Goal: Transaction & Acquisition: Book appointment/travel/reservation

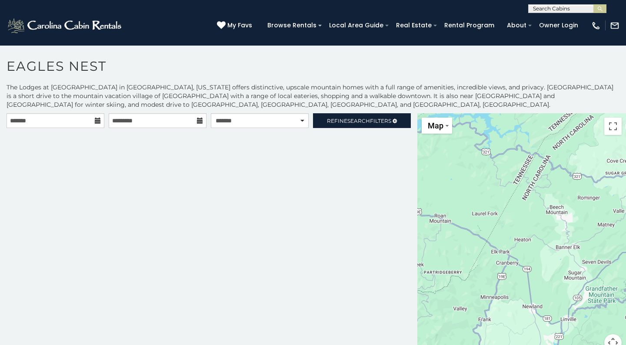
click at [97, 121] on icon at bounding box center [98, 121] width 6 height 6
click at [97, 120] on icon at bounding box center [98, 121] width 6 height 6
click at [158, 166] on div "**********" at bounding box center [208, 237] width 417 height 249
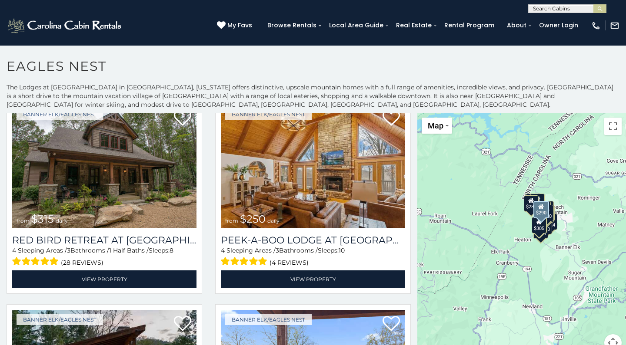
scroll to position [1062, 0]
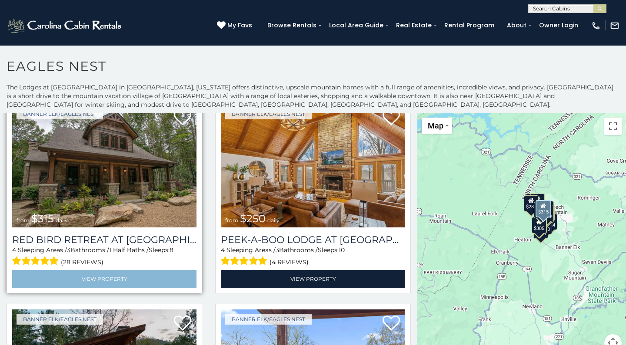
click at [102, 278] on link "View Property" at bounding box center [104, 279] width 184 height 18
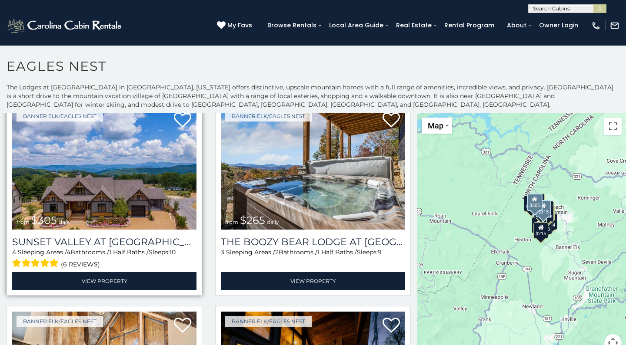
scroll to position [1477, 0]
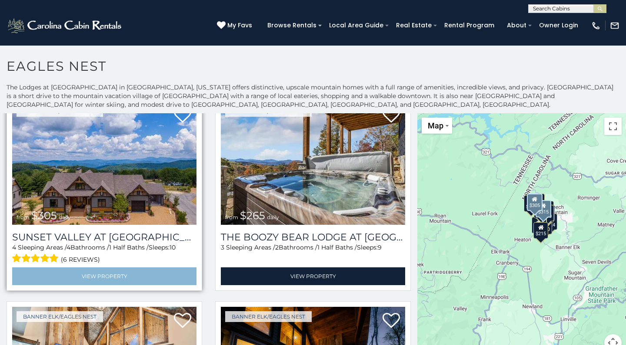
click at [106, 275] on link "View Property" at bounding box center [104, 277] width 184 height 18
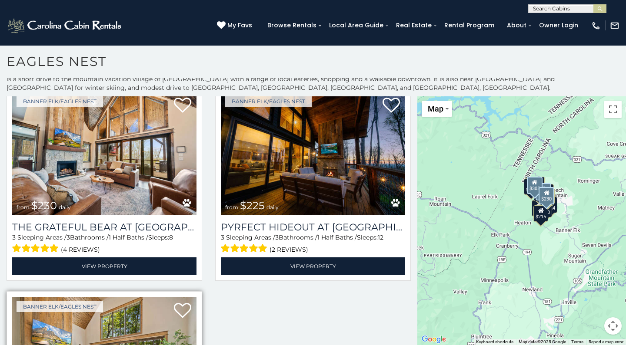
scroll to position [1673, 0]
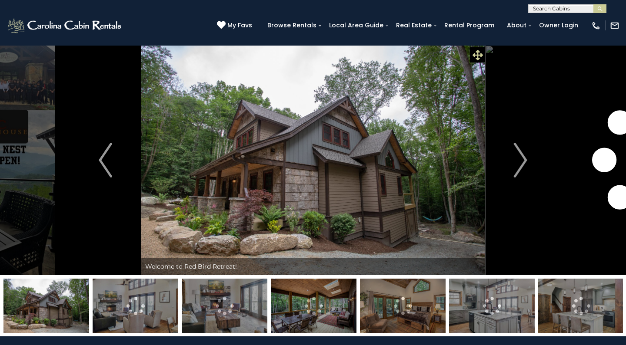
click at [477, 51] on icon at bounding box center [477, 55] width 10 height 10
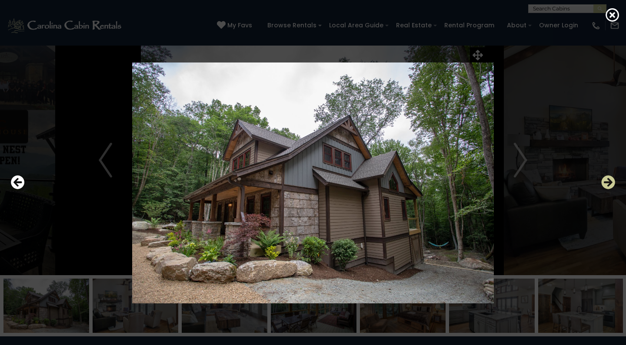
click at [606, 181] on icon "Next" at bounding box center [608, 183] width 14 height 14
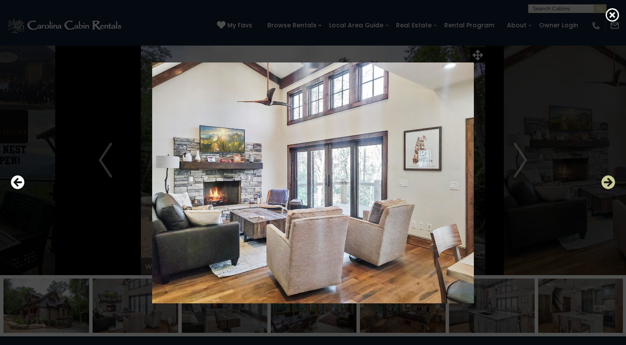
click at [606, 181] on icon "Next" at bounding box center [608, 183] width 14 height 14
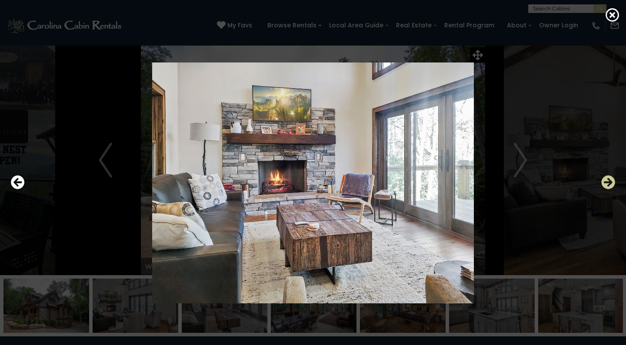
click at [606, 181] on icon "Next" at bounding box center [608, 183] width 14 height 14
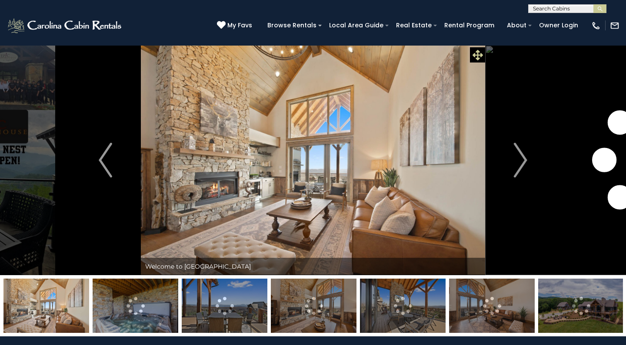
click at [477, 53] on icon at bounding box center [477, 55] width 10 height 10
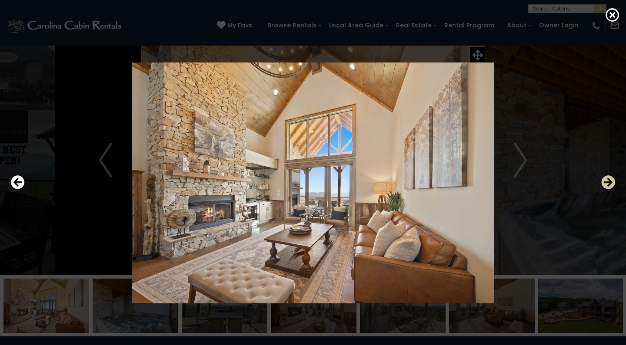
click at [609, 183] on icon "Next" at bounding box center [608, 183] width 14 height 14
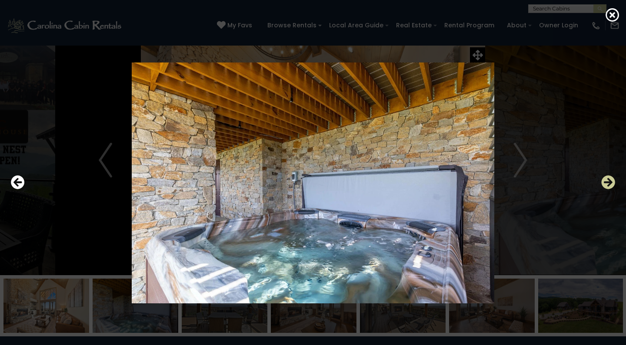
click at [609, 183] on icon "Next" at bounding box center [608, 183] width 14 height 14
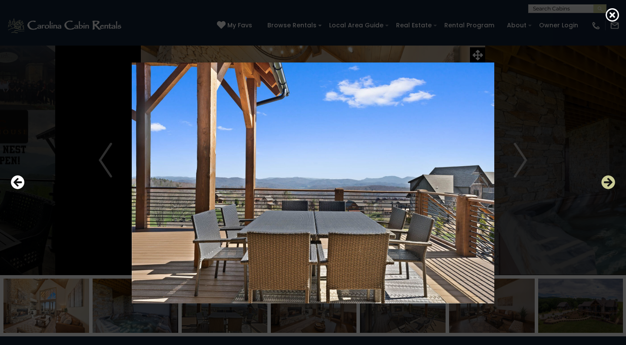
click at [609, 183] on icon "Next" at bounding box center [608, 183] width 14 height 14
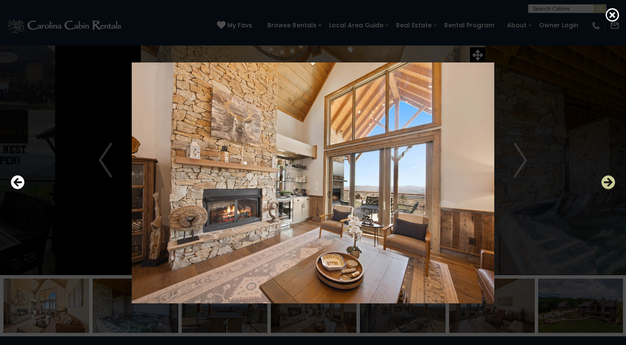
click at [609, 183] on icon "Next" at bounding box center [608, 183] width 14 height 14
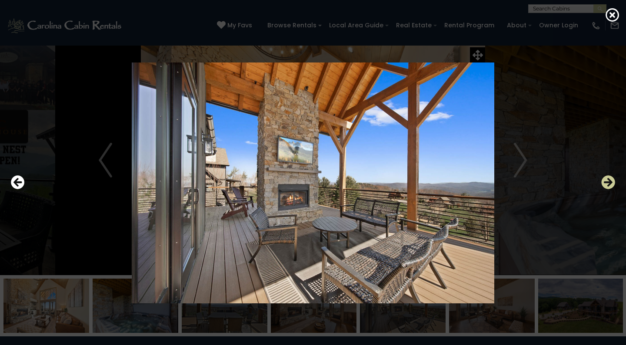
click at [609, 183] on icon "Next" at bounding box center [608, 183] width 14 height 14
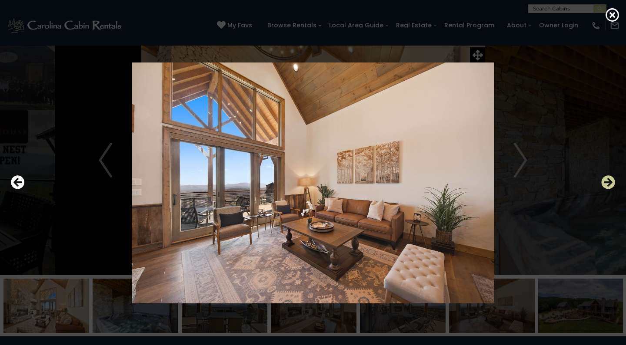
click at [609, 183] on icon "Next" at bounding box center [608, 183] width 14 height 14
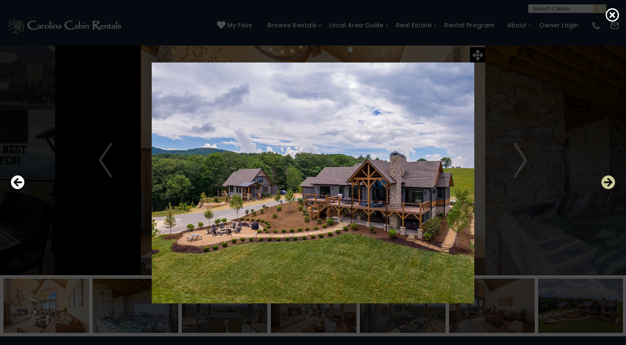
click at [609, 183] on icon "Next" at bounding box center [608, 183] width 14 height 14
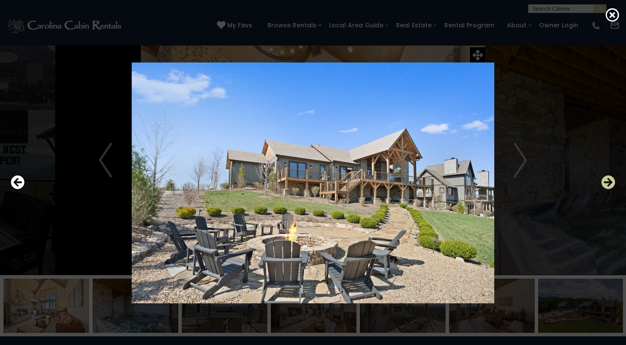
click at [609, 183] on icon "Next" at bounding box center [608, 183] width 14 height 14
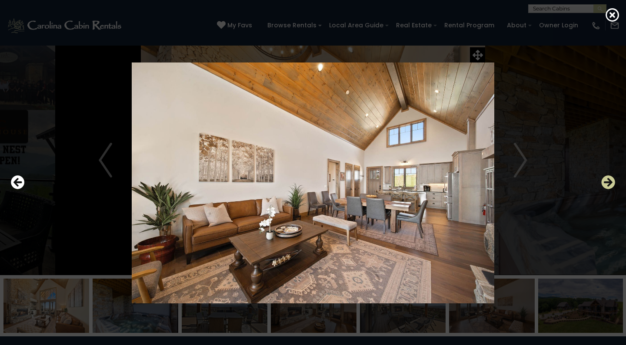
click at [609, 183] on icon "Next" at bounding box center [608, 183] width 14 height 14
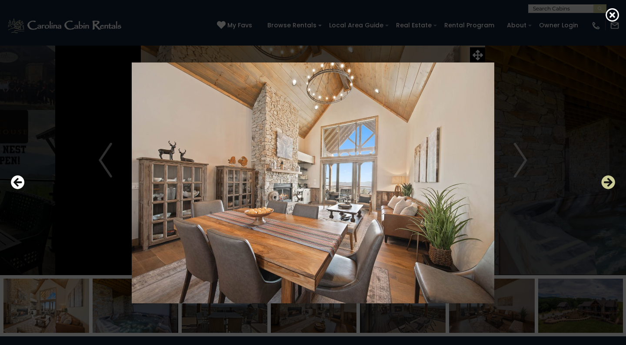
click at [609, 183] on icon "Next" at bounding box center [608, 183] width 14 height 14
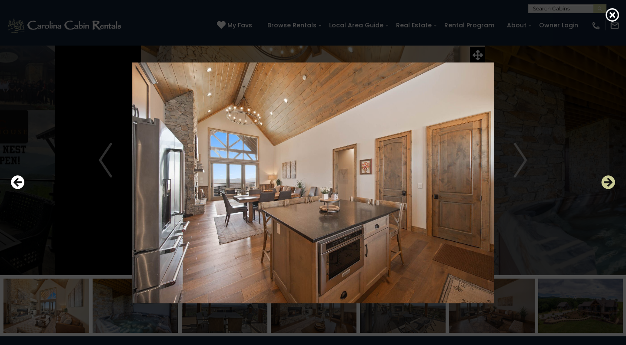
click at [609, 183] on icon "Next" at bounding box center [608, 183] width 14 height 14
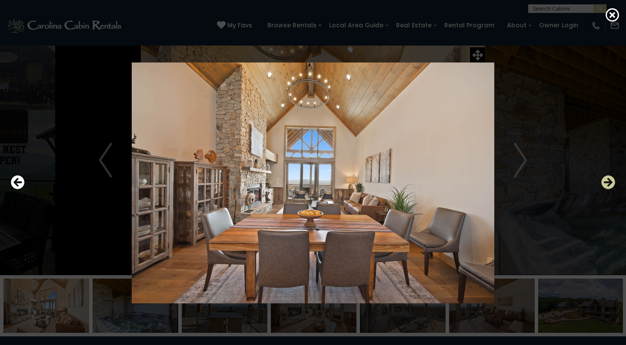
click at [609, 183] on icon "Next" at bounding box center [608, 183] width 14 height 14
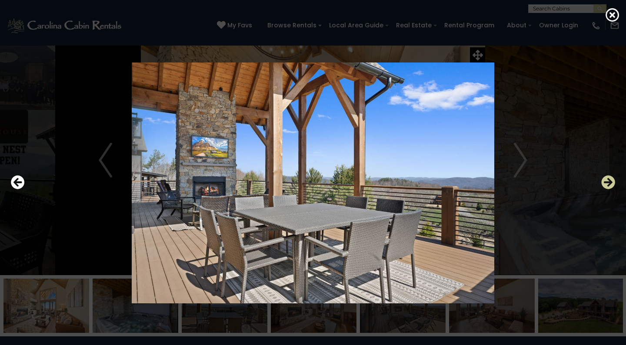
click at [609, 183] on icon "Next" at bounding box center [608, 183] width 14 height 14
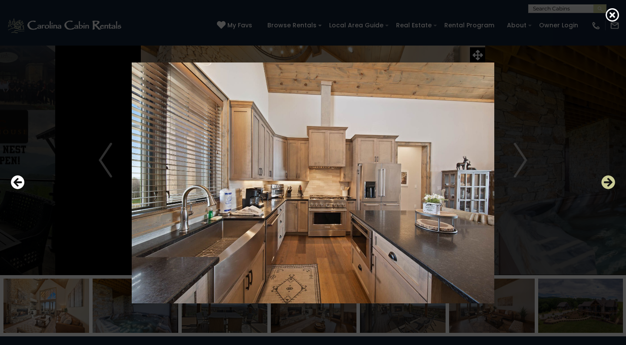
click at [609, 183] on icon "Next" at bounding box center [608, 183] width 14 height 14
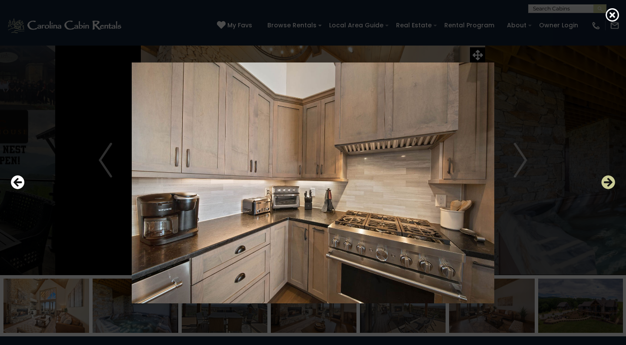
click at [609, 183] on icon "Next" at bounding box center [608, 183] width 14 height 14
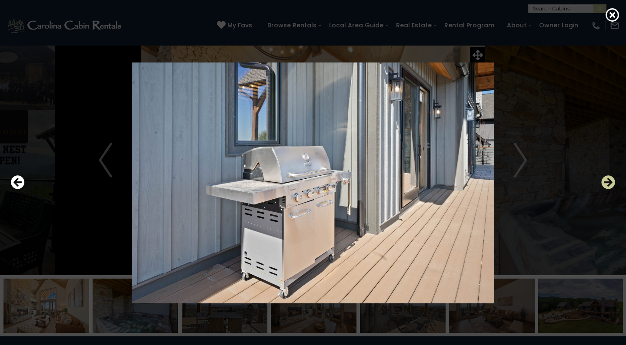
click at [609, 183] on icon "Next" at bounding box center [608, 183] width 14 height 14
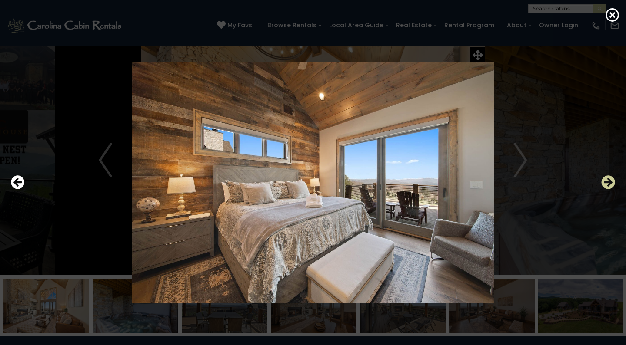
click at [609, 183] on icon "Next" at bounding box center [608, 183] width 14 height 14
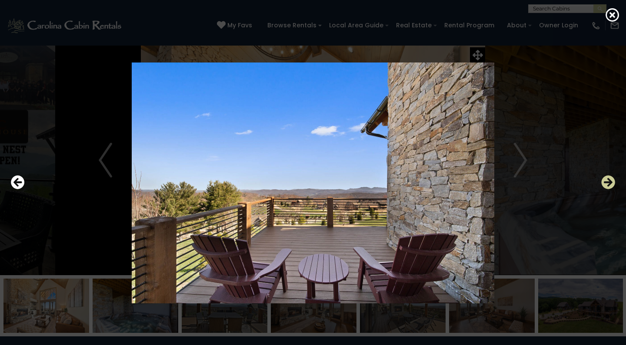
click at [609, 183] on icon "Next" at bounding box center [608, 183] width 14 height 14
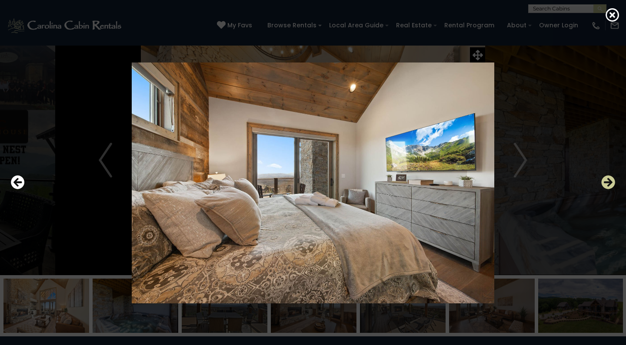
click at [609, 183] on icon "Next" at bounding box center [608, 183] width 14 height 14
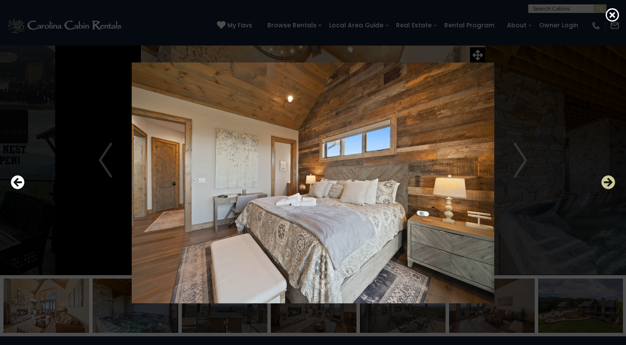
click at [609, 183] on icon "Next" at bounding box center [608, 183] width 14 height 14
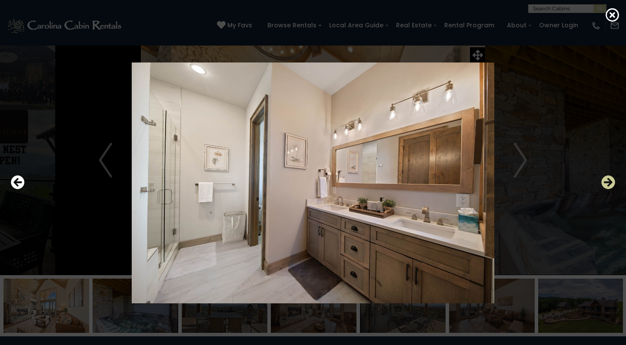
click at [609, 183] on icon "Next" at bounding box center [608, 183] width 14 height 14
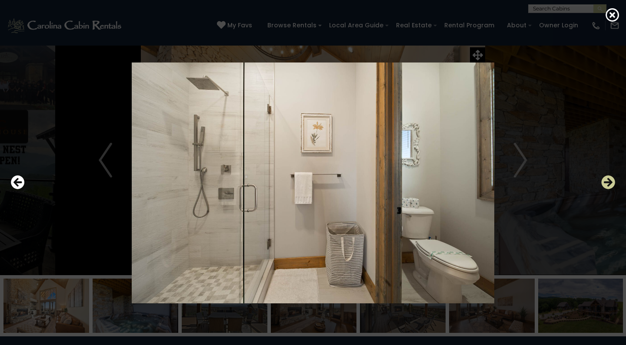
click at [609, 183] on icon "Next" at bounding box center [608, 183] width 14 height 14
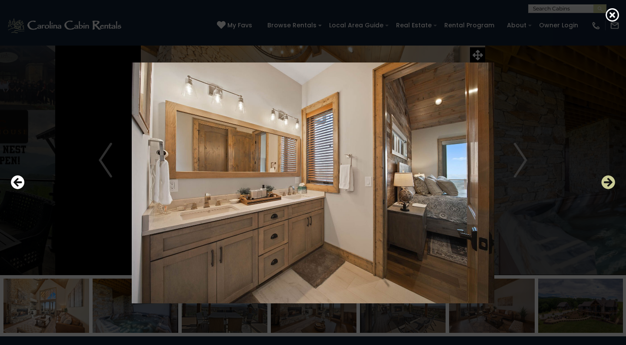
click at [609, 183] on icon "Next" at bounding box center [608, 183] width 14 height 14
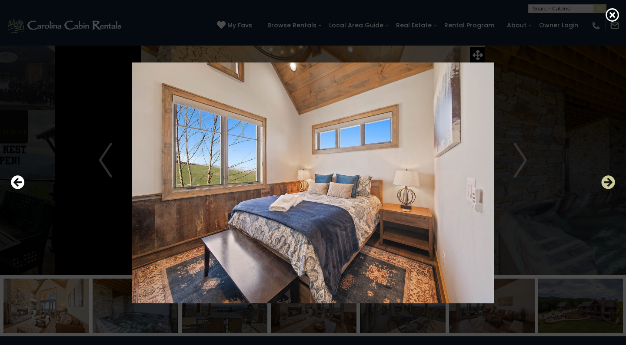
click at [609, 183] on icon "Next" at bounding box center [608, 183] width 14 height 14
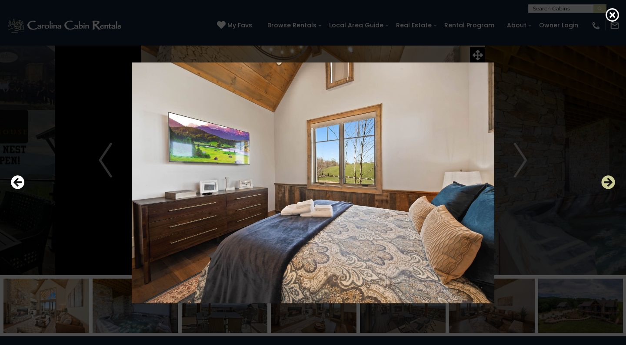
click at [609, 183] on icon "Next" at bounding box center [608, 183] width 14 height 14
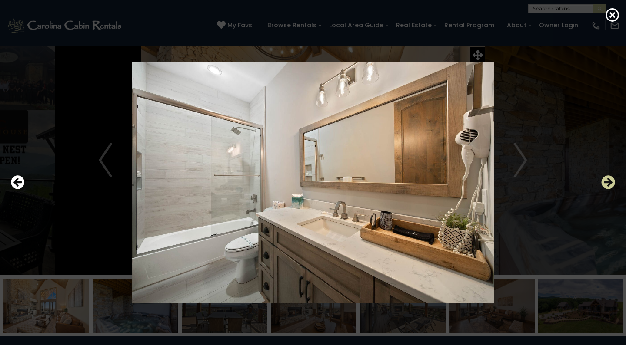
click at [609, 183] on icon "Next" at bounding box center [608, 183] width 14 height 14
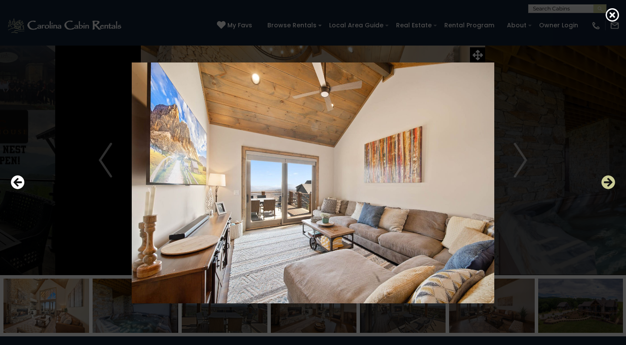
click at [609, 183] on icon "Next" at bounding box center [608, 183] width 14 height 14
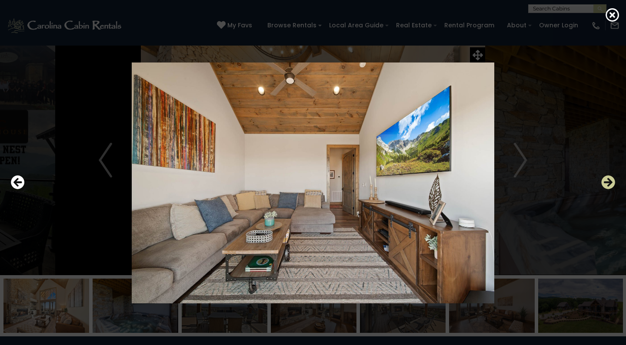
click at [609, 183] on icon "Next" at bounding box center [608, 183] width 14 height 14
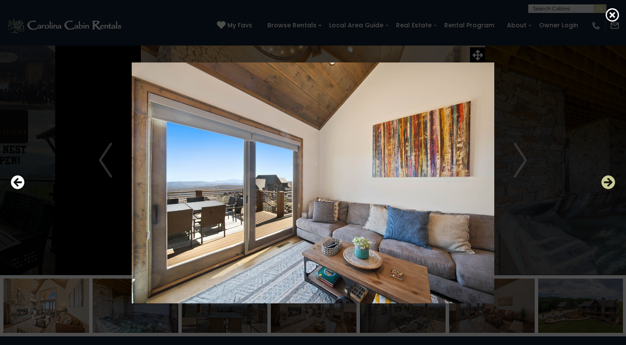
click at [609, 183] on icon "Next" at bounding box center [608, 183] width 14 height 14
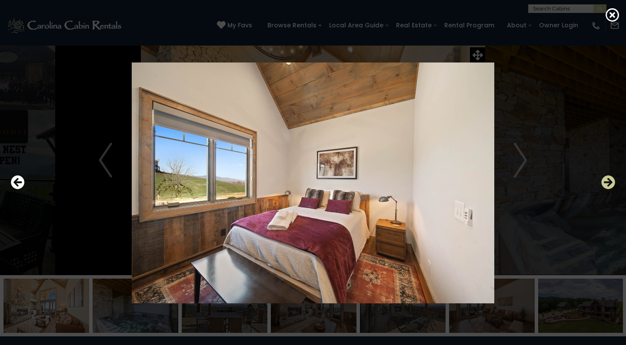
click at [609, 183] on icon "Next" at bounding box center [608, 183] width 14 height 14
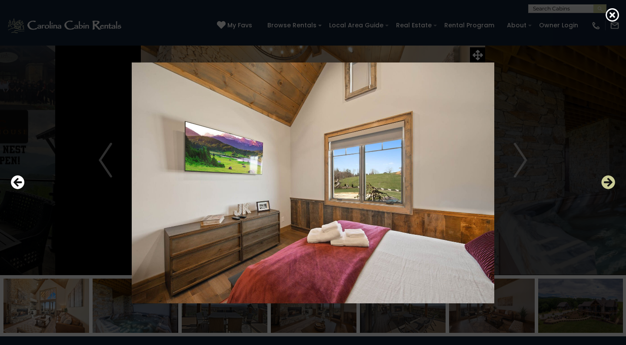
click at [609, 183] on icon "Next" at bounding box center [608, 183] width 14 height 14
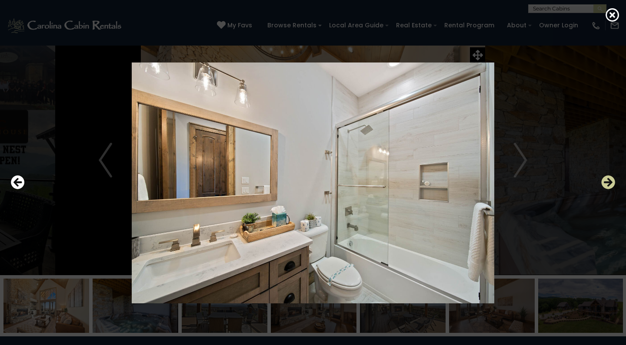
click at [609, 183] on icon "Next" at bounding box center [608, 183] width 14 height 14
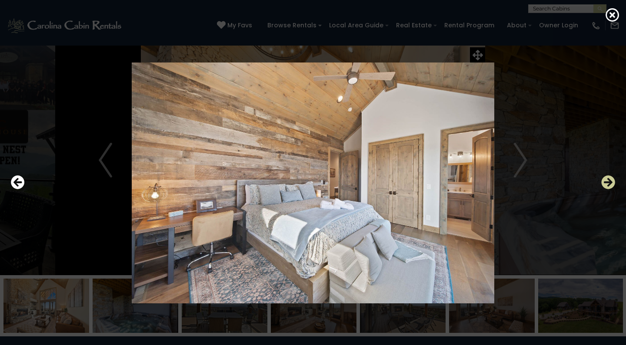
click at [609, 183] on icon "Next" at bounding box center [608, 183] width 14 height 14
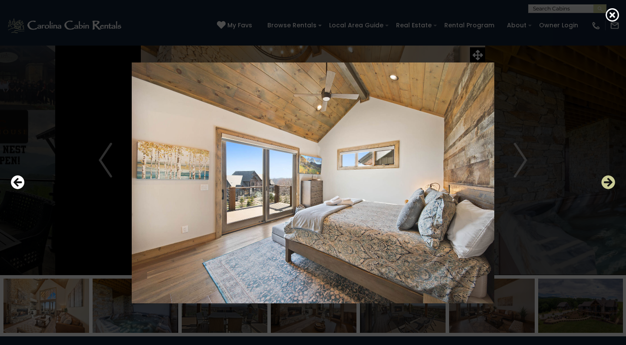
click at [609, 183] on icon "Next" at bounding box center [608, 183] width 14 height 14
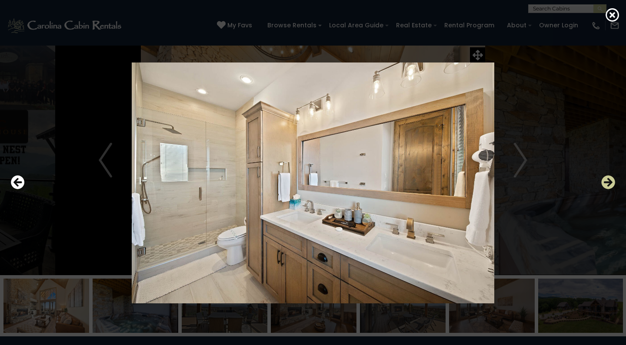
click at [609, 183] on icon "Next" at bounding box center [608, 183] width 14 height 14
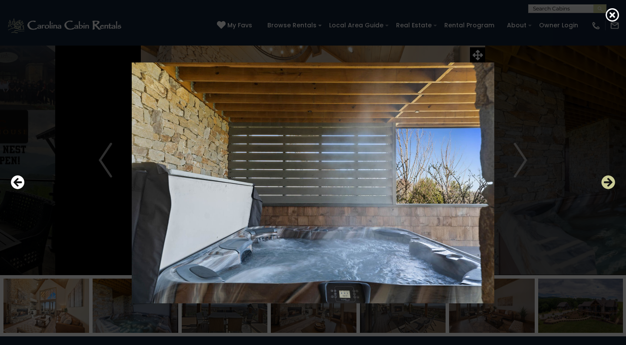
click at [609, 183] on icon "Next" at bounding box center [608, 183] width 14 height 14
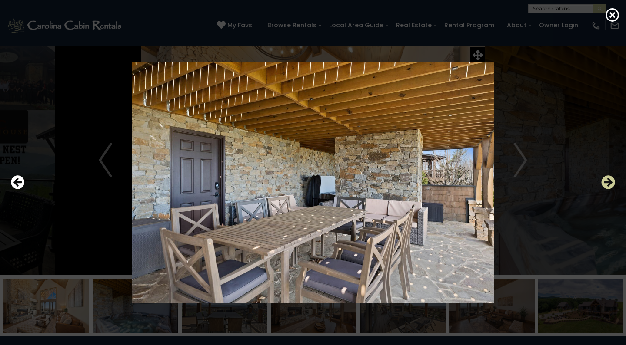
click at [609, 183] on icon "Next" at bounding box center [608, 183] width 14 height 14
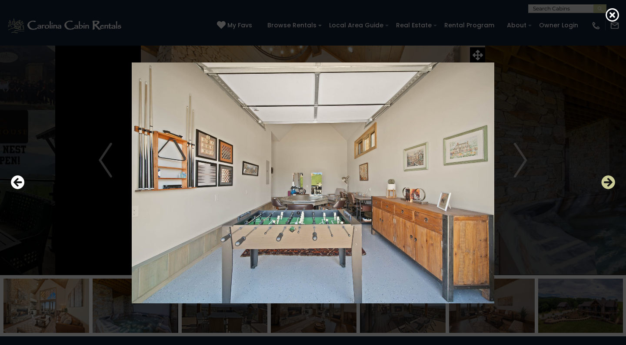
click at [609, 183] on icon "Next" at bounding box center [608, 183] width 14 height 14
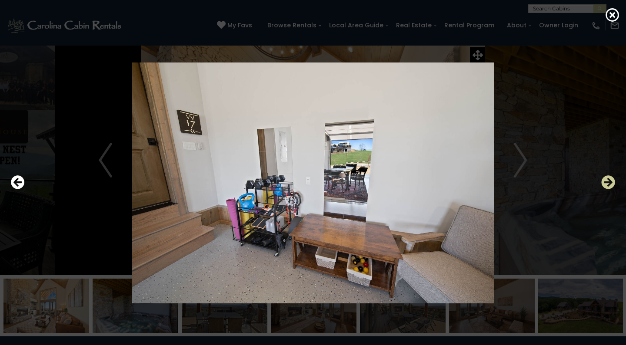
click at [609, 183] on icon "Next" at bounding box center [608, 183] width 14 height 14
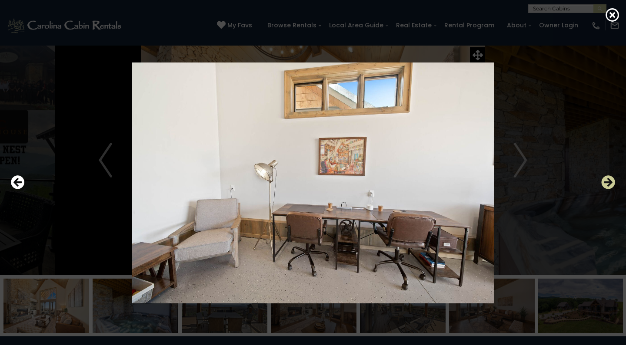
click at [609, 183] on icon "Next" at bounding box center [608, 183] width 14 height 14
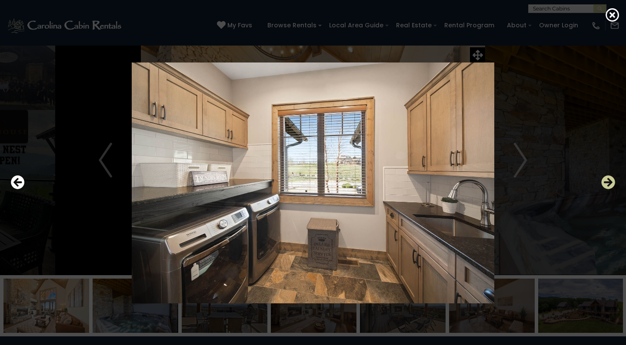
click at [609, 183] on icon "Next" at bounding box center [608, 183] width 14 height 14
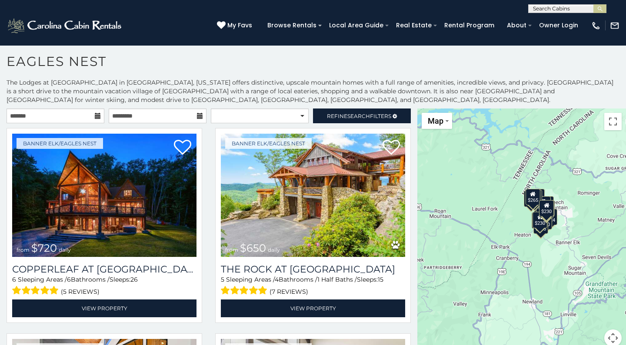
scroll to position [5, 0]
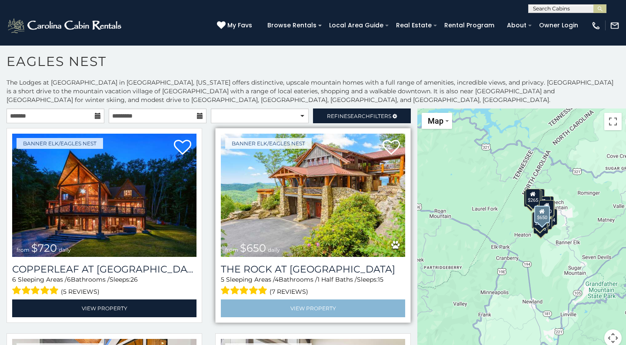
click at [302, 307] on link "View Property" at bounding box center [313, 309] width 184 height 18
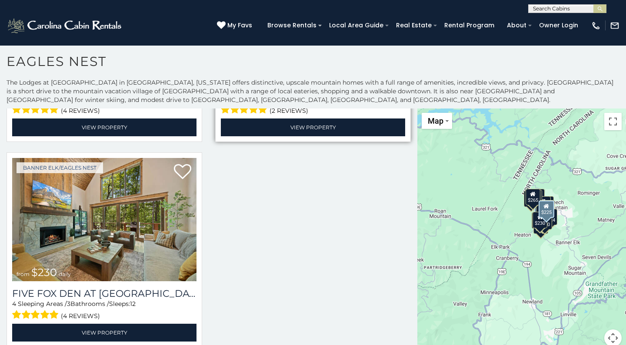
scroll to position [1826, 0]
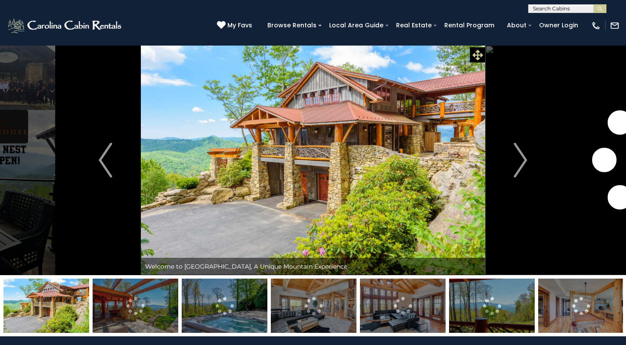
click at [478, 51] on icon at bounding box center [477, 55] width 10 height 10
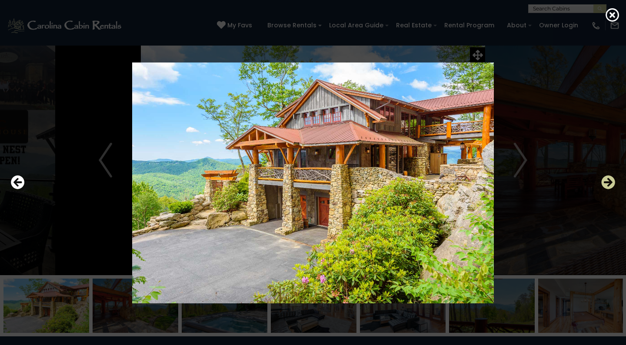
click at [609, 181] on icon "Next" at bounding box center [608, 183] width 14 height 14
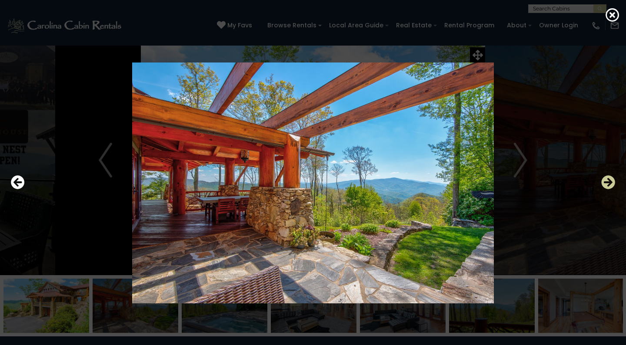
click at [609, 181] on icon "Next" at bounding box center [608, 183] width 14 height 14
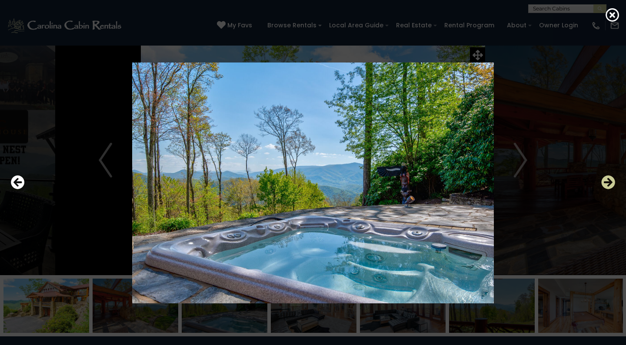
click at [609, 181] on icon "Next" at bounding box center [608, 183] width 14 height 14
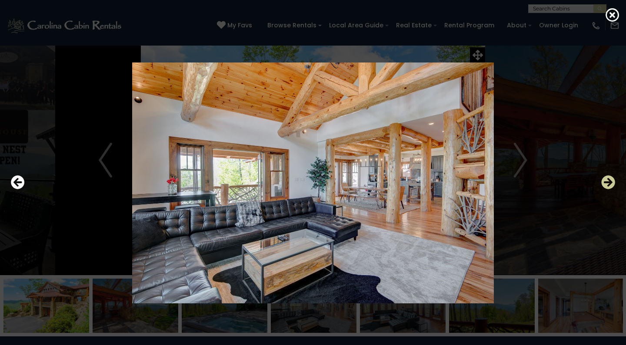
click at [609, 181] on icon "Next" at bounding box center [608, 183] width 14 height 14
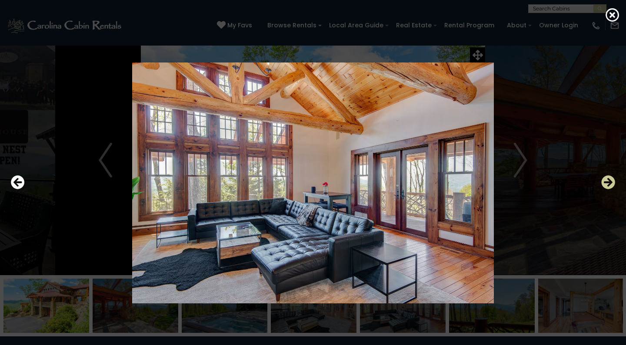
click at [609, 181] on icon "Next" at bounding box center [608, 183] width 14 height 14
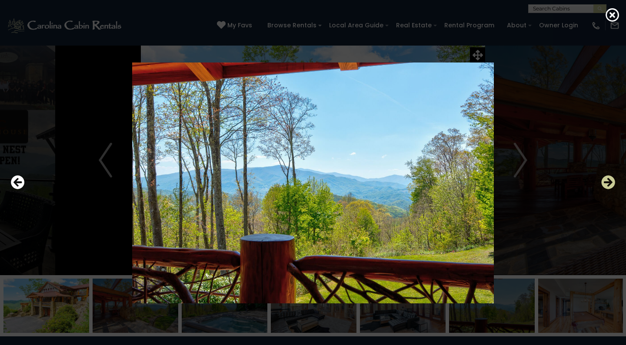
click at [609, 181] on icon "Next" at bounding box center [608, 183] width 14 height 14
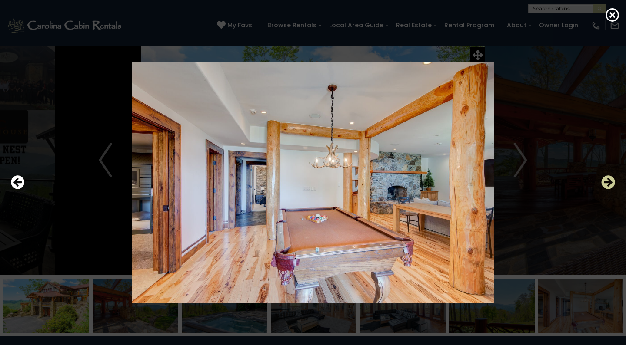
click at [609, 181] on icon "Next" at bounding box center [608, 183] width 14 height 14
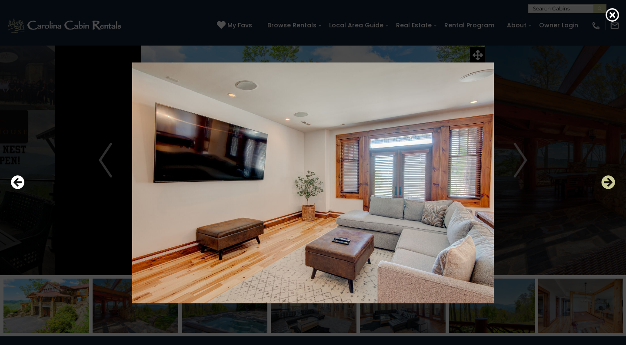
click at [609, 181] on icon "Next" at bounding box center [608, 183] width 14 height 14
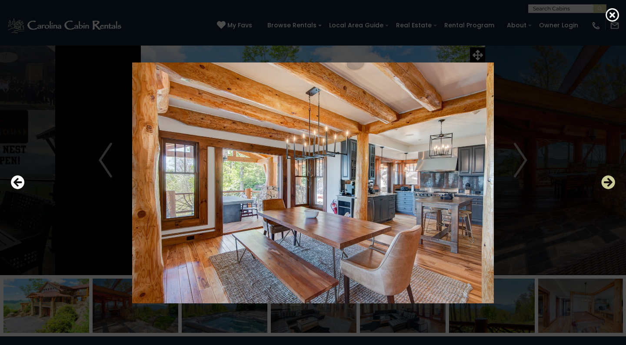
click at [609, 181] on icon "Next" at bounding box center [608, 183] width 14 height 14
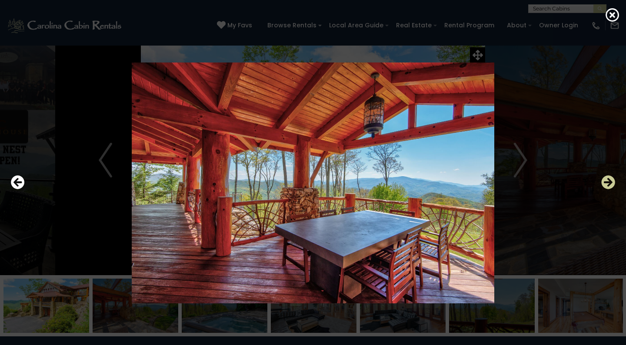
click at [609, 181] on icon "Next" at bounding box center [608, 183] width 14 height 14
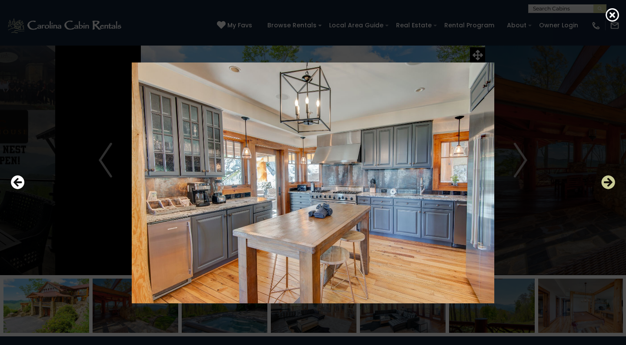
click at [609, 181] on icon "Next" at bounding box center [608, 183] width 14 height 14
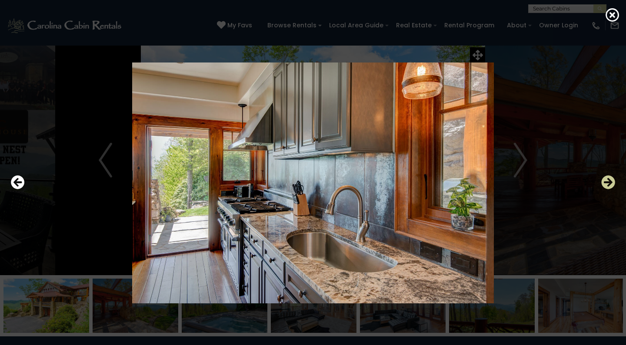
click at [609, 181] on icon "Next" at bounding box center [608, 183] width 14 height 14
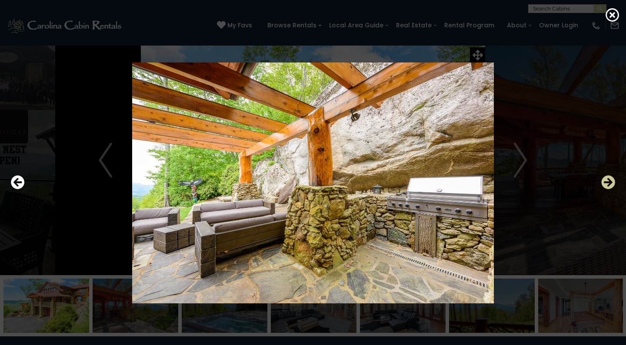
click at [609, 181] on icon "Next" at bounding box center [608, 183] width 14 height 14
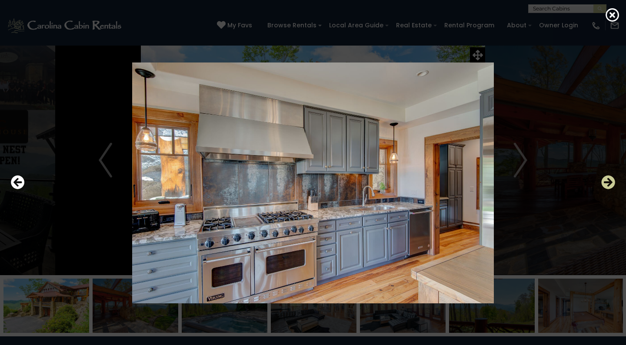
click at [609, 181] on icon "Next" at bounding box center [608, 183] width 14 height 14
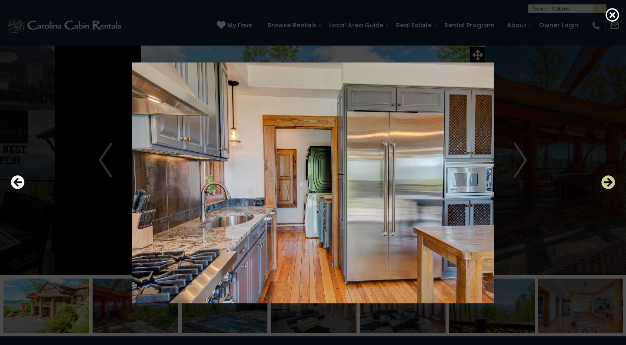
click at [609, 181] on icon "Next" at bounding box center [608, 183] width 14 height 14
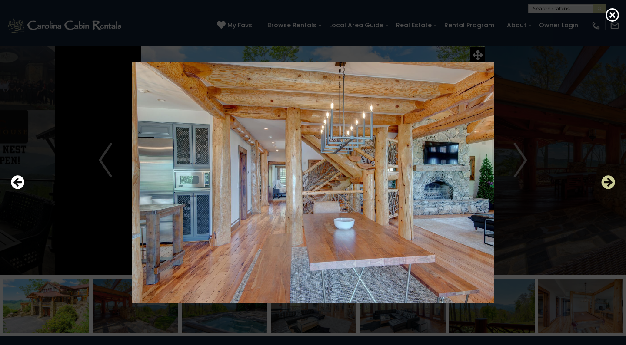
click at [609, 181] on icon "Next" at bounding box center [608, 183] width 14 height 14
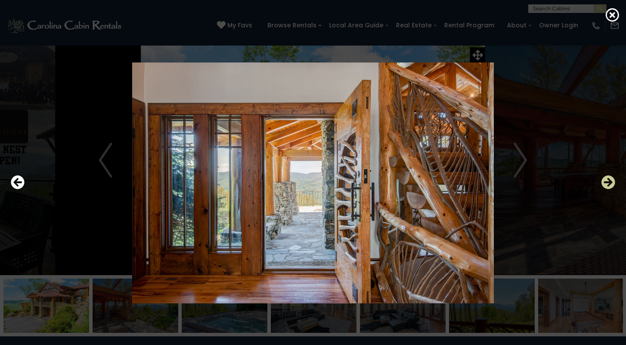
click at [609, 181] on icon "Next" at bounding box center [608, 183] width 14 height 14
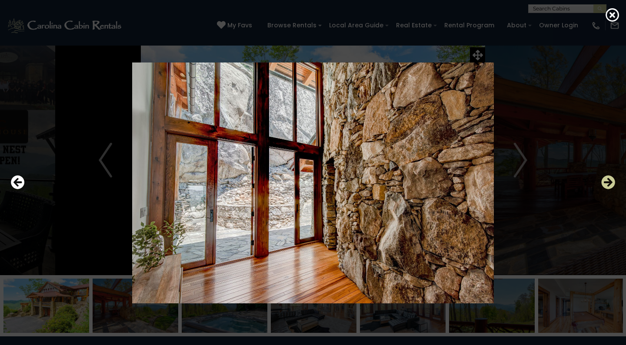
click at [609, 181] on icon "Next" at bounding box center [608, 183] width 14 height 14
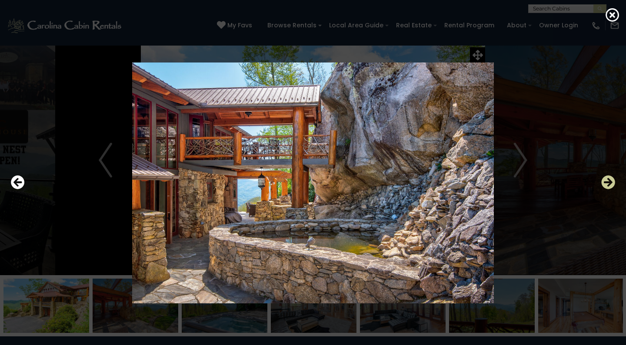
click at [609, 181] on icon "Next" at bounding box center [608, 183] width 14 height 14
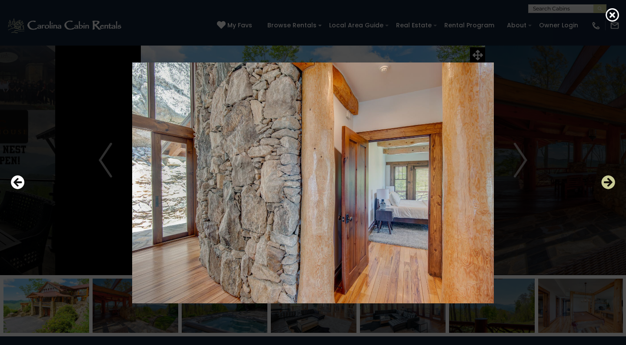
click at [609, 181] on icon "Next" at bounding box center [608, 183] width 14 height 14
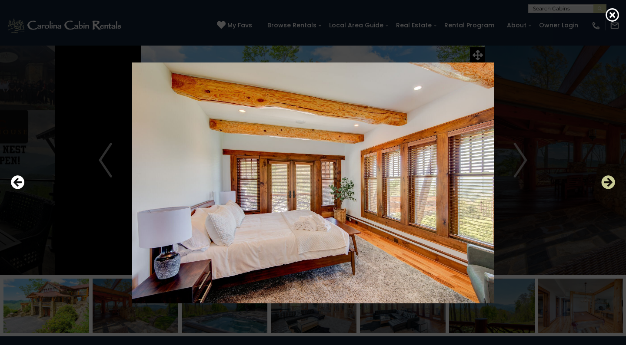
click at [609, 181] on icon "Next" at bounding box center [608, 183] width 14 height 14
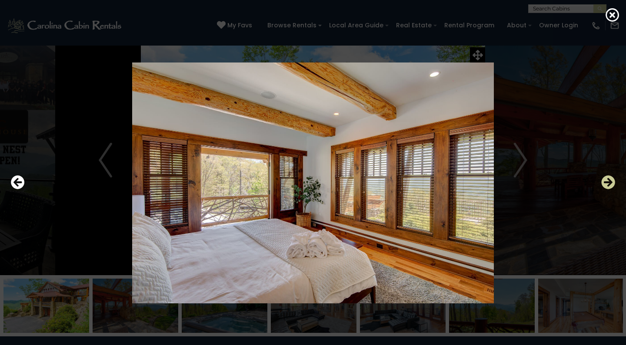
click at [609, 181] on icon "Next" at bounding box center [608, 183] width 14 height 14
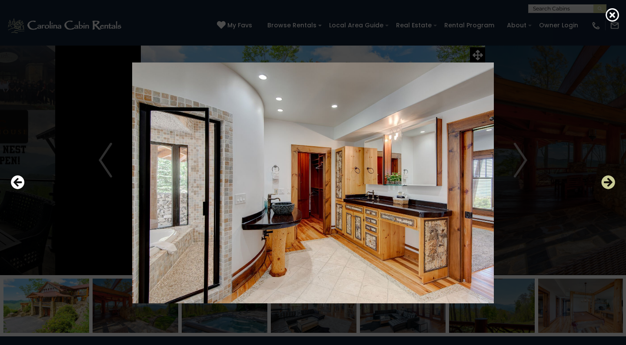
click at [609, 181] on icon "Next" at bounding box center [608, 183] width 14 height 14
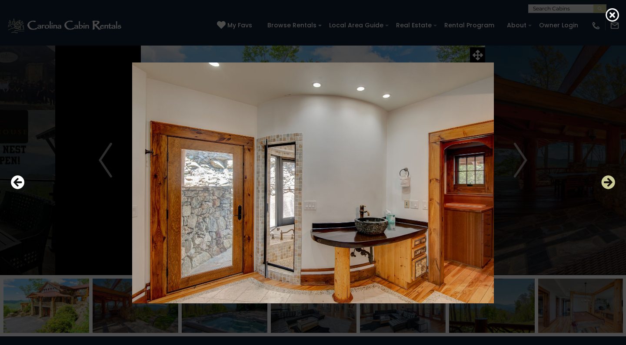
click at [609, 181] on icon "Next" at bounding box center [608, 183] width 14 height 14
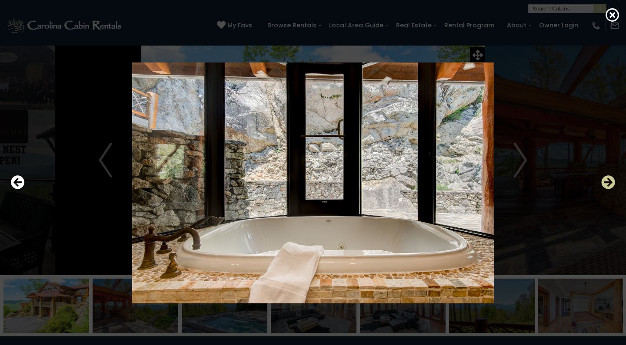
click at [609, 181] on icon "Next" at bounding box center [608, 183] width 14 height 14
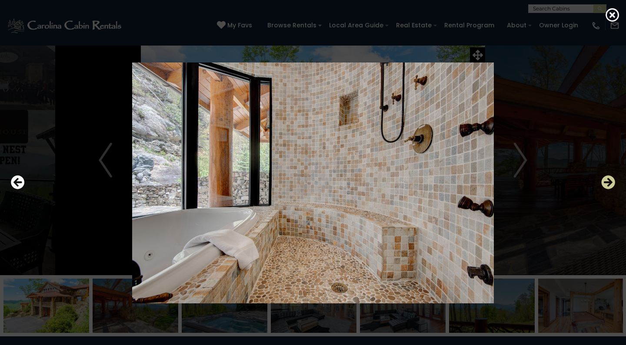
click at [609, 181] on icon "Next" at bounding box center [608, 183] width 14 height 14
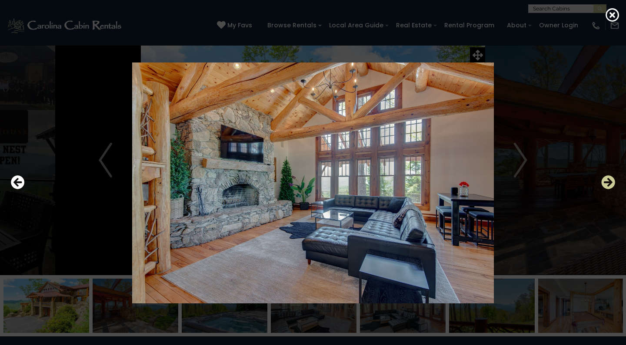
click at [609, 181] on icon "Next" at bounding box center [608, 183] width 14 height 14
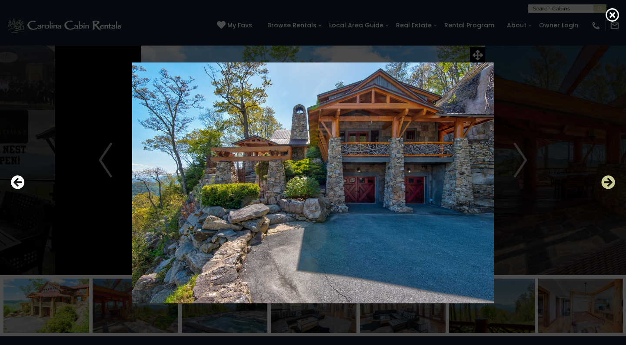
click at [609, 181] on icon "Next" at bounding box center [608, 183] width 14 height 14
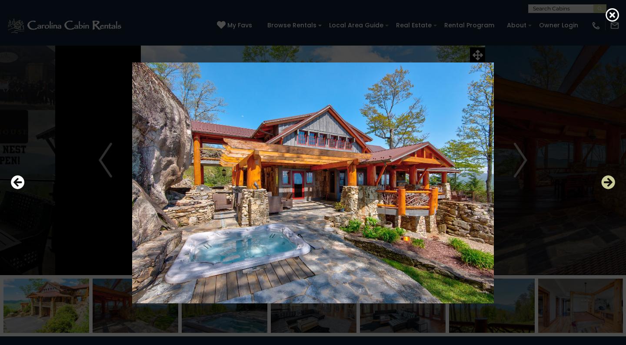
click at [609, 181] on icon "Next" at bounding box center [608, 183] width 14 height 14
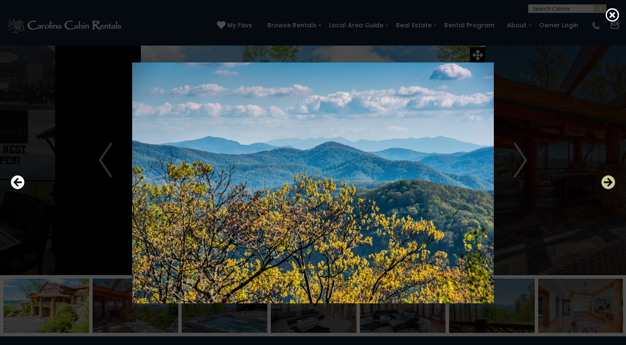
click at [609, 181] on icon "Next" at bounding box center [608, 183] width 14 height 14
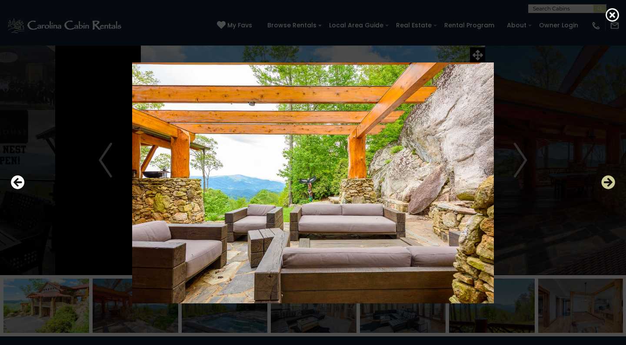
click at [609, 181] on icon "Next" at bounding box center [608, 183] width 14 height 14
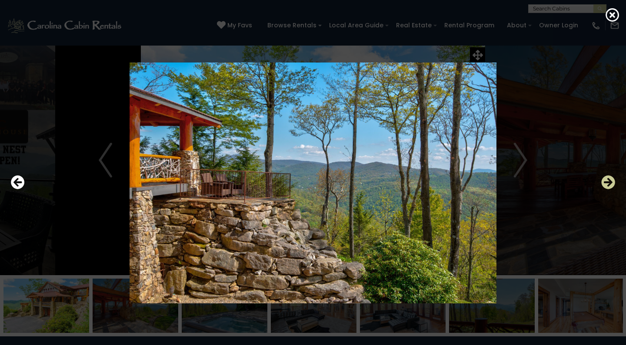
click at [609, 181] on icon "Next" at bounding box center [608, 183] width 14 height 14
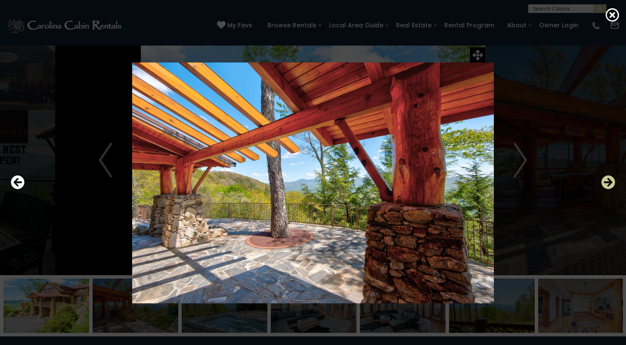
click at [609, 181] on icon "Next" at bounding box center [608, 183] width 14 height 14
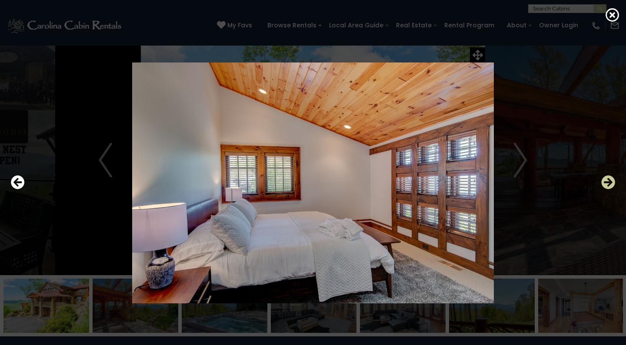
click at [609, 181] on icon "Next" at bounding box center [608, 183] width 14 height 14
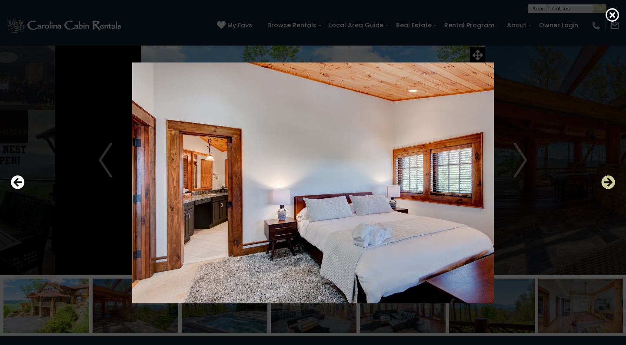
click at [609, 181] on icon "Next" at bounding box center [608, 183] width 14 height 14
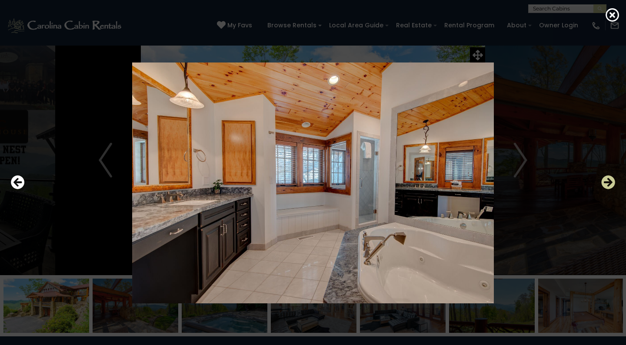
click at [609, 181] on icon "Next" at bounding box center [608, 183] width 14 height 14
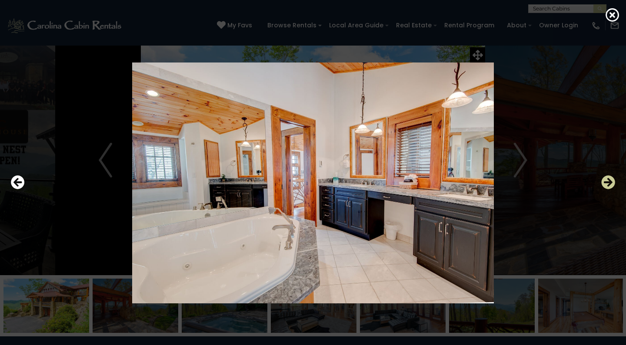
click at [609, 181] on icon "Next" at bounding box center [608, 183] width 14 height 14
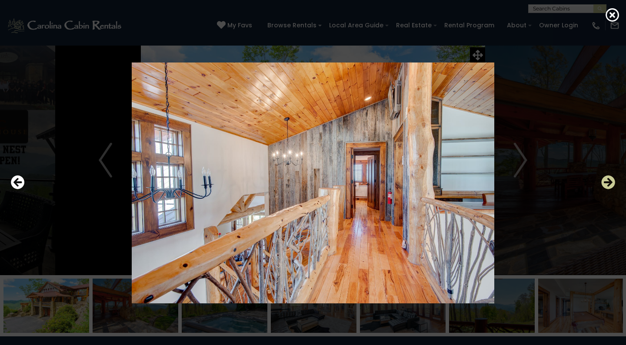
click at [609, 181] on icon "Next" at bounding box center [608, 183] width 14 height 14
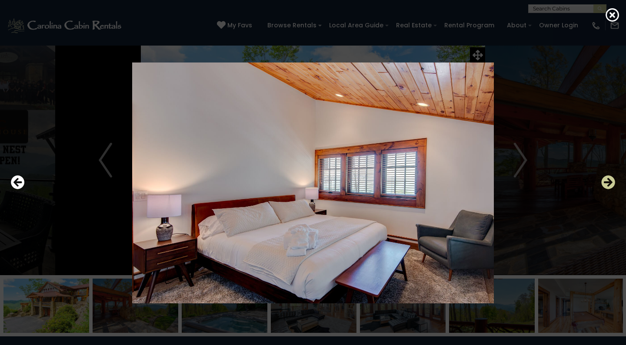
click at [609, 181] on icon "Next" at bounding box center [608, 183] width 14 height 14
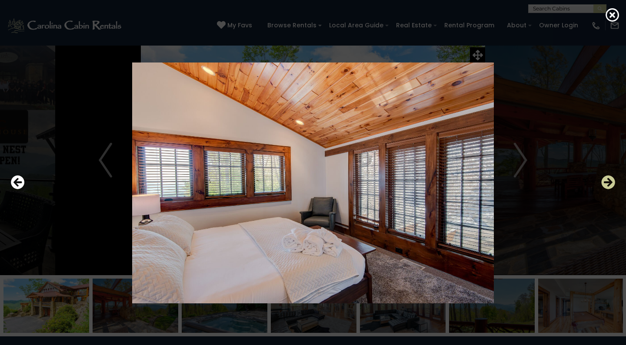
click at [609, 181] on icon "Next" at bounding box center [608, 183] width 14 height 14
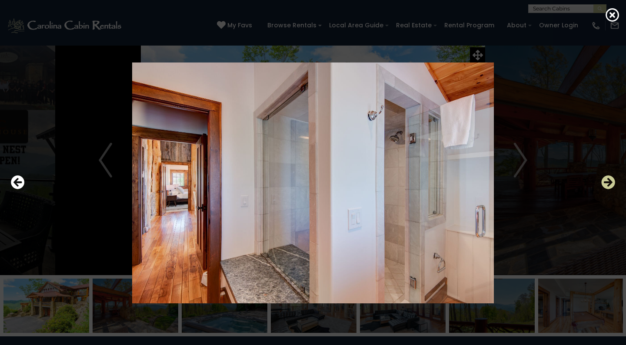
click at [609, 181] on icon "Next" at bounding box center [608, 183] width 14 height 14
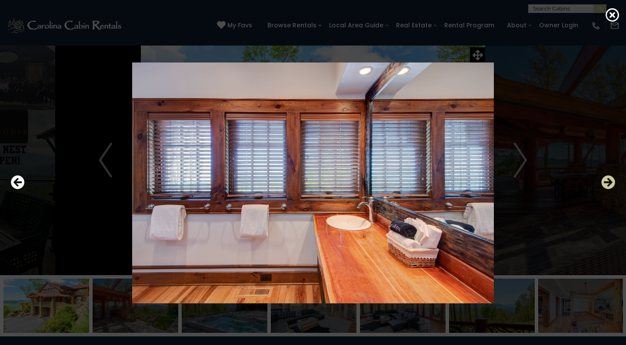
click at [609, 181] on icon "Next" at bounding box center [608, 183] width 14 height 14
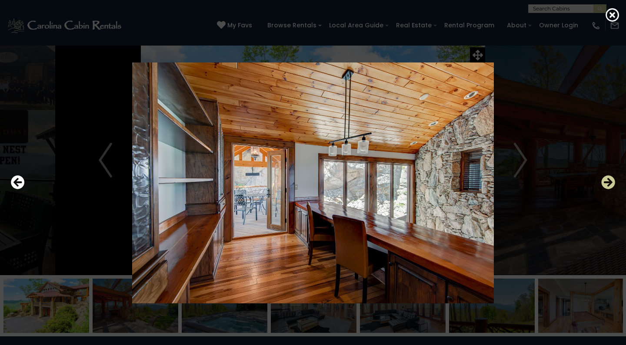
click at [609, 181] on icon "Next" at bounding box center [608, 183] width 14 height 14
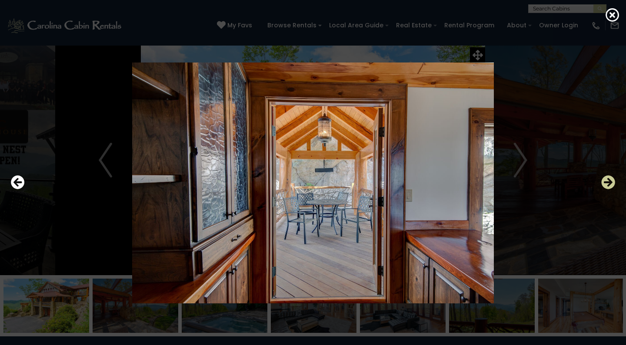
click at [609, 181] on icon "Next" at bounding box center [608, 183] width 14 height 14
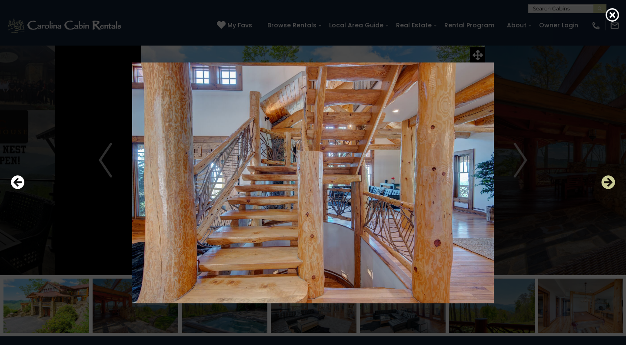
click at [609, 181] on icon "Next" at bounding box center [608, 183] width 14 height 14
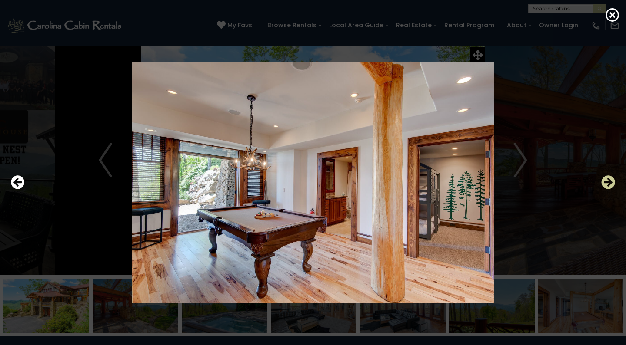
click at [609, 181] on icon "Next" at bounding box center [608, 183] width 14 height 14
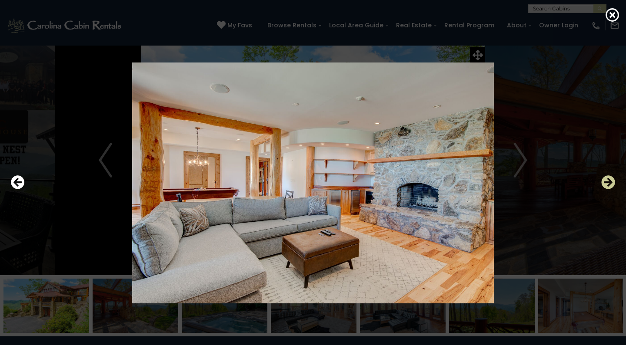
click at [609, 181] on icon "Next" at bounding box center [608, 183] width 14 height 14
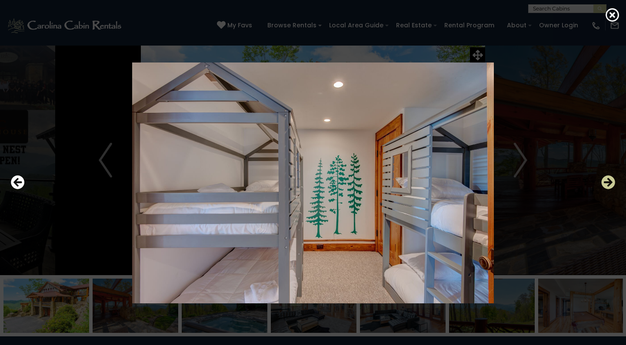
click at [609, 181] on icon "Next" at bounding box center [608, 183] width 14 height 14
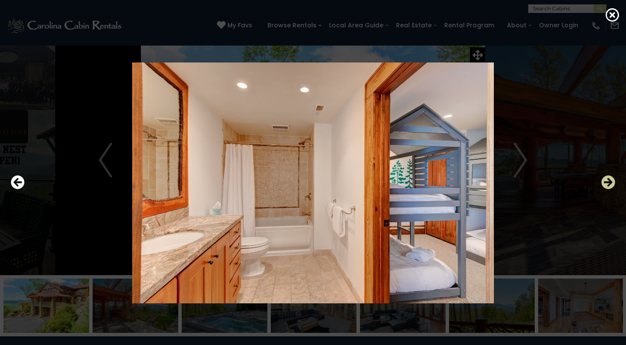
click at [609, 181] on icon "Next" at bounding box center [608, 183] width 14 height 14
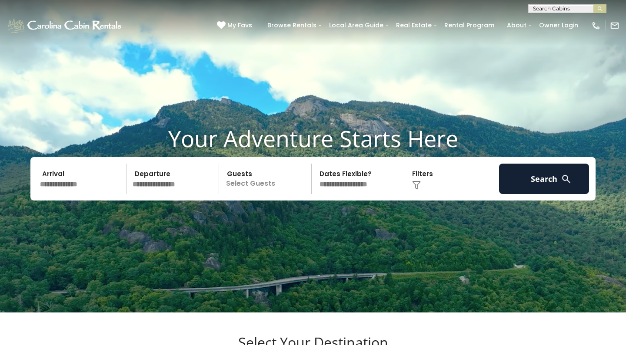
click at [90, 186] on input "text" at bounding box center [82, 179] width 90 height 30
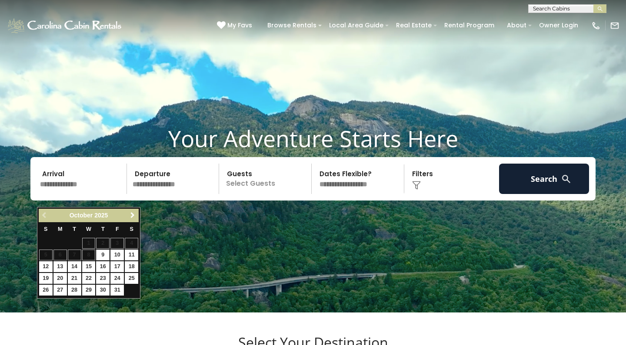
click at [132, 214] on span "Next" at bounding box center [132, 215] width 7 height 7
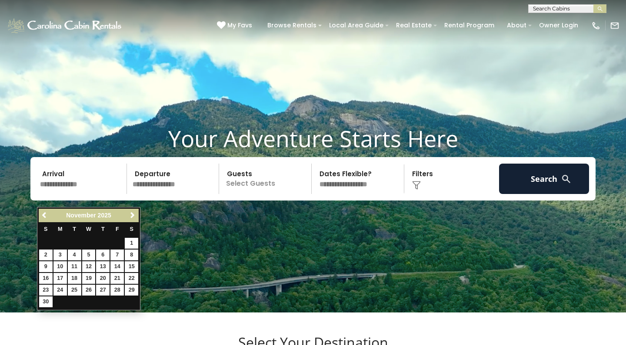
click at [132, 214] on span "Next" at bounding box center [132, 215] width 7 height 7
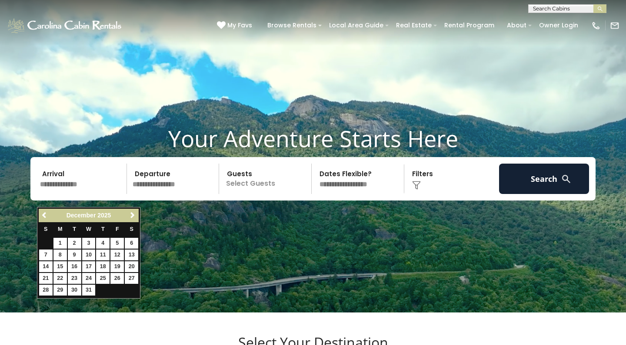
click at [132, 214] on span "Next" at bounding box center [132, 215] width 7 height 7
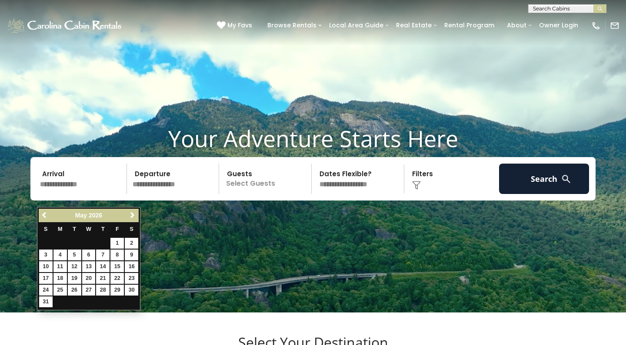
click at [132, 214] on span "Next" at bounding box center [132, 215] width 7 height 7
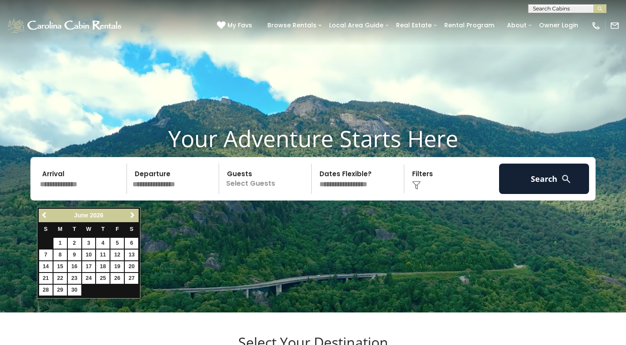
click at [132, 214] on span "Next" at bounding box center [132, 215] width 7 height 7
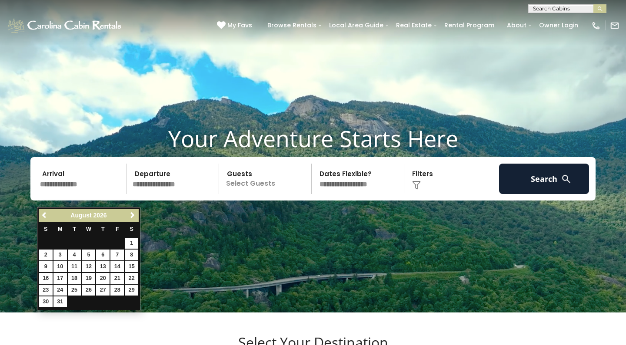
click at [132, 214] on span "Next" at bounding box center [132, 215] width 7 height 7
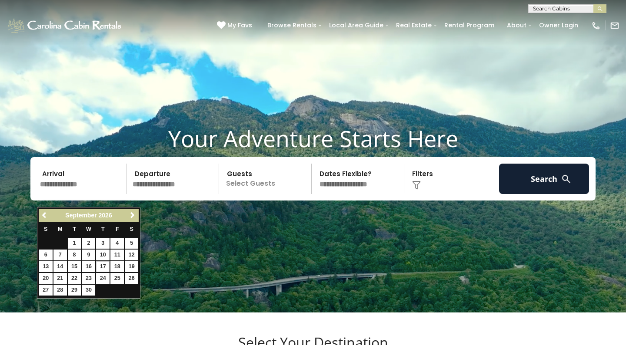
click at [103, 262] on link "17" at bounding box center [102, 267] width 13 height 11
type input "*******"
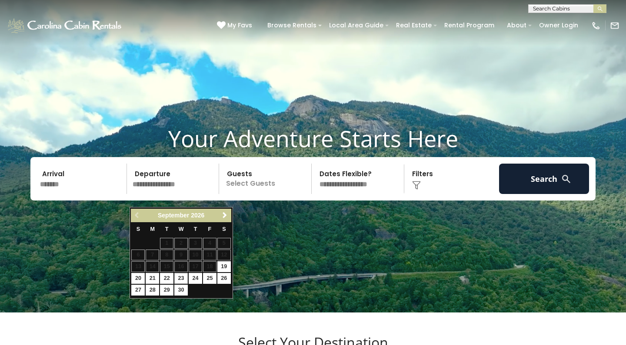
click at [180, 275] on link "23" at bounding box center [180, 278] width 13 height 11
type input "*******"
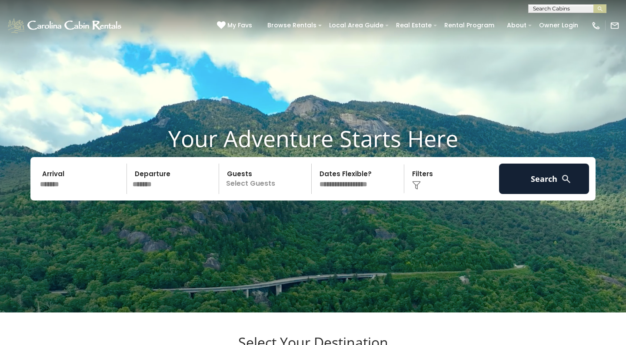
click at [298, 194] on p "Select Guests" at bounding box center [267, 179] width 90 height 30
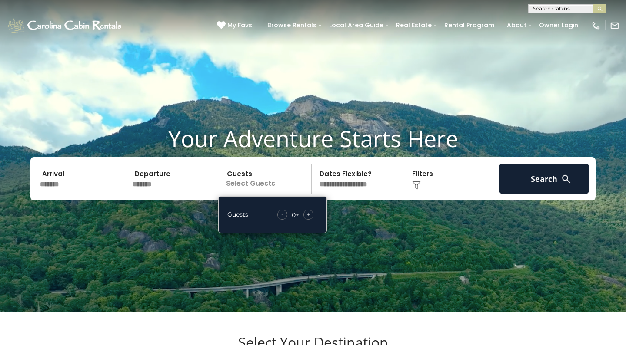
click at [309, 219] on span "+" at bounding box center [308, 214] width 3 height 9
click at [425, 193] on div "Click to Choose" at bounding box center [452, 179] width 90 height 30
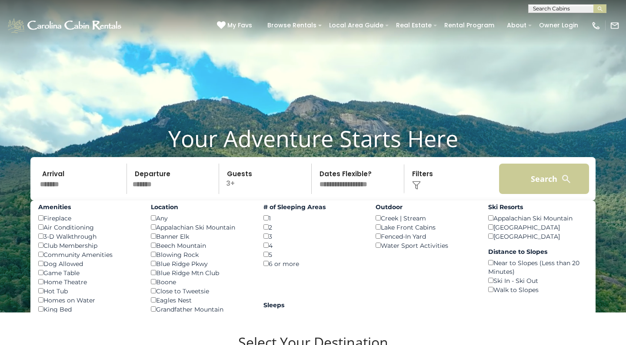
click at [555, 191] on button "Search" at bounding box center [544, 179] width 90 height 30
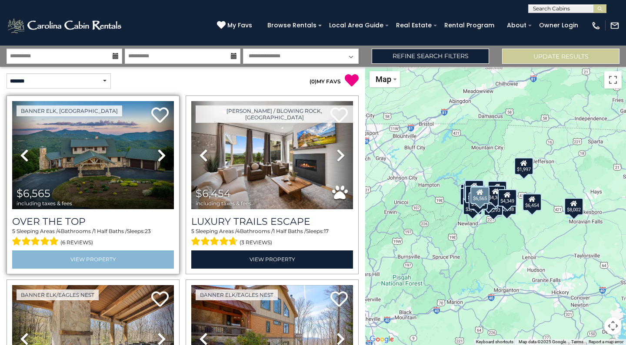
click at [78, 261] on link "View Property" at bounding box center [93, 260] width 162 height 18
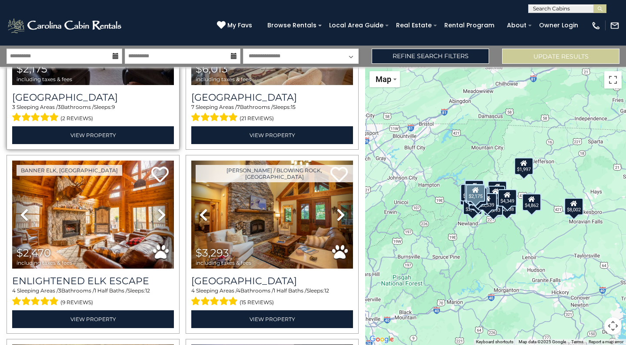
scroll to position [1781, 0]
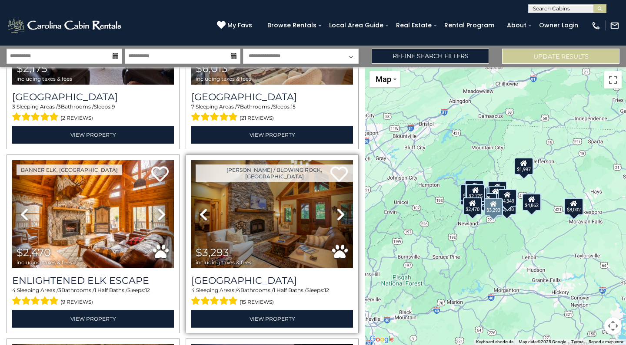
click at [270, 207] on img at bounding box center [272, 214] width 162 height 108
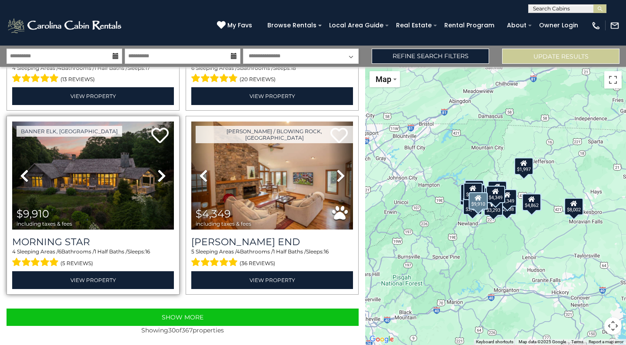
scroll to position [2555, 0]
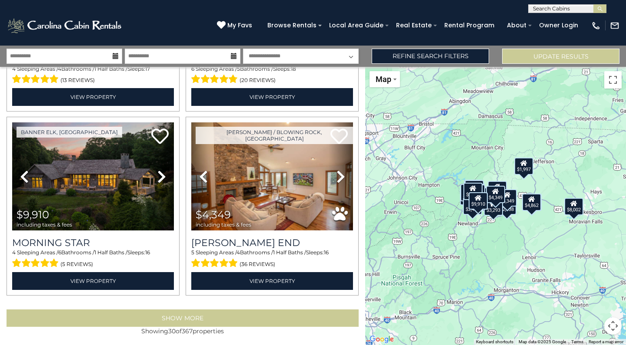
click at [178, 318] on button "Show More" at bounding box center [183, 318] width 352 height 17
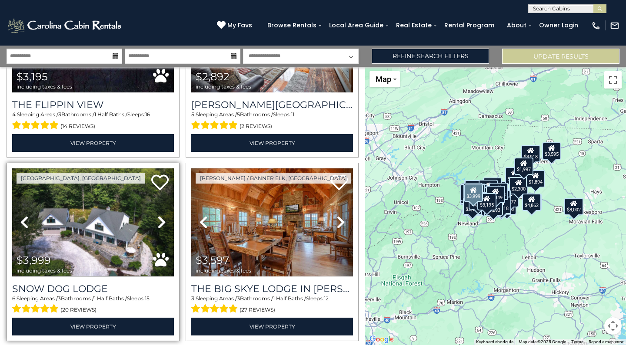
scroll to position [3062, 0]
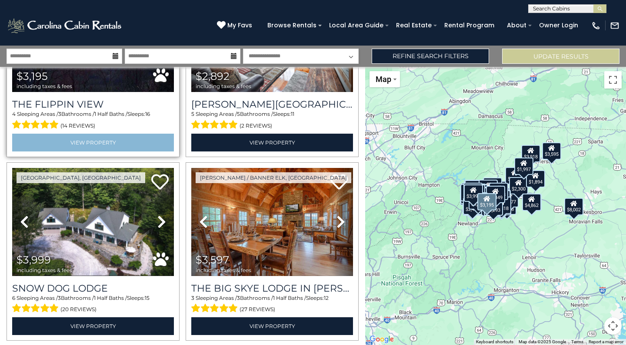
click at [81, 138] on link "View Property" at bounding box center [93, 143] width 162 height 18
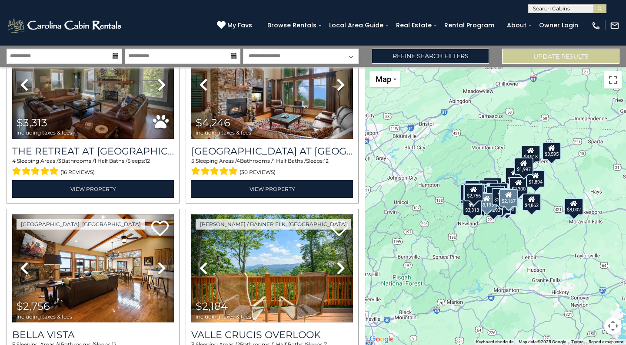
scroll to position [3381, 0]
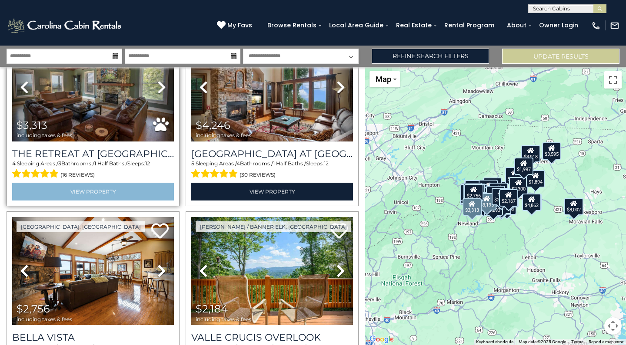
click at [109, 186] on link "View Property" at bounding box center [93, 192] width 162 height 18
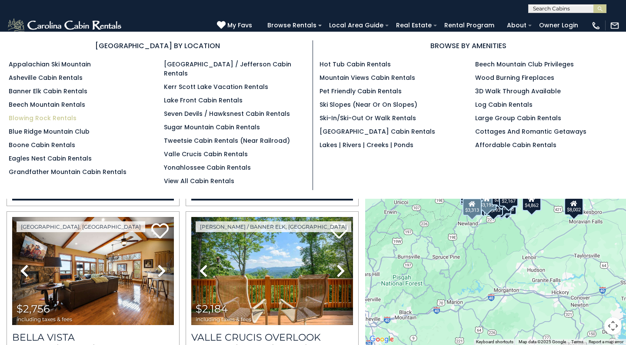
click at [34, 117] on link "Blowing Rock Rentals" at bounding box center [43, 118] width 68 height 9
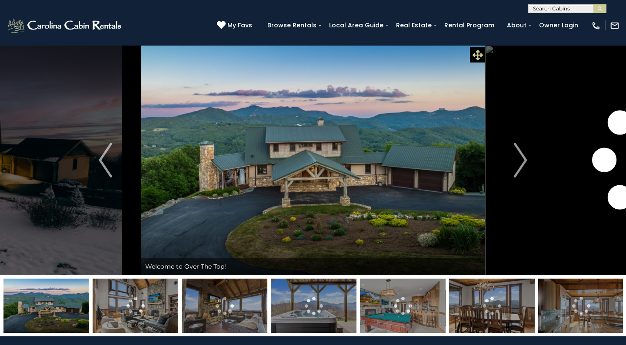
click at [480, 53] on icon at bounding box center [477, 55] width 10 height 10
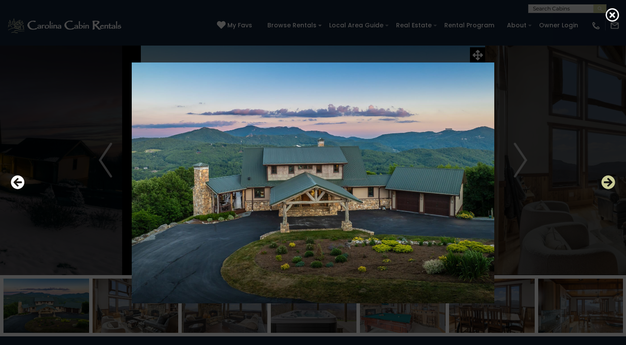
click at [605, 182] on icon "Next" at bounding box center [608, 183] width 14 height 14
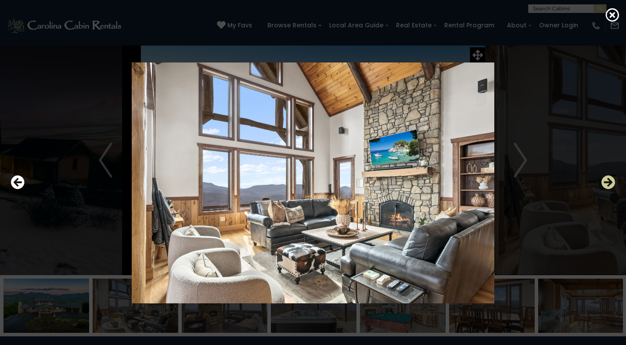
click at [605, 182] on icon "Next" at bounding box center [608, 183] width 14 height 14
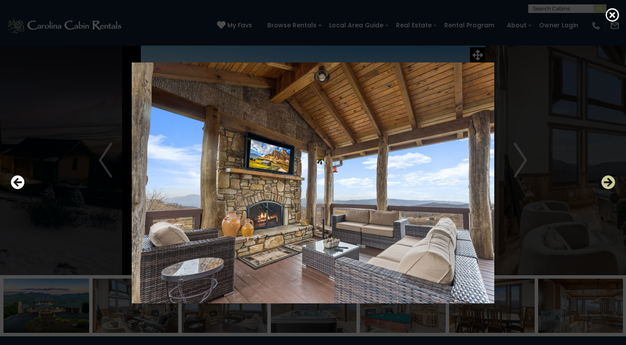
click at [605, 182] on icon "Next" at bounding box center [608, 183] width 14 height 14
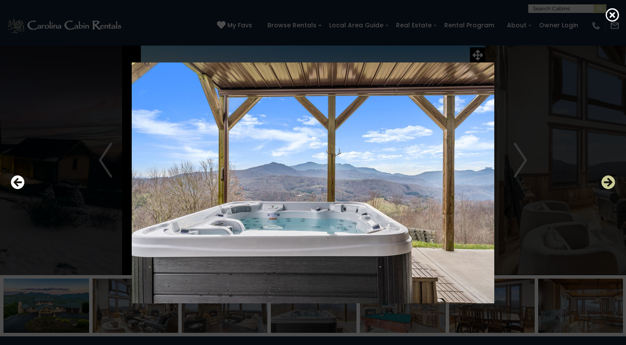
click at [605, 182] on icon "Next" at bounding box center [608, 183] width 14 height 14
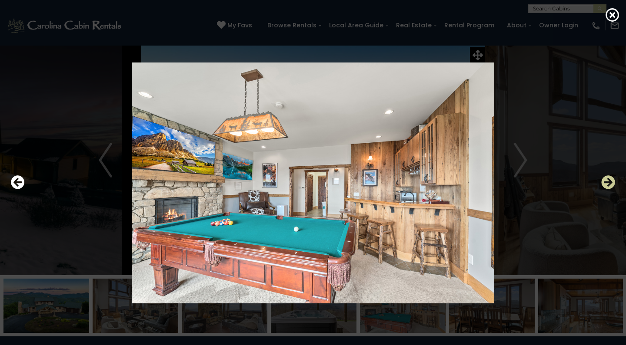
click at [605, 182] on icon "Next" at bounding box center [608, 183] width 14 height 14
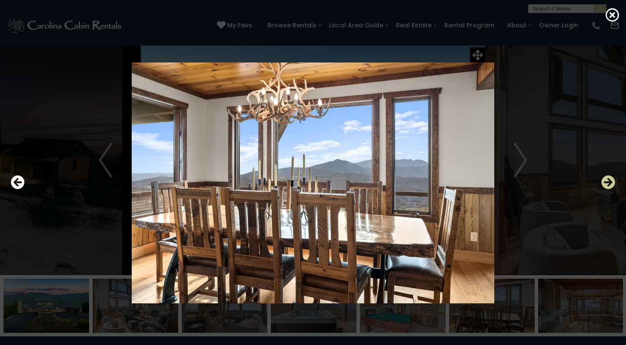
click at [605, 182] on icon "Next" at bounding box center [608, 183] width 14 height 14
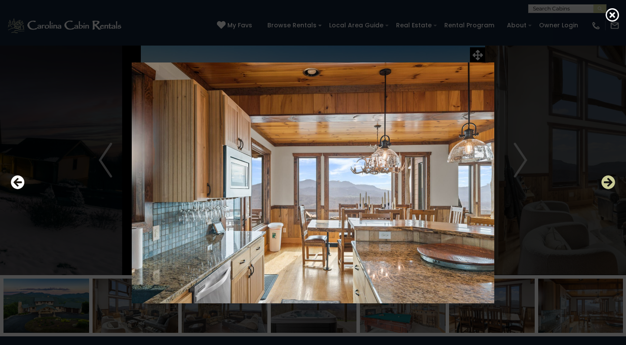
click at [605, 182] on icon "Next" at bounding box center [608, 183] width 14 height 14
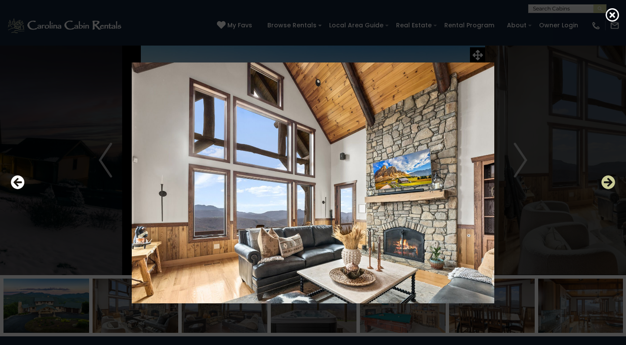
click at [605, 182] on icon "Next" at bounding box center [608, 183] width 14 height 14
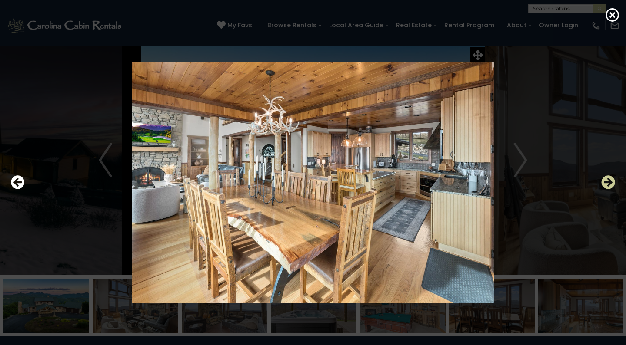
click at [605, 182] on icon "Next" at bounding box center [608, 183] width 14 height 14
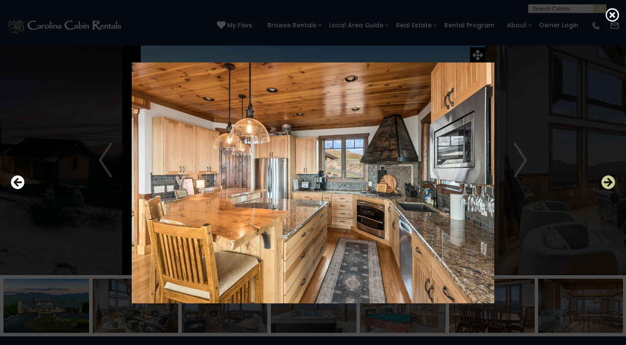
click at [605, 182] on icon "Next" at bounding box center [608, 183] width 14 height 14
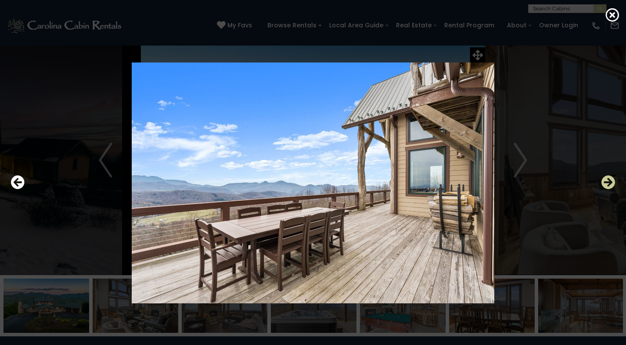
click at [605, 182] on icon "Next" at bounding box center [608, 183] width 14 height 14
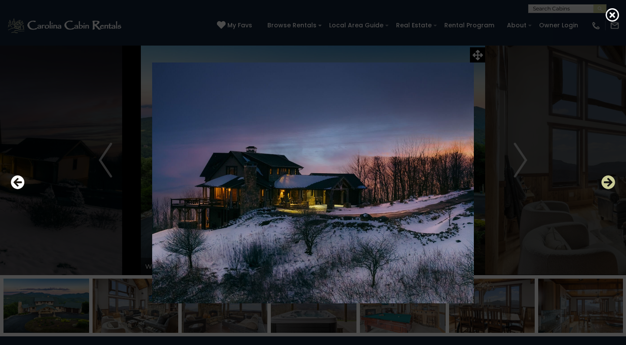
click at [605, 182] on icon "Next" at bounding box center [608, 183] width 14 height 14
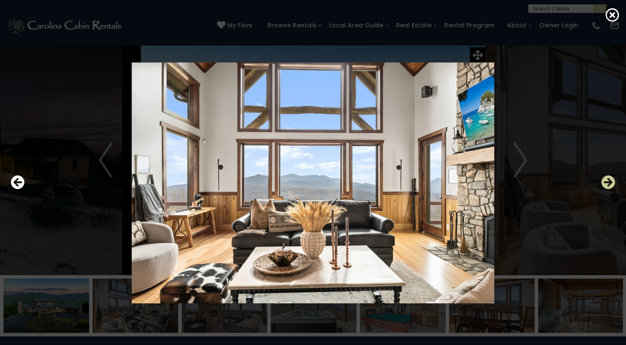
click at [605, 182] on icon "Next" at bounding box center [608, 183] width 14 height 14
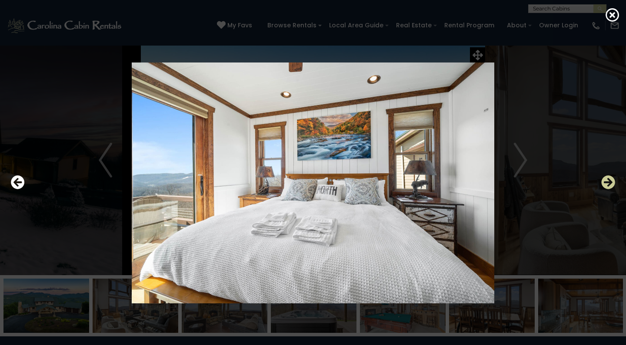
click at [605, 182] on icon "Next" at bounding box center [608, 183] width 14 height 14
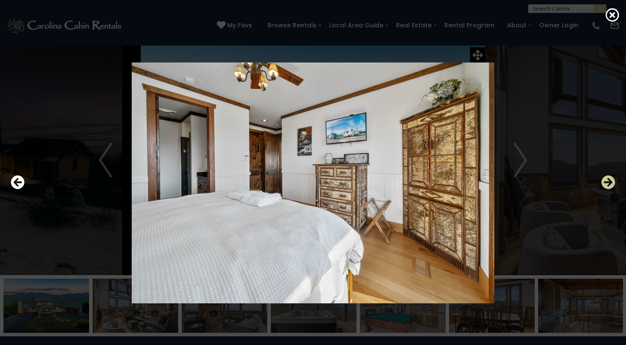
click at [605, 182] on icon "Next" at bounding box center [608, 183] width 14 height 14
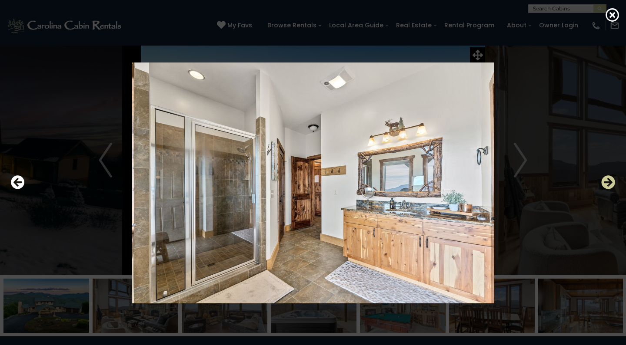
click at [605, 182] on icon "Next" at bounding box center [608, 183] width 14 height 14
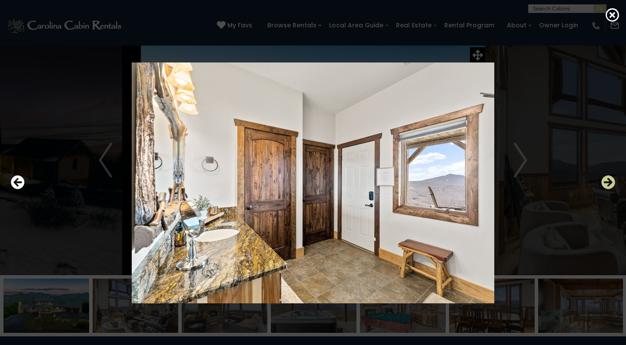
click at [605, 182] on icon "Next" at bounding box center [608, 183] width 14 height 14
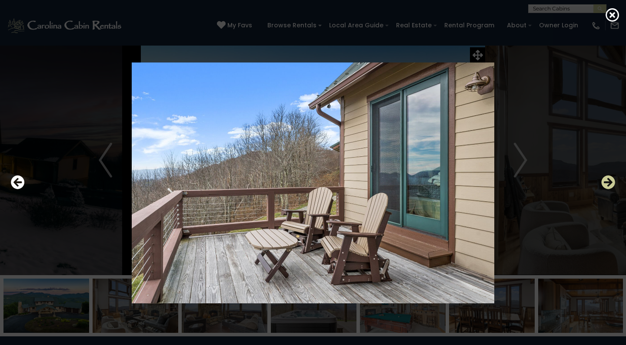
click at [605, 182] on icon "Next" at bounding box center [608, 183] width 14 height 14
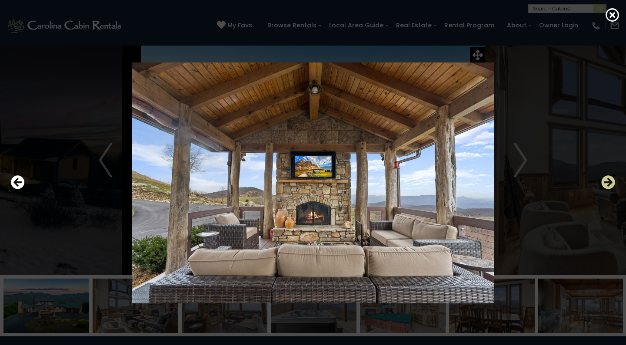
click at [605, 182] on icon "Next" at bounding box center [608, 183] width 14 height 14
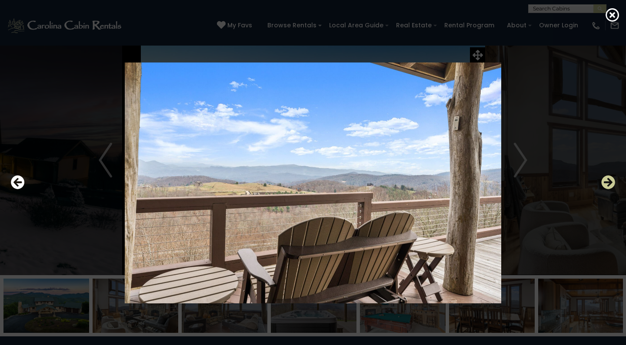
click at [605, 182] on icon "Next" at bounding box center [608, 183] width 14 height 14
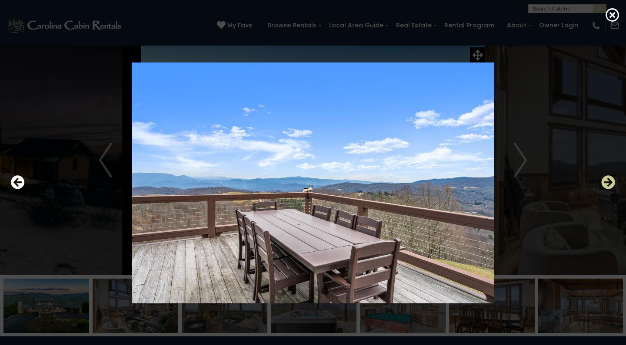
click at [605, 182] on icon "Next" at bounding box center [608, 183] width 14 height 14
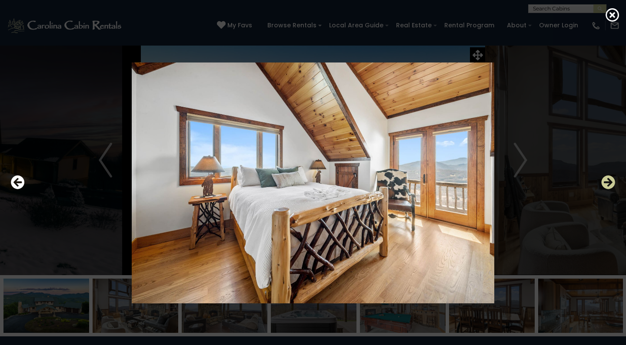
click at [605, 182] on icon "Next" at bounding box center [608, 183] width 14 height 14
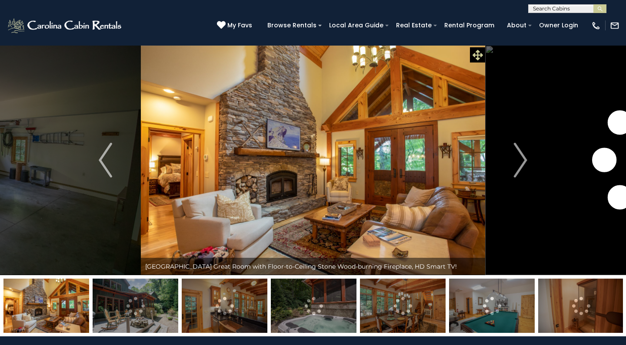
click at [479, 52] on icon at bounding box center [477, 55] width 10 height 10
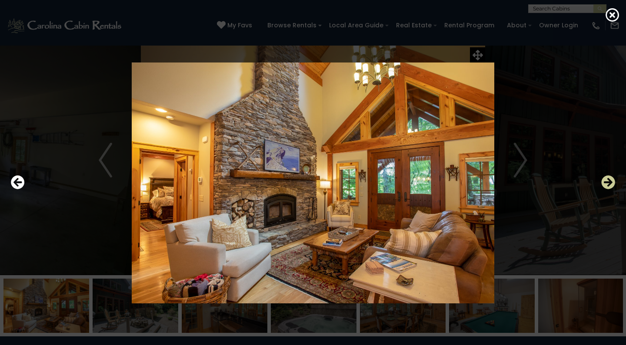
click at [605, 181] on icon "Next" at bounding box center [608, 183] width 14 height 14
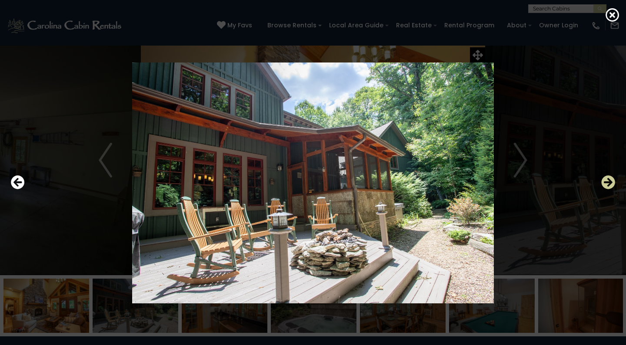
click at [605, 181] on icon "Next" at bounding box center [608, 183] width 14 height 14
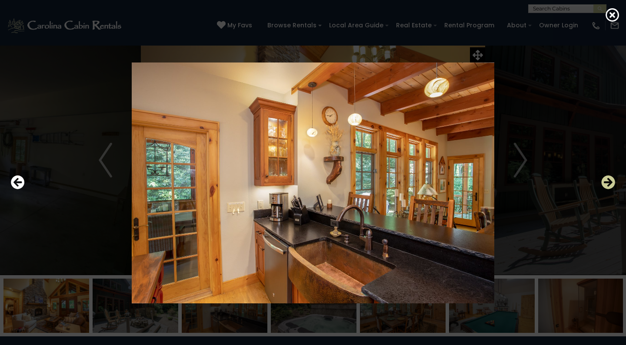
click at [605, 181] on icon "Next" at bounding box center [608, 183] width 14 height 14
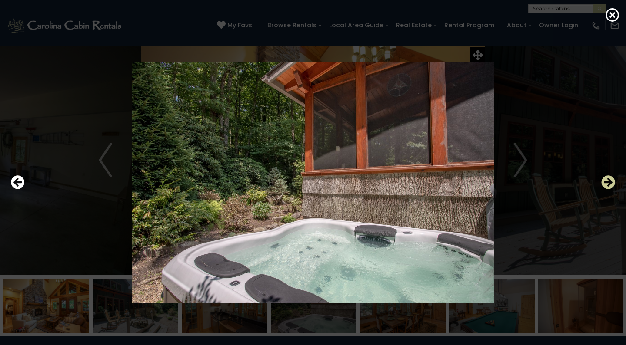
click at [605, 181] on icon "Next" at bounding box center [608, 183] width 14 height 14
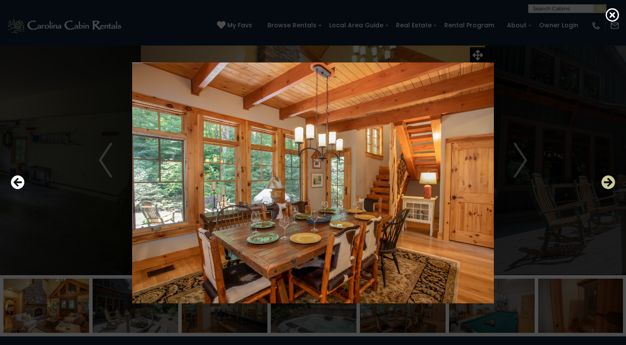
click at [605, 181] on icon "Next" at bounding box center [608, 183] width 14 height 14
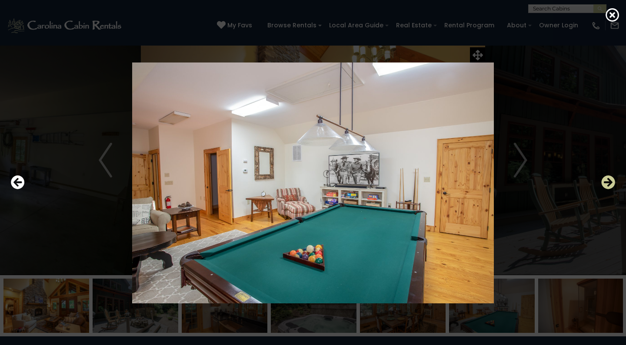
click at [605, 181] on icon "Next" at bounding box center [608, 183] width 14 height 14
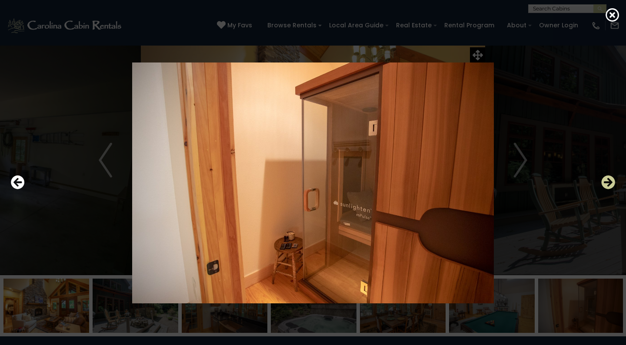
click at [605, 181] on icon "Next" at bounding box center [608, 183] width 14 height 14
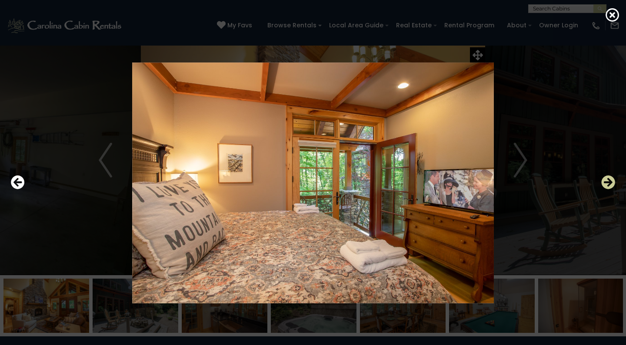
click at [605, 181] on icon "Next" at bounding box center [608, 183] width 14 height 14
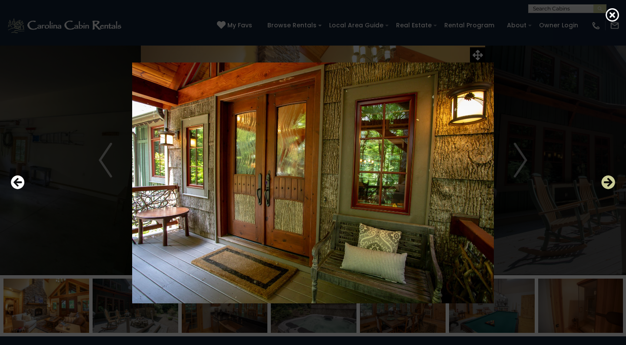
click at [605, 181] on icon "Next" at bounding box center [608, 183] width 14 height 14
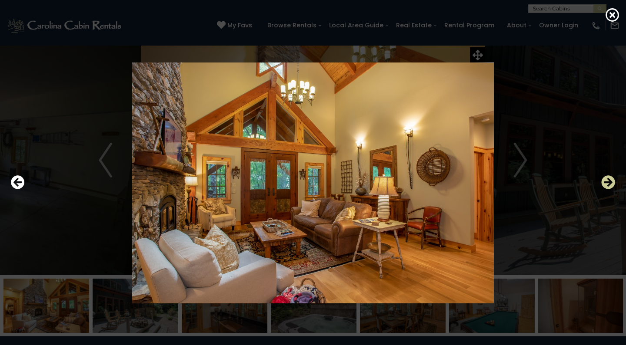
click at [605, 181] on icon "Next" at bounding box center [608, 183] width 14 height 14
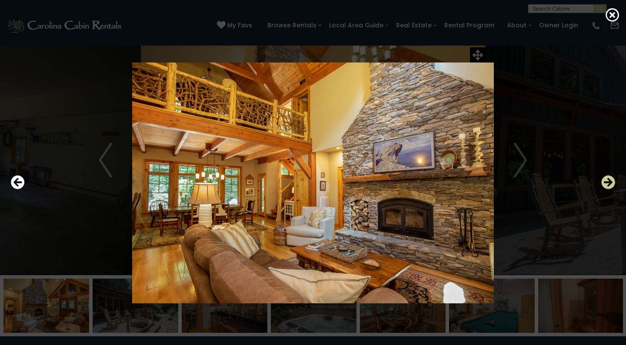
click at [605, 181] on icon "Next" at bounding box center [608, 183] width 14 height 14
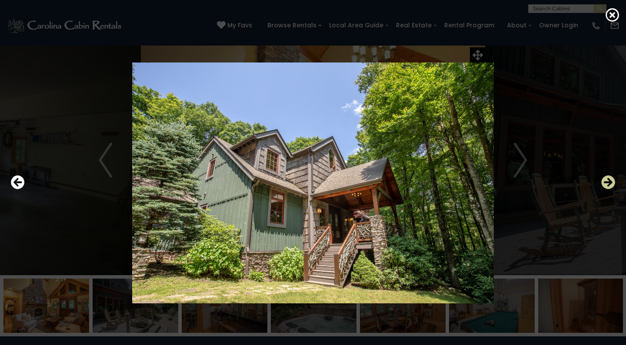
click at [605, 181] on icon "Next" at bounding box center [608, 183] width 14 height 14
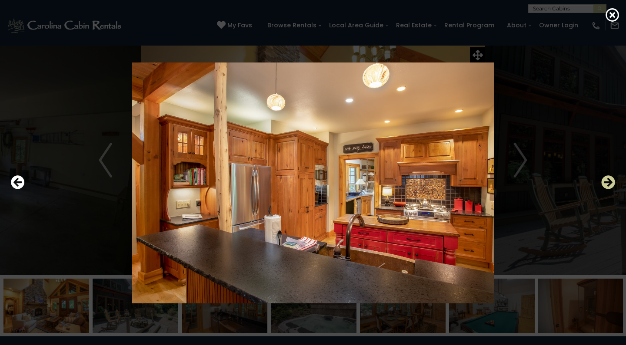
click at [605, 181] on icon "Next" at bounding box center [608, 183] width 14 height 14
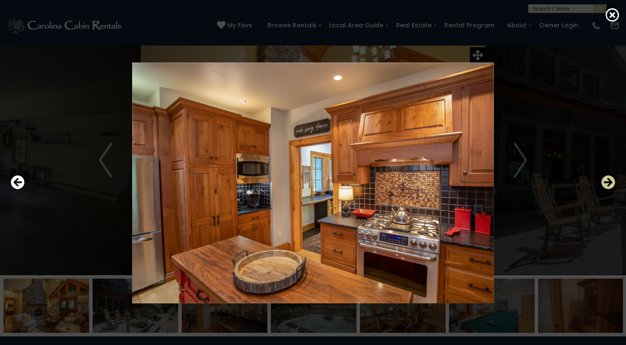
click at [605, 181] on icon "Next" at bounding box center [608, 183] width 14 height 14
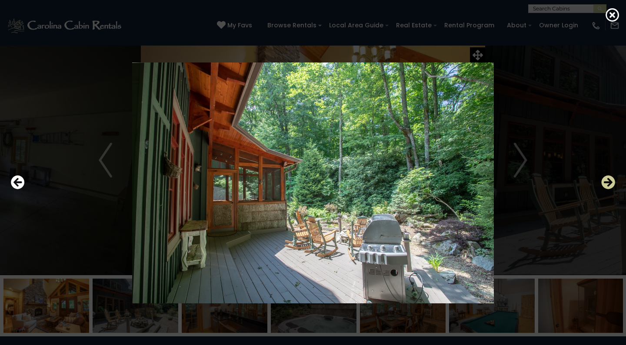
click at [605, 181] on icon "Next" at bounding box center [608, 183] width 14 height 14
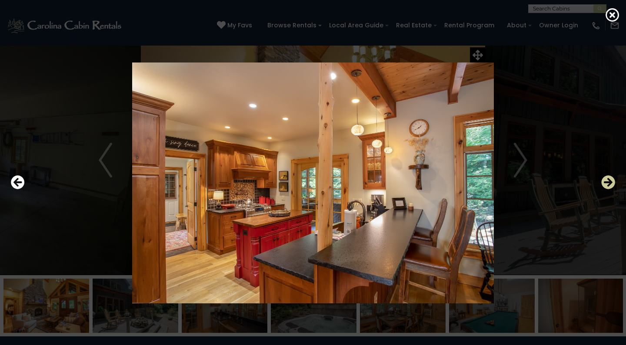
click at [605, 181] on icon "Next" at bounding box center [608, 183] width 14 height 14
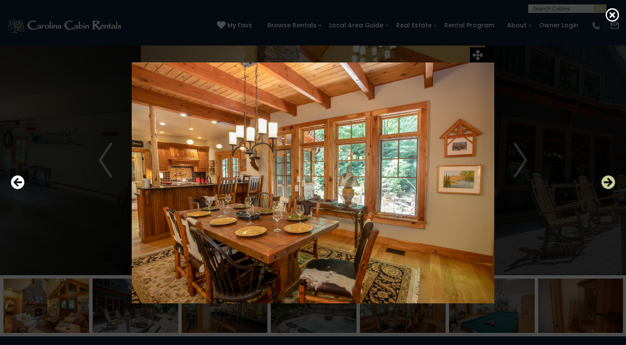
click at [605, 181] on icon "Next" at bounding box center [608, 183] width 14 height 14
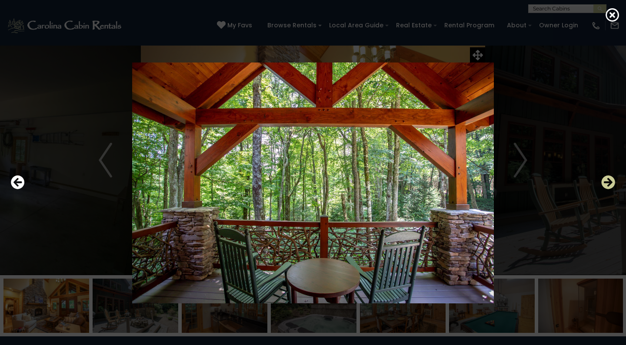
click at [605, 181] on icon "Next" at bounding box center [608, 183] width 14 height 14
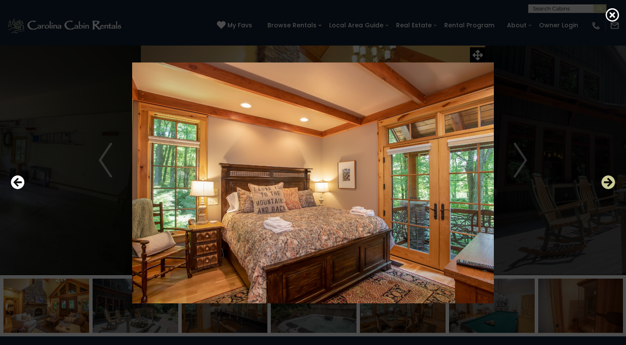
click at [605, 181] on icon "Next" at bounding box center [608, 183] width 14 height 14
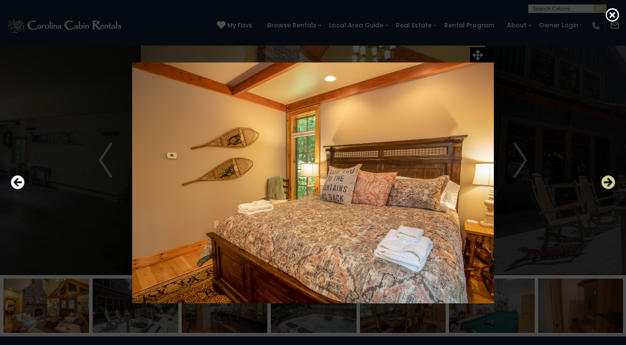
click at [605, 181] on icon "Next" at bounding box center [608, 183] width 14 height 14
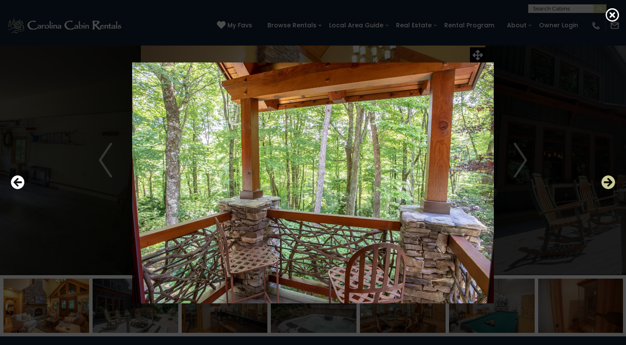
click at [605, 181] on icon "Next" at bounding box center [608, 183] width 14 height 14
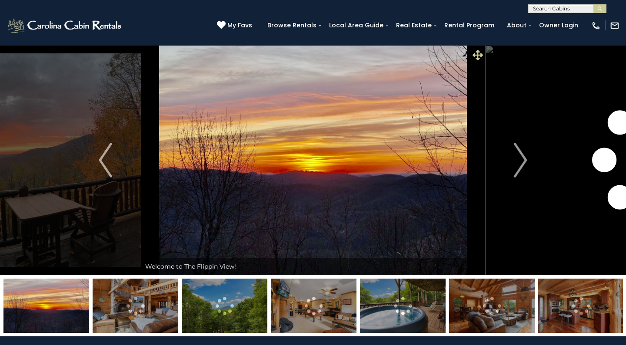
click at [476, 53] on icon at bounding box center [477, 55] width 10 height 10
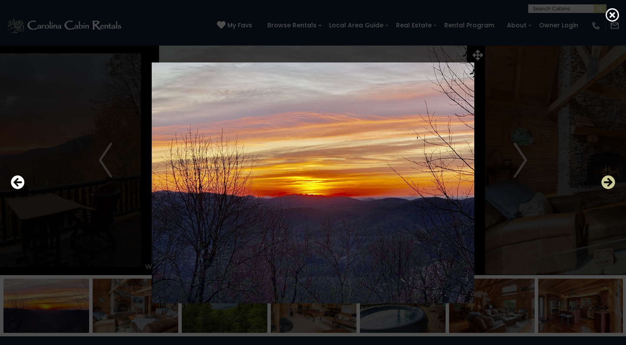
click at [609, 180] on icon "Next" at bounding box center [608, 183] width 14 height 14
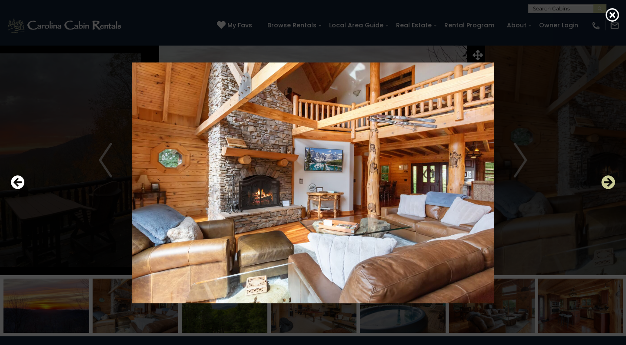
click at [609, 180] on icon "Next" at bounding box center [608, 183] width 14 height 14
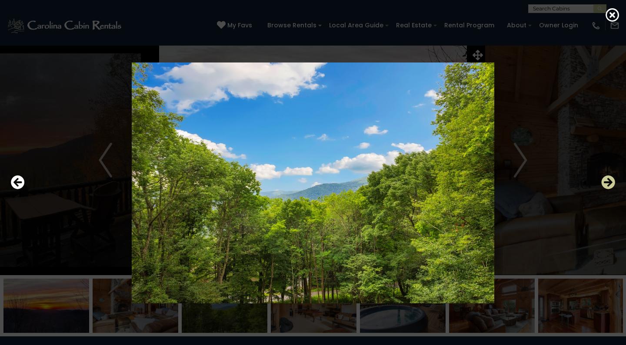
click at [609, 180] on icon "Next" at bounding box center [608, 183] width 14 height 14
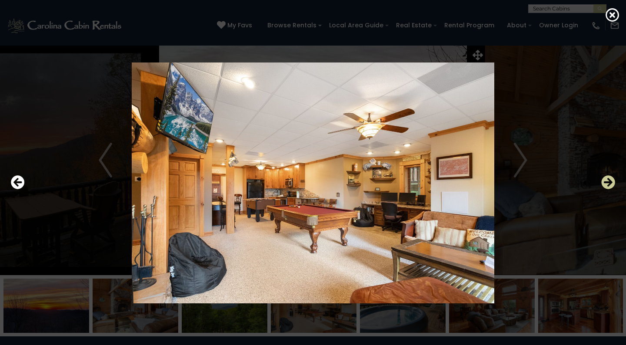
click at [609, 180] on icon "Next" at bounding box center [608, 183] width 14 height 14
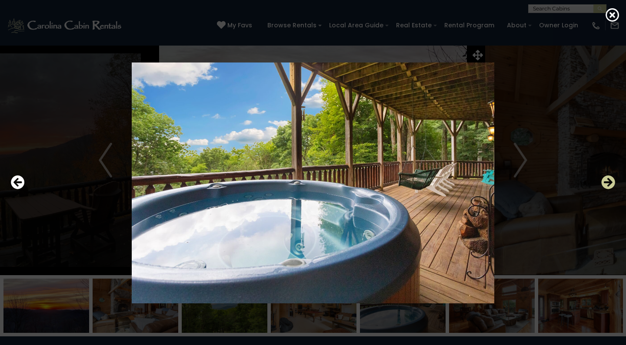
click at [609, 180] on icon "Next" at bounding box center [608, 183] width 14 height 14
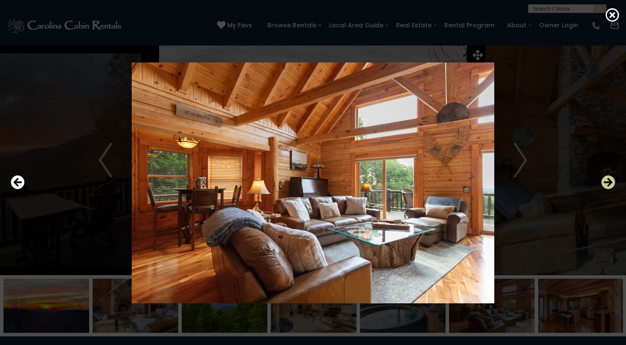
click at [609, 180] on icon "Next" at bounding box center [608, 183] width 14 height 14
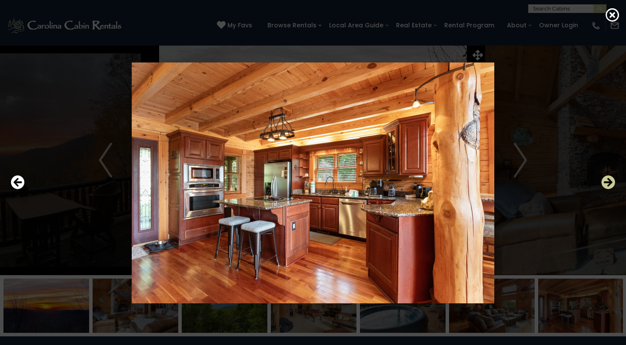
click at [609, 180] on icon "Next" at bounding box center [608, 183] width 14 height 14
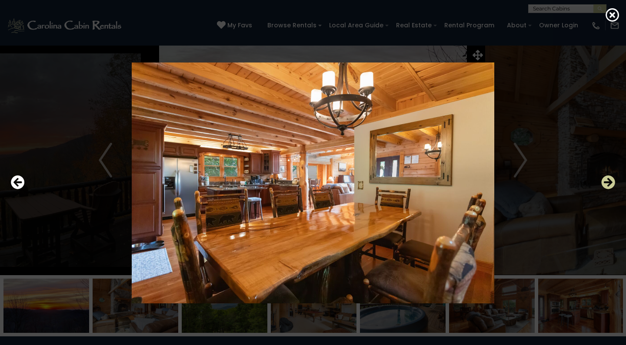
click at [609, 180] on icon "Next" at bounding box center [608, 183] width 14 height 14
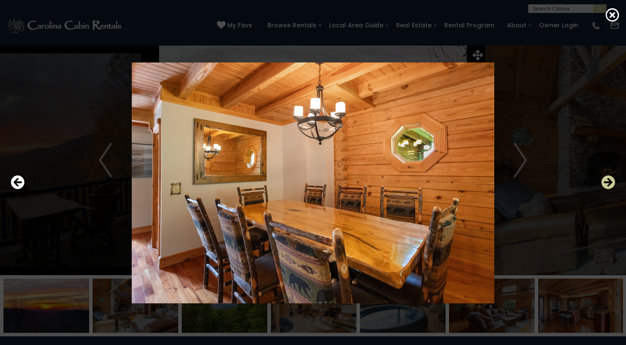
click at [609, 180] on icon "Next" at bounding box center [608, 183] width 14 height 14
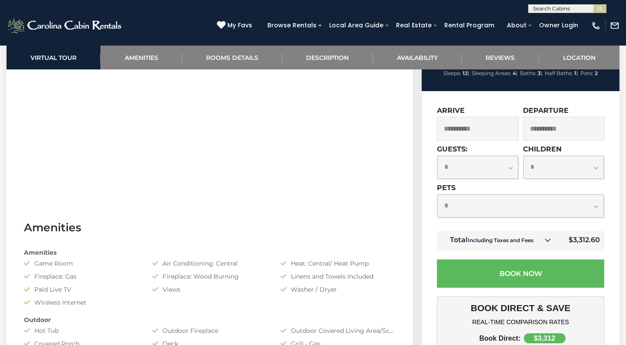
scroll to position [473, 0]
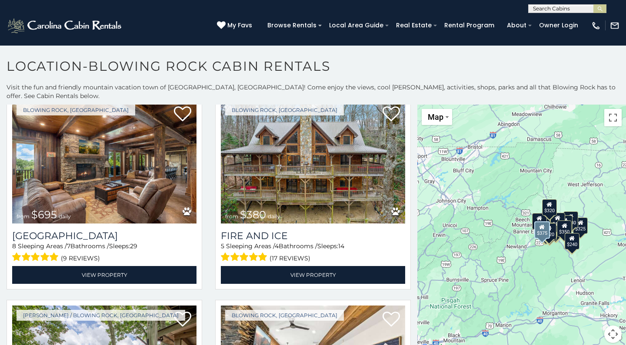
scroll to position [236, 0]
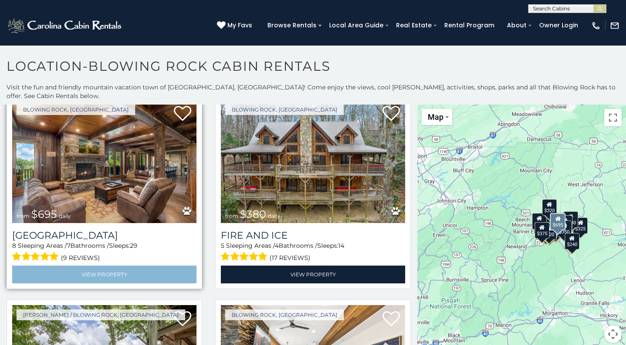
click at [94, 266] on link "View Property" at bounding box center [104, 275] width 184 height 18
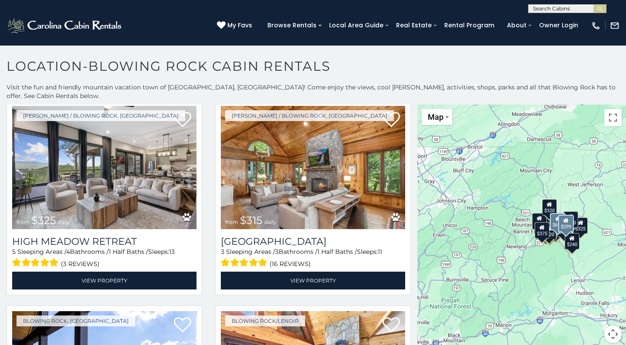
scroll to position [847, 0]
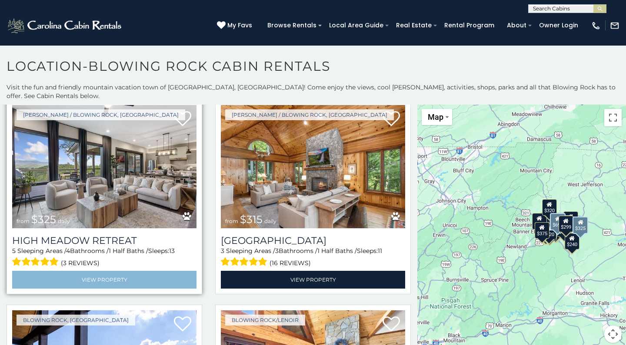
click at [93, 271] on link "View Property" at bounding box center [104, 280] width 184 height 18
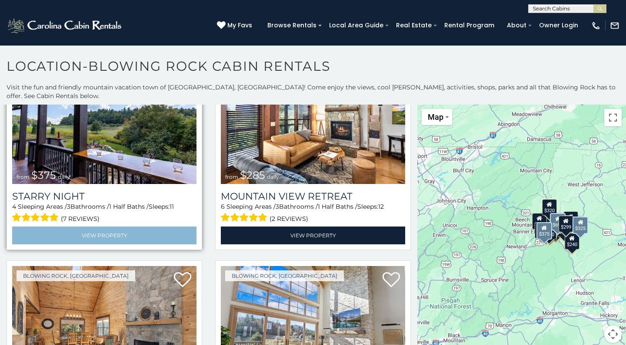
scroll to position [1099, 0]
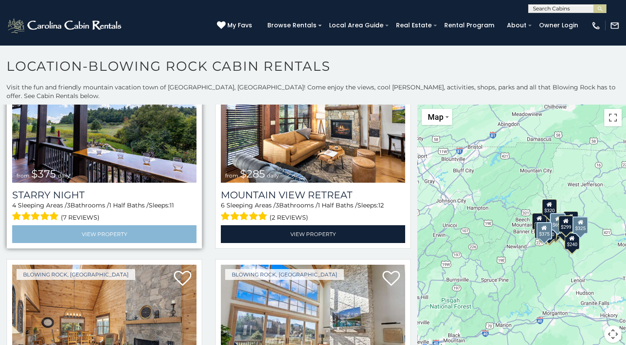
click at [110, 226] on link "View Property" at bounding box center [104, 235] width 184 height 18
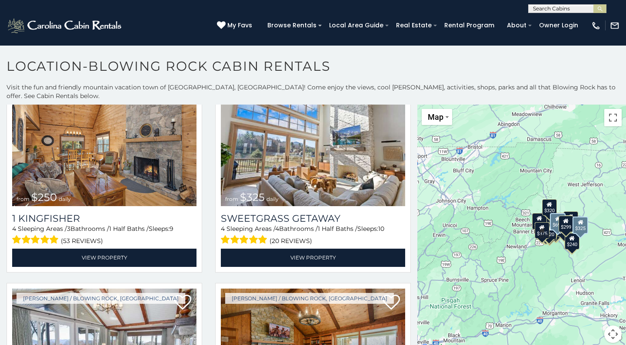
scroll to position [1281, 0]
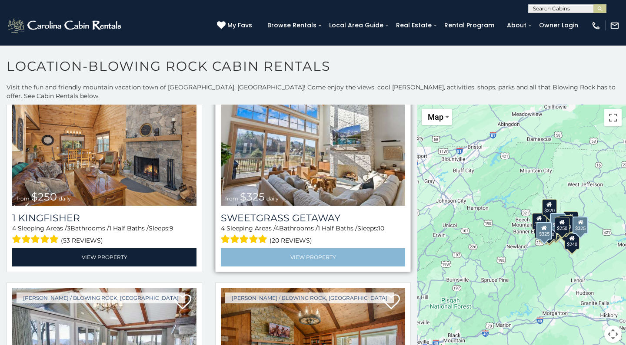
click at [305, 249] on link "View Property" at bounding box center [313, 258] width 184 height 18
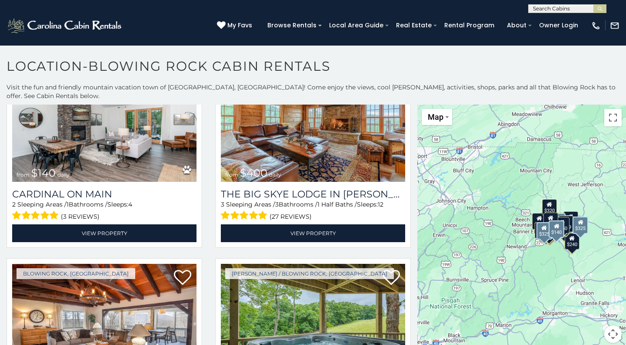
scroll to position [1924, 0]
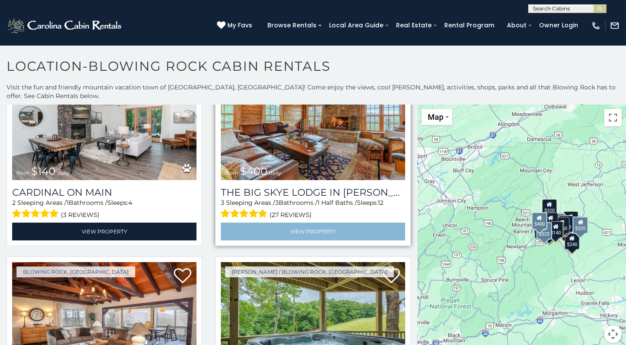
click at [304, 223] on link "View Property" at bounding box center [313, 232] width 184 height 18
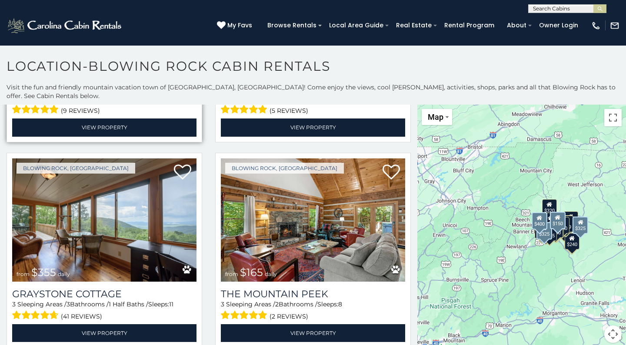
scroll to position [2440, 0]
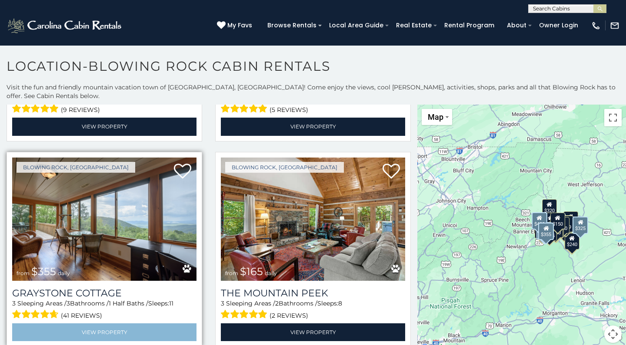
click at [101, 324] on link "View Property" at bounding box center [104, 333] width 184 height 18
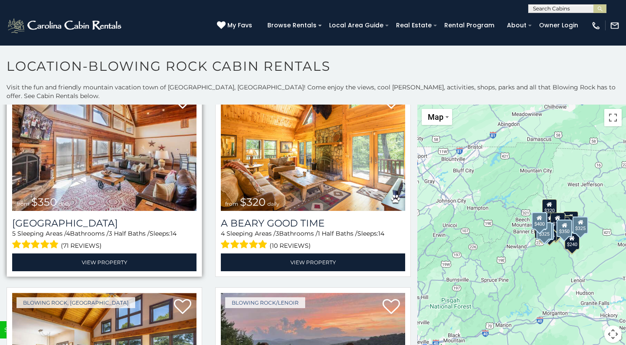
scroll to position [2716, 0]
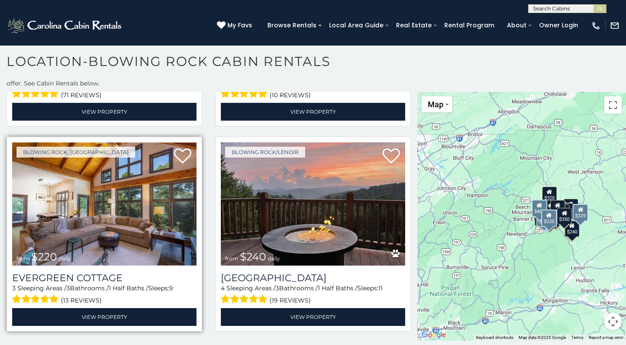
scroll to position [5, 0]
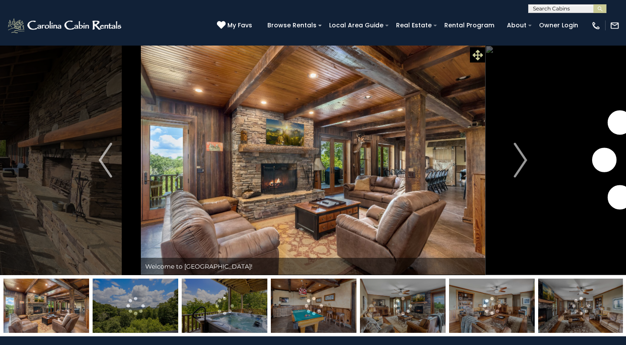
click at [478, 52] on icon at bounding box center [477, 55] width 10 height 10
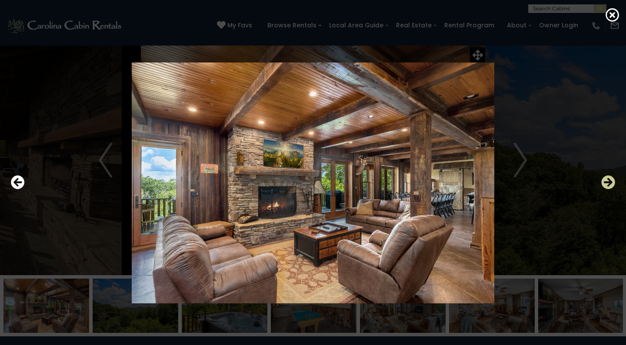
click at [610, 182] on icon "Next" at bounding box center [608, 183] width 14 height 14
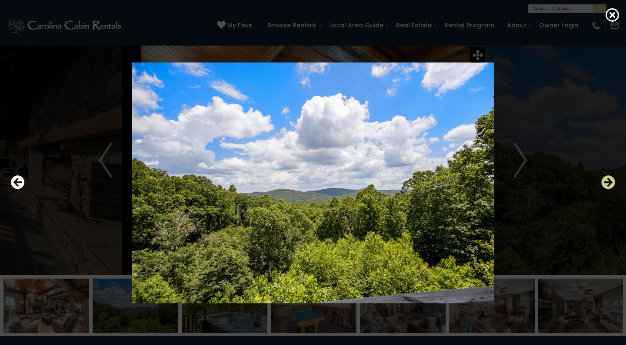
click at [610, 182] on icon "Next" at bounding box center [608, 183] width 14 height 14
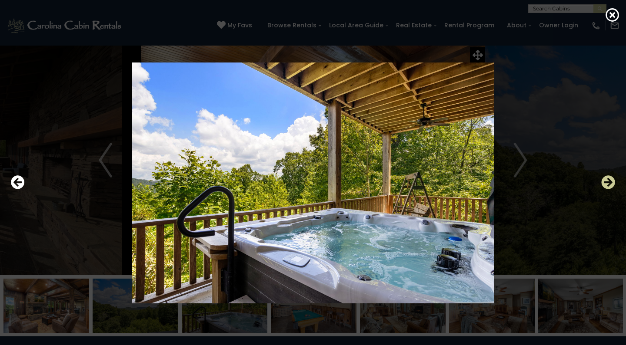
click at [610, 182] on icon "Next" at bounding box center [608, 183] width 14 height 14
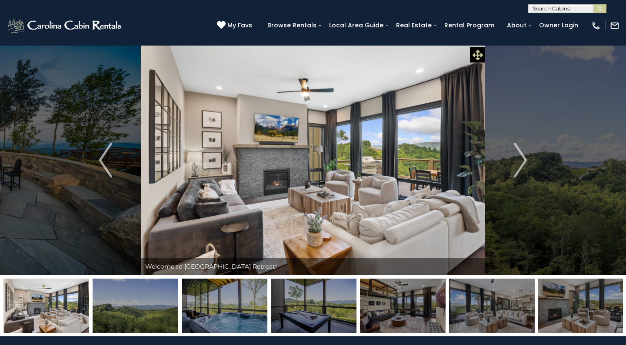
click at [478, 53] on icon at bounding box center [477, 55] width 10 height 10
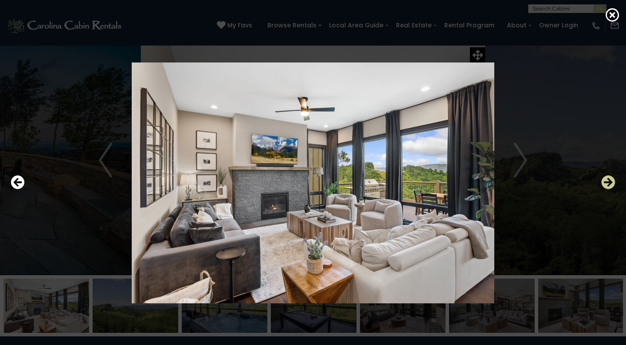
click at [607, 182] on icon "Next" at bounding box center [608, 183] width 14 height 14
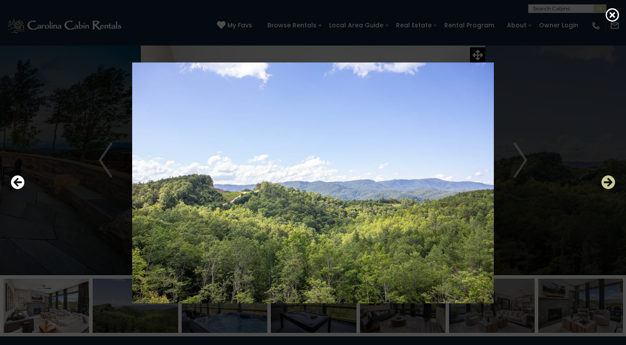
click at [607, 182] on icon "Next" at bounding box center [608, 183] width 14 height 14
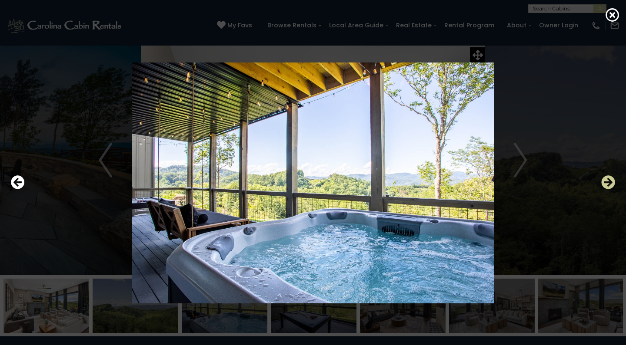
click at [607, 182] on icon "Next" at bounding box center [608, 183] width 14 height 14
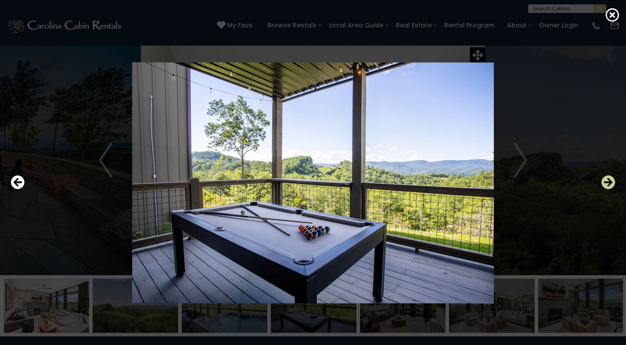
click at [607, 182] on icon "Next" at bounding box center [608, 183] width 14 height 14
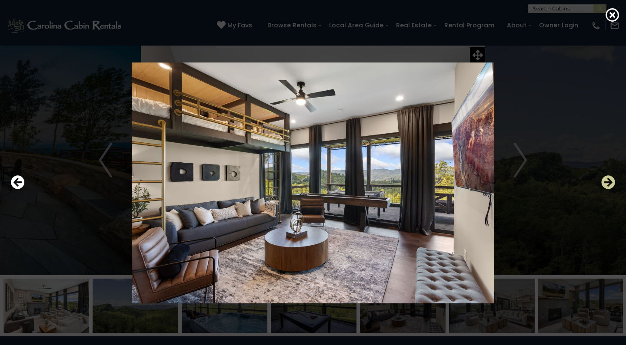
click at [607, 182] on icon "Next" at bounding box center [608, 183] width 14 height 14
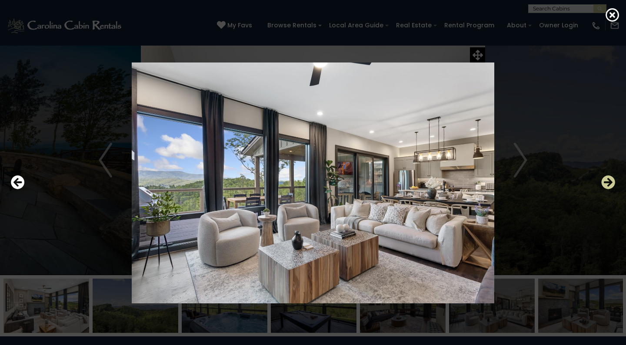
click at [607, 182] on icon "Next" at bounding box center [608, 183] width 14 height 14
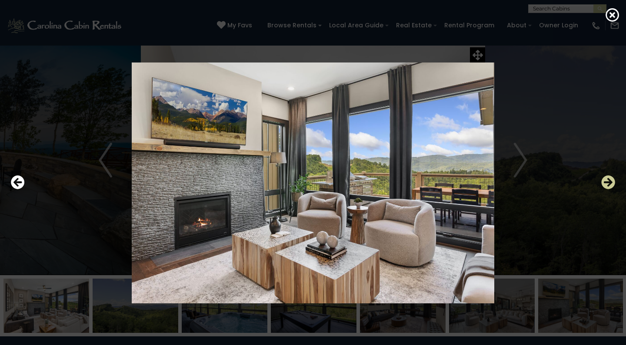
click at [607, 182] on icon "Next" at bounding box center [608, 183] width 14 height 14
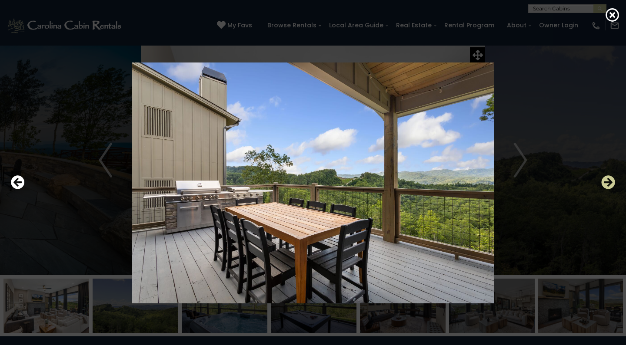
click at [607, 182] on icon "Next" at bounding box center [608, 183] width 14 height 14
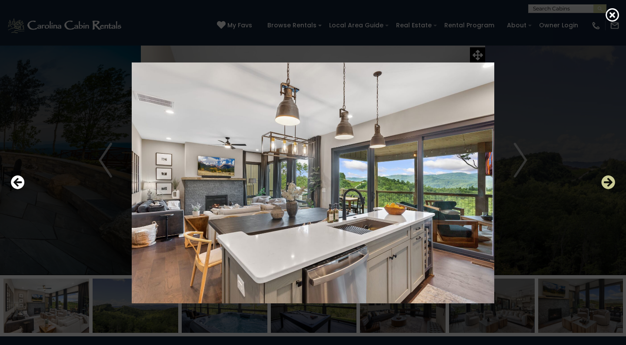
click at [607, 182] on icon "Next" at bounding box center [608, 183] width 14 height 14
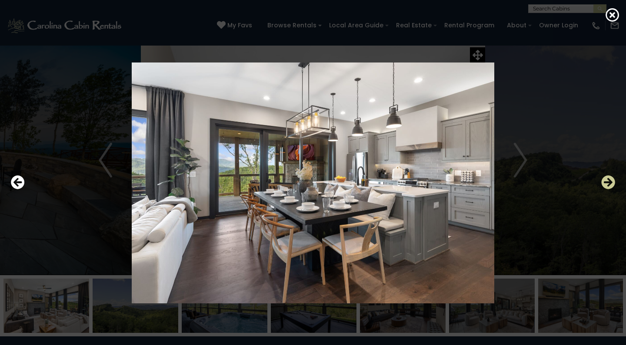
click at [607, 182] on icon "Next" at bounding box center [608, 183] width 14 height 14
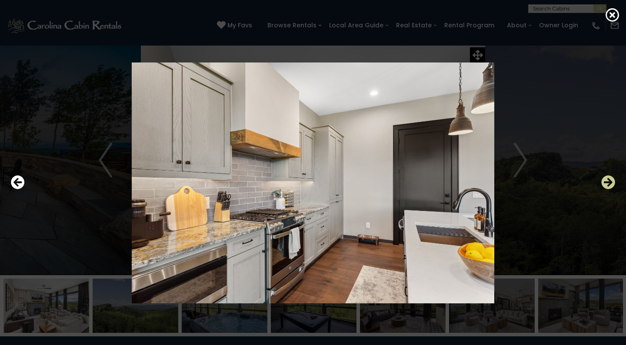
click at [607, 182] on icon "Next" at bounding box center [608, 183] width 14 height 14
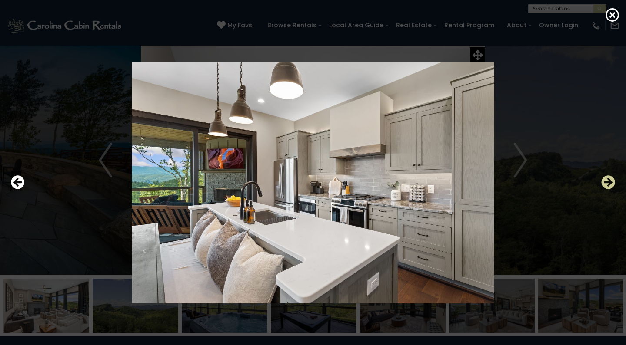
click at [607, 182] on icon "Next" at bounding box center [608, 183] width 14 height 14
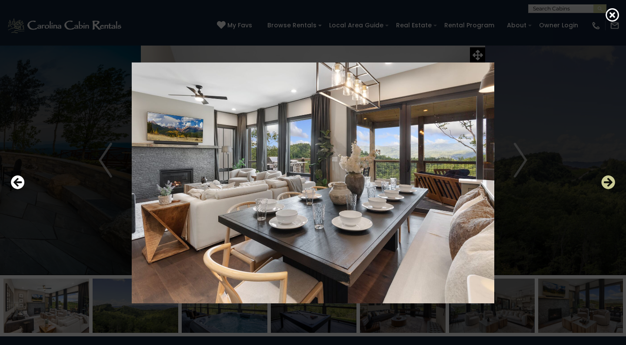
click at [607, 182] on icon "Next" at bounding box center [608, 183] width 14 height 14
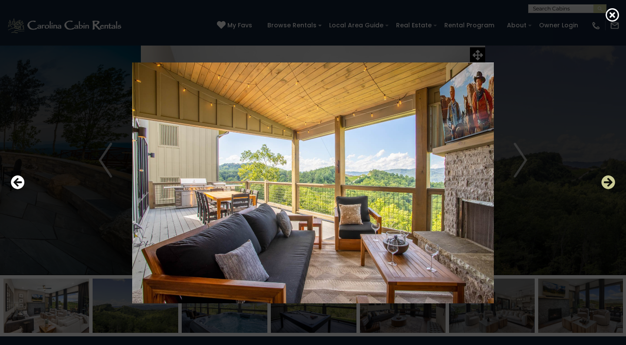
click at [607, 182] on icon "Next" at bounding box center [608, 183] width 14 height 14
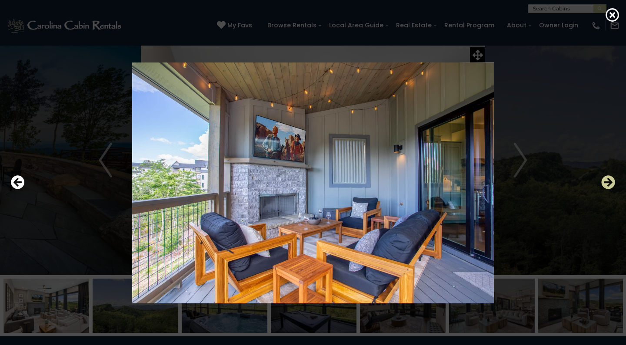
click at [607, 182] on icon "Next" at bounding box center [608, 183] width 14 height 14
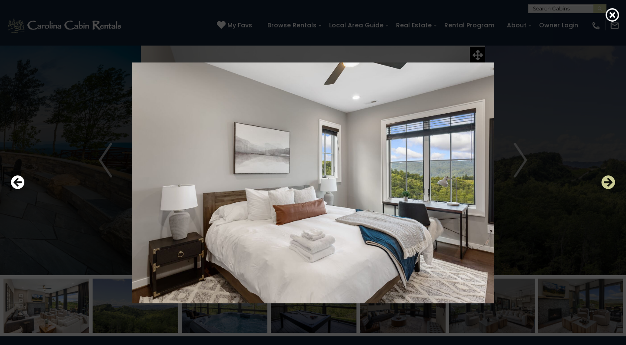
click at [607, 182] on icon "Next" at bounding box center [608, 183] width 14 height 14
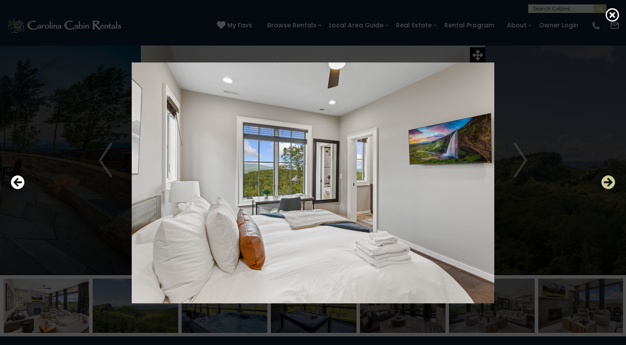
click at [607, 182] on icon "Next" at bounding box center [608, 183] width 14 height 14
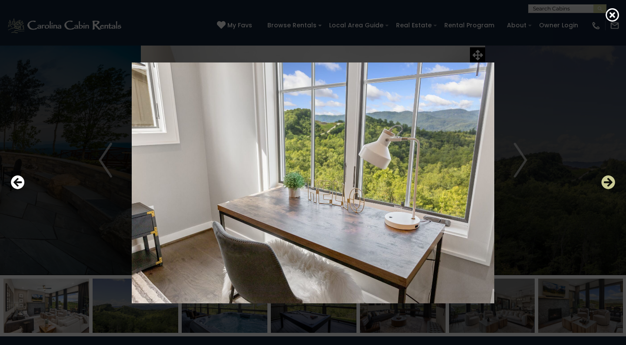
click at [607, 182] on icon "Next" at bounding box center [608, 183] width 14 height 14
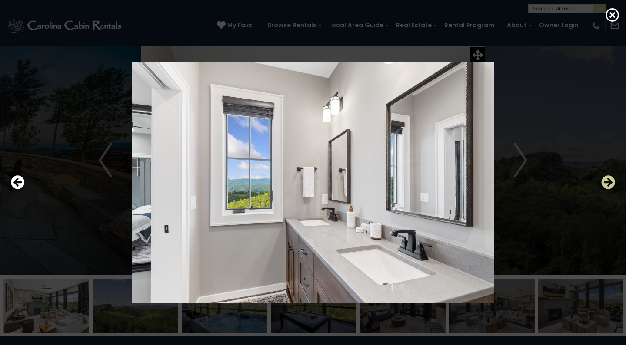
click at [607, 182] on icon "Next" at bounding box center [608, 183] width 14 height 14
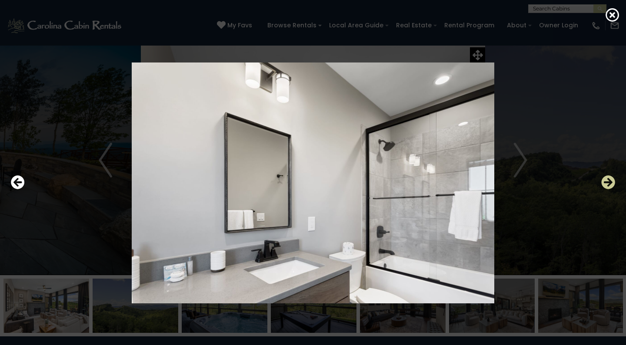
click at [607, 182] on icon "Next" at bounding box center [608, 183] width 14 height 14
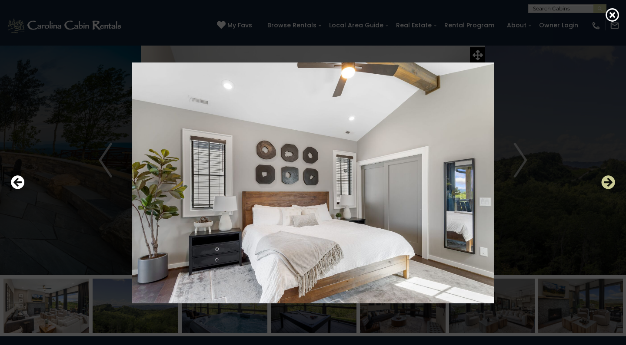
click at [607, 182] on icon "Next" at bounding box center [608, 183] width 14 height 14
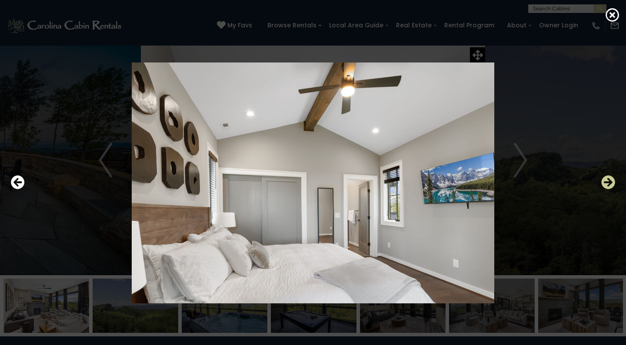
click at [607, 182] on icon "Next" at bounding box center [608, 183] width 14 height 14
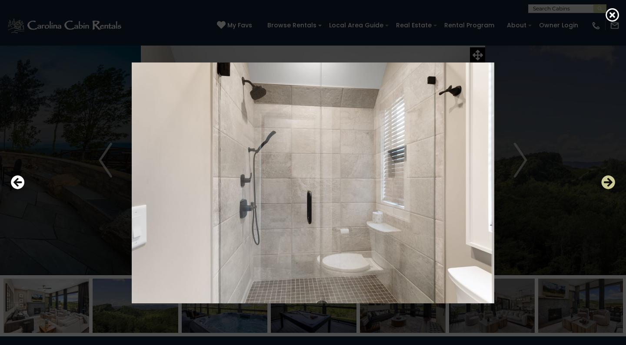
click at [607, 182] on icon "Next" at bounding box center [608, 183] width 14 height 14
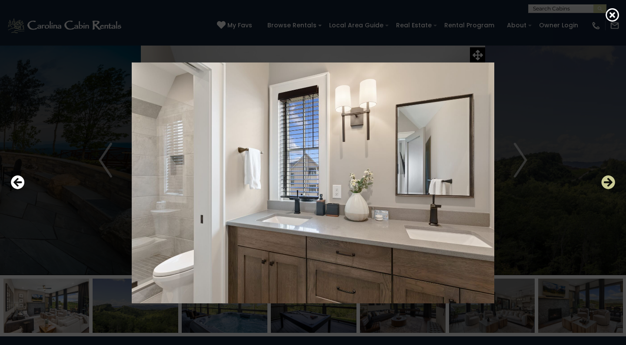
click at [607, 182] on icon "Next" at bounding box center [608, 183] width 14 height 14
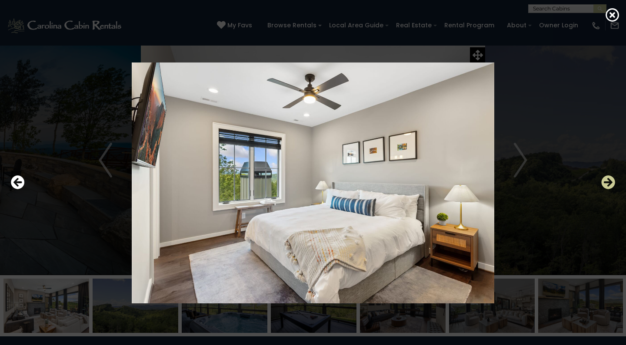
click at [607, 182] on icon "Next" at bounding box center [608, 183] width 14 height 14
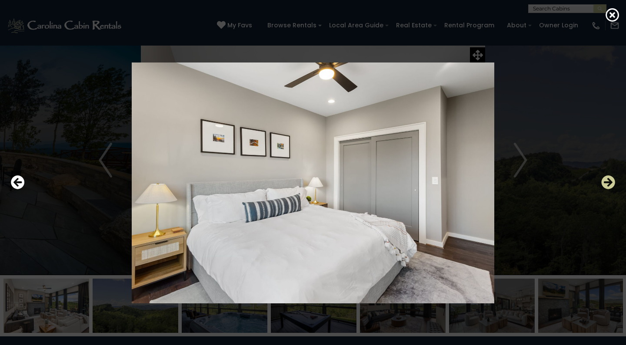
click at [607, 182] on icon "Next" at bounding box center [608, 183] width 14 height 14
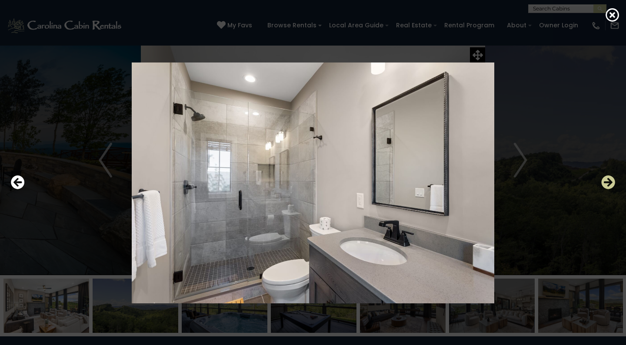
click at [607, 182] on icon "Next" at bounding box center [608, 183] width 14 height 14
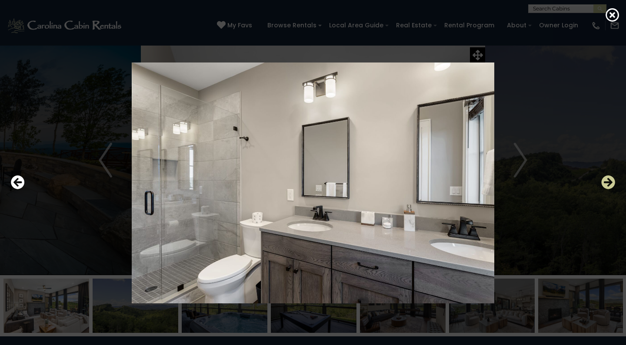
click at [607, 182] on icon "Next" at bounding box center [608, 183] width 14 height 14
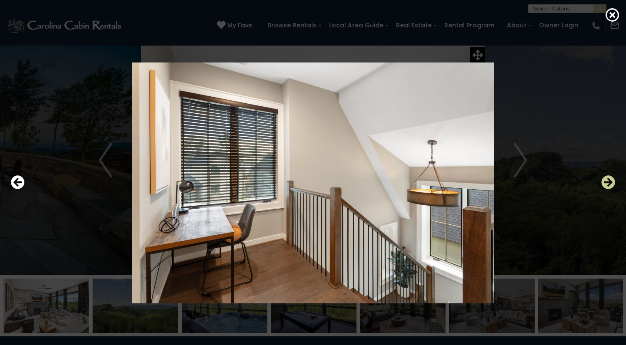
click at [607, 182] on icon "Next" at bounding box center [608, 183] width 14 height 14
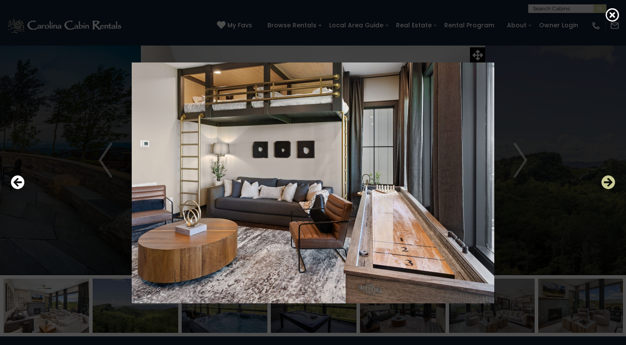
click at [607, 182] on icon "Next" at bounding box center [608, 183] width 14 height 14
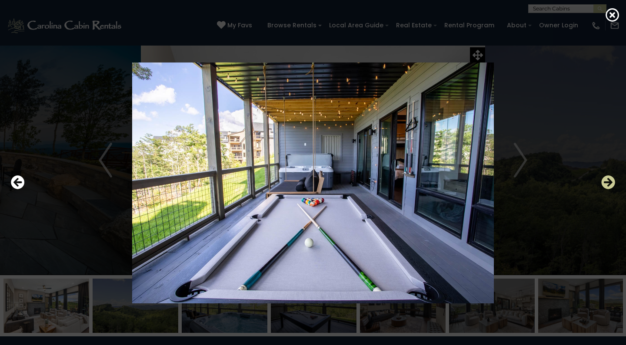
click at [607, 182] on icon "Next" at bounding box center [608, 183] width 14 height 14
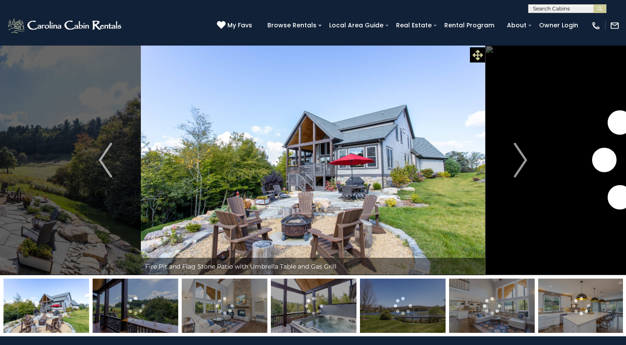
click at [478, 53] on icon at bounding box center [477, 55] width 10 height 10
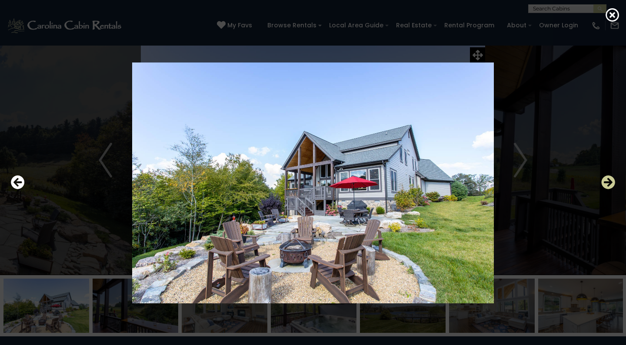
click at [610, 179] on icon "Next" at bounding box center [608, 183] width 14 height 14
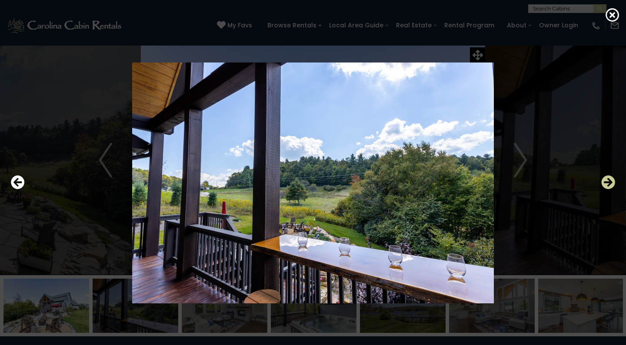
click at [610, 179] on icon "Next" at bounding box center [608, 183] width 14 height 14
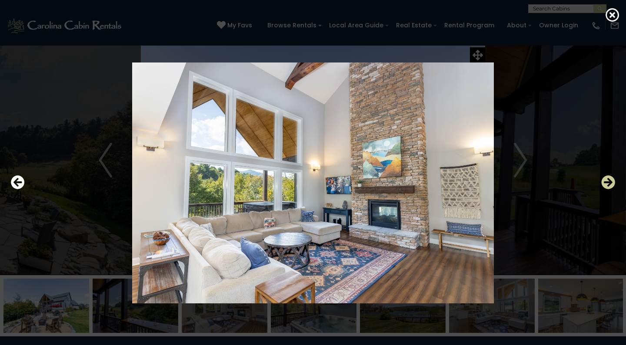
click at [610, 179] on icon "Next" at bounding box center [608, 183] width 14 height 14
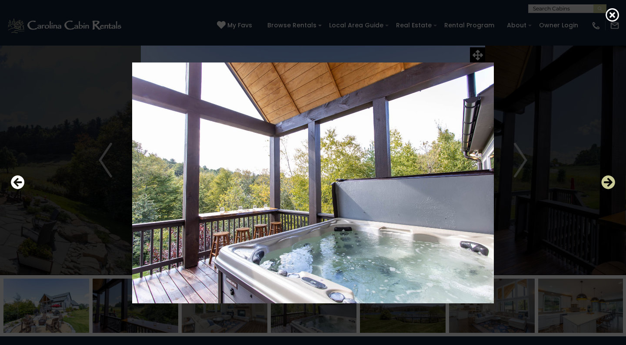
click at [610, 179] on icon "Next" at bounding box center [608, 183] width 14 height 14
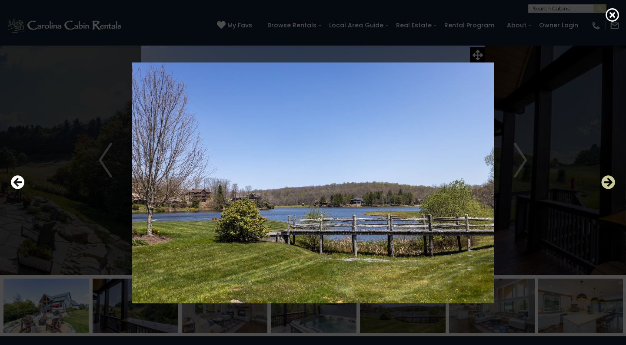
click at [610, 179] on icon "Next" at bounding box center [608, 183] width 14 height 14
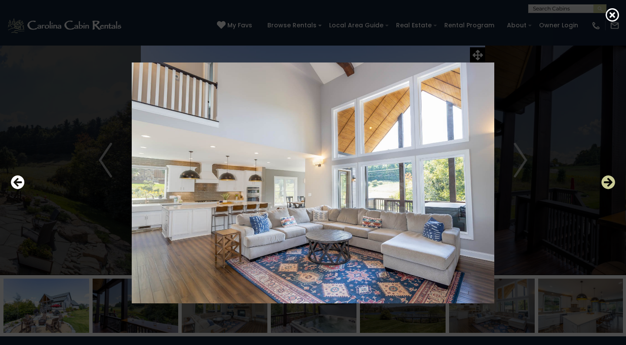
click at [610, 179] on icon "Next" at bounding box center [608, 183] width 14 height 14
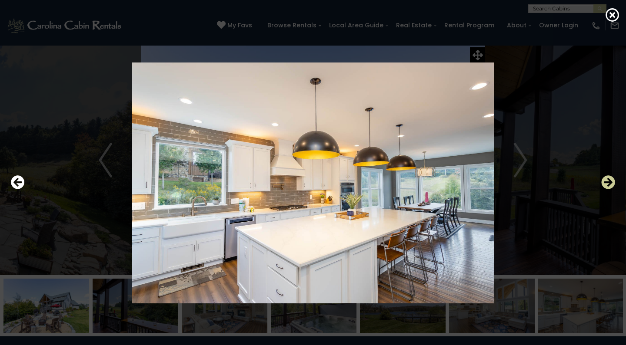
click at [610, 179] on icon "Next" at bounding box center [608, 183] width 14 height 14
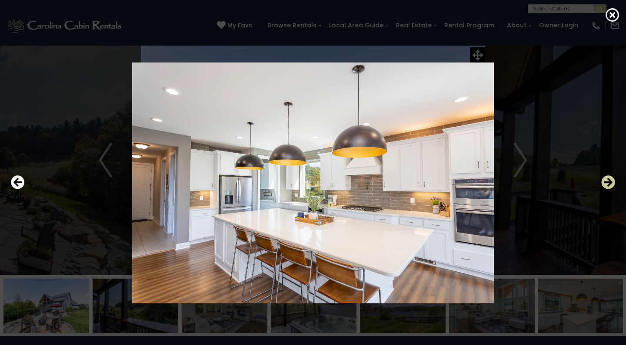
click at [610, 179] on icon "Next" at bounding box center [608, 183] width 14 height 14
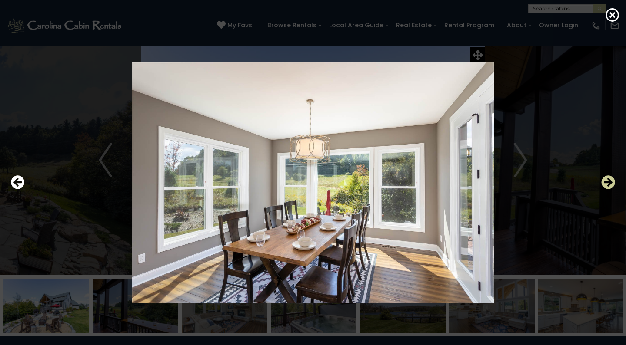
click at [610, 179] on icon "Next" at bounding box center [608, 183] width 14 height 14
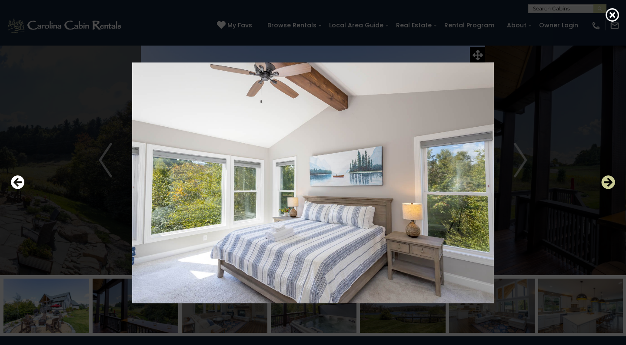
click at [603, 182] on icon "Next" at bounding box center [608, 183] width 14 height 14
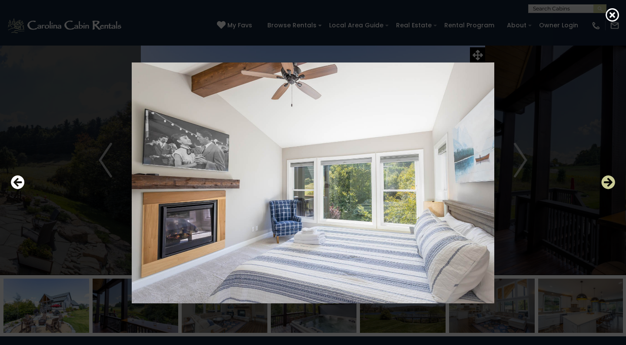
click at [603, 182] on icon "Next" at bounding box center [608, 183] width 14 height 14
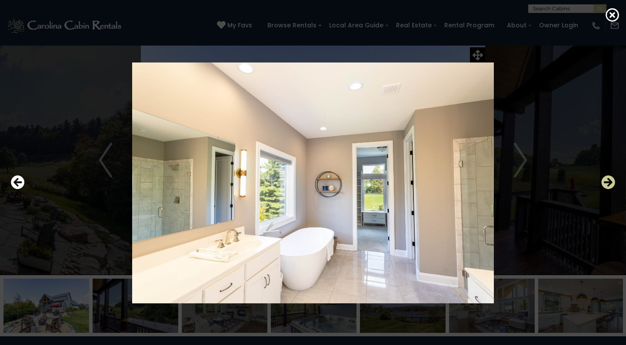
click at [603, 182] on icon "Next" at bounding box center [608, 183] width 14 height 14
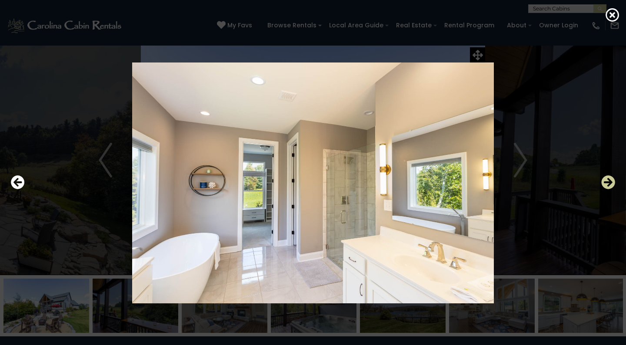
click at [603, 182] on icon "Next" at bounding box center [608, 183] width 14 height 14
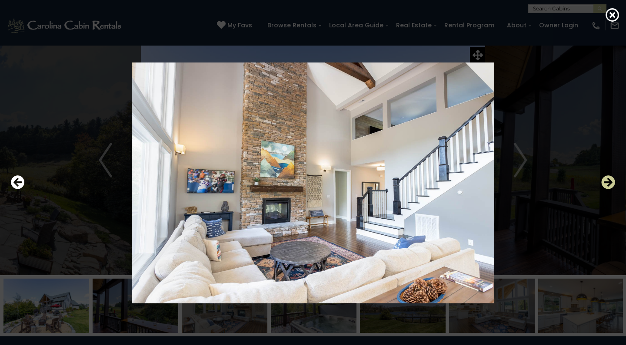
click at [603, 182] on icon "Next" at bounding box center [608, 183] width 14 height 14
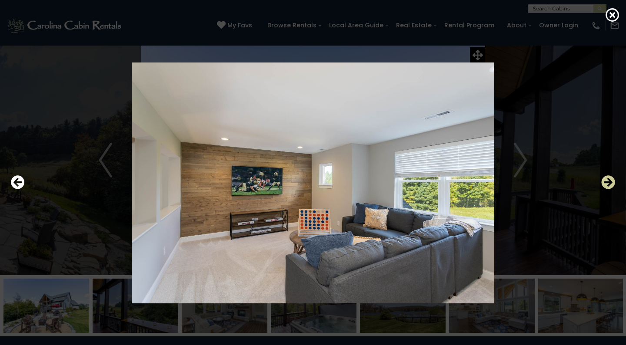
click at [603, 182] on icon "Next" at bounding box center [608, 183] width 14 height 14
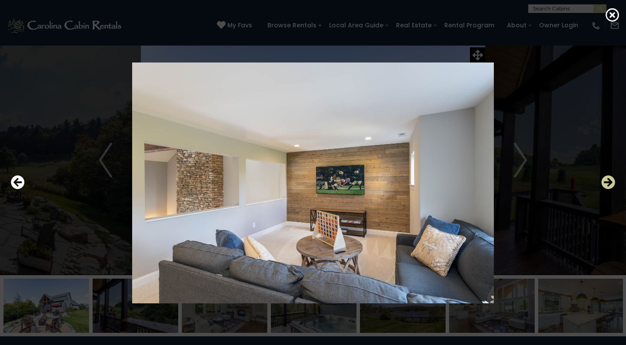
click at [603, 182] on icon "Next" at bounding box center [608, 183] width 14 height 14
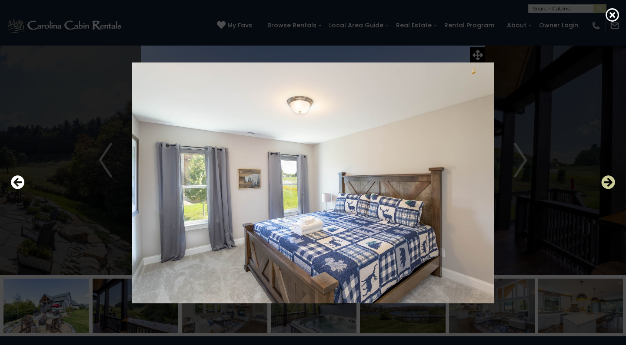
click at [603, 182] on icon "Next" at bounding box center [608, 183] width 14 height 14
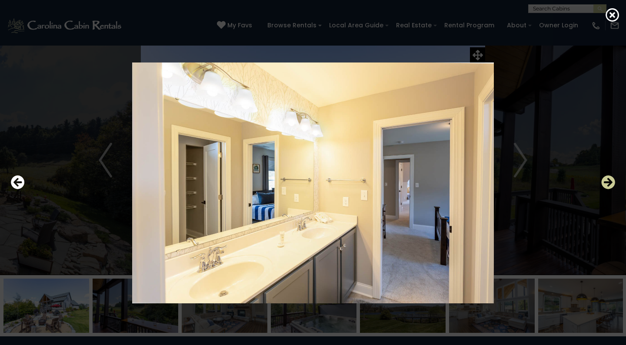
click at [603, 182] on icon "Next" at bounding box center [608, 183] width 14 height 14
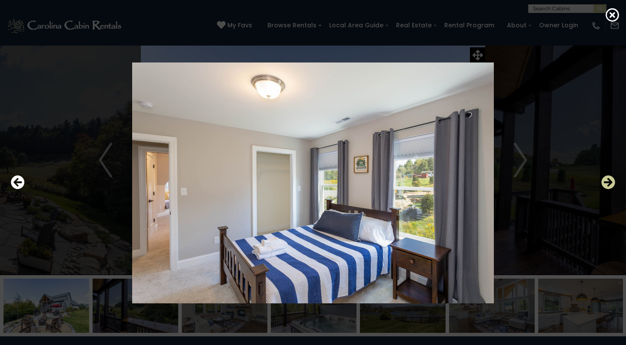
click at [603, 182] on icon "Next" at bounding box center [608, 183] width 14 height 14
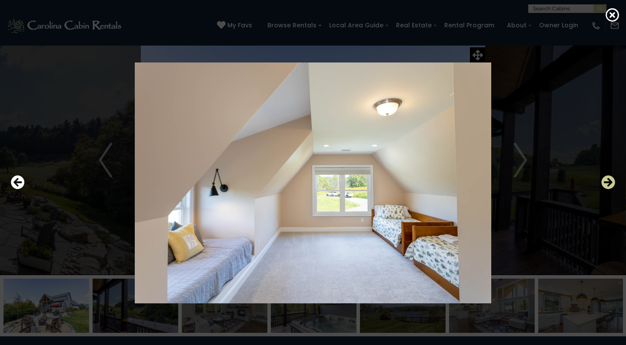
click at [603, 182] on icon "Next" at bounding box center [608, 183] width 14 height 14
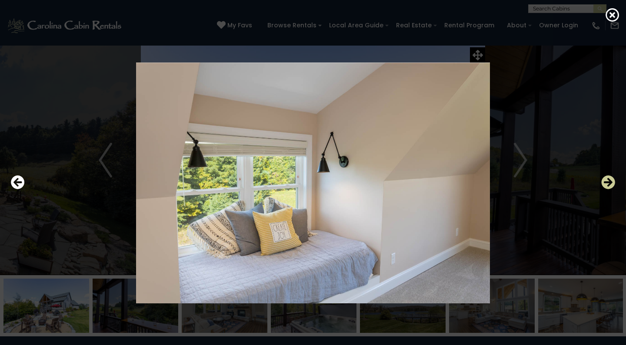
click at [603, 182] on icon "Next" at bounding box center [608, 183] width 14 height 14
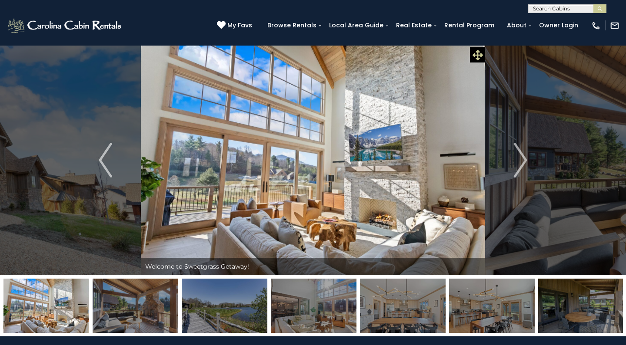
click at [477, 55] on icon at bounding box center [477, 55] width 10 height 10
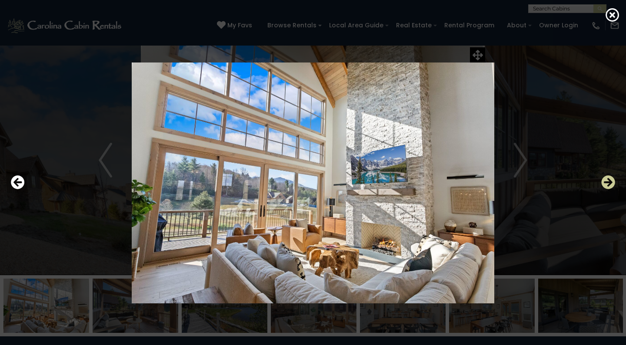
click at [608, 180] on icon "Next" at bounding box center [608, 183] width 14 height 14
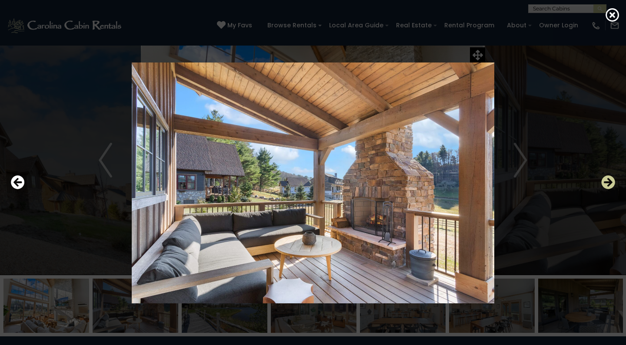
click at [608, 180] on icon "Next" at bounding box center [608, 183] width 14 height 14
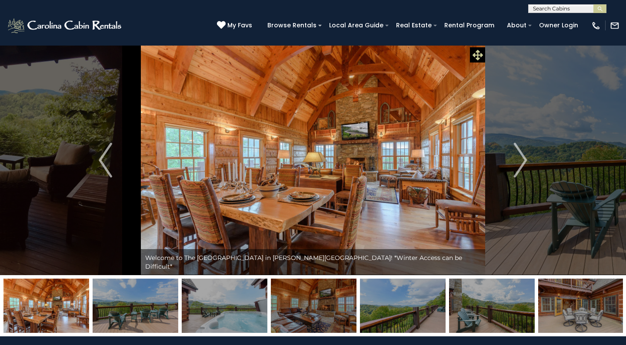
click at [475, 53] on icon at bounding box center [477, 55] width 10 height 10
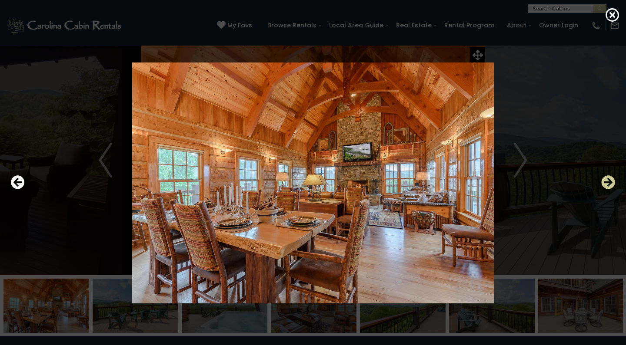
click at [608, 179] on icon "Next" at bounding box center [608, 183] width 14 height 14
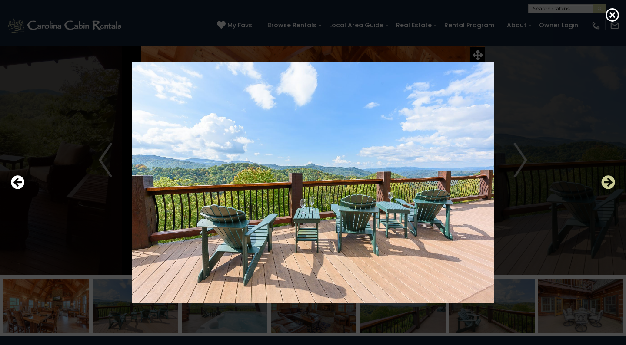
click at [608, 179] on icon "Next" at bounding box center [608, 183] width 14 height 14
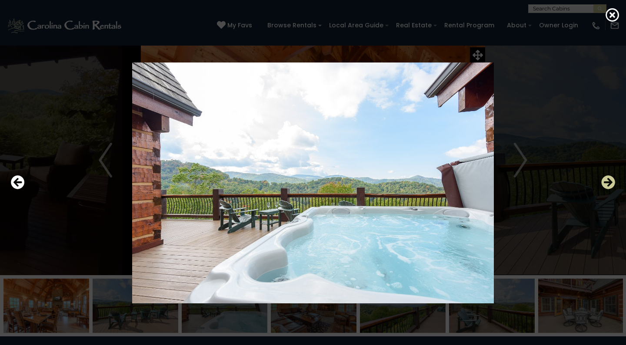
click at [608, 179] on icon "Next" at bounding box center [608, 183] width 14 height 14
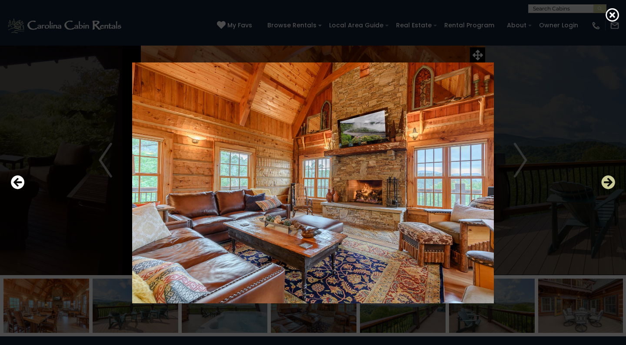
click at [608, 179] on icon "Next" at bounding box center [608, 183] width 14 height 14
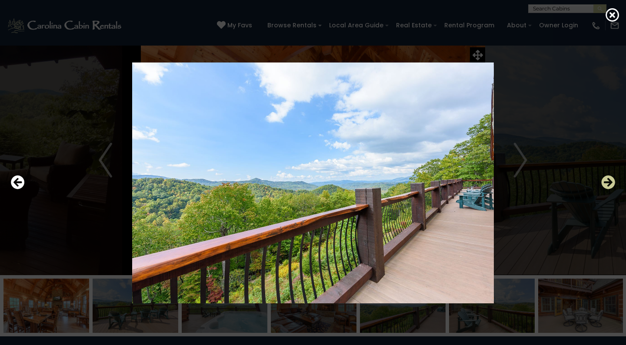
click at [608, 179] on icon "Next" at bounding box center [608, 183] width 14 height 14
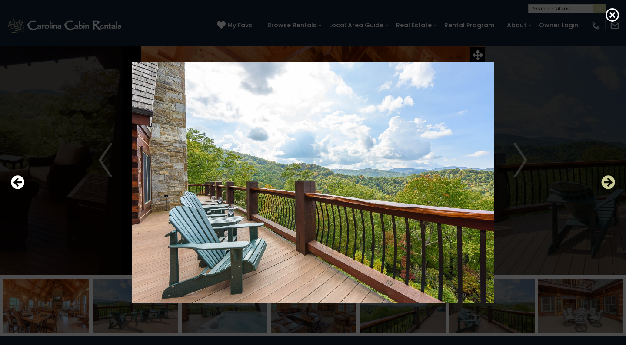
click at [608, 179] on icon "Next" at bounding box center [608, 183] width 14 height 14
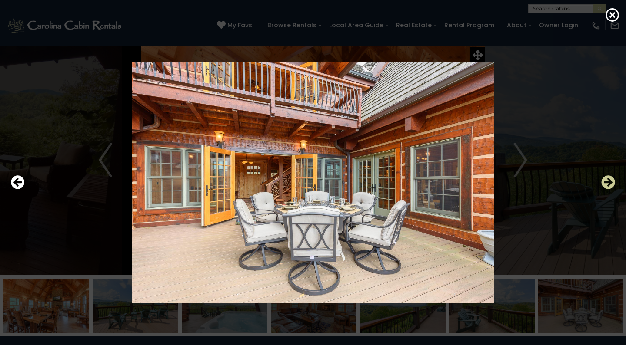
click at [608, 179] on icon "Next" at bounding box center [608, 183] width 14 height 14
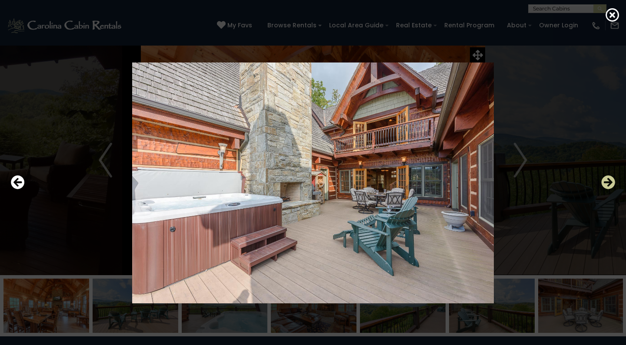
click at [608, 179] on icon "Next" at bounding box center [608, 183] width 14 height 14
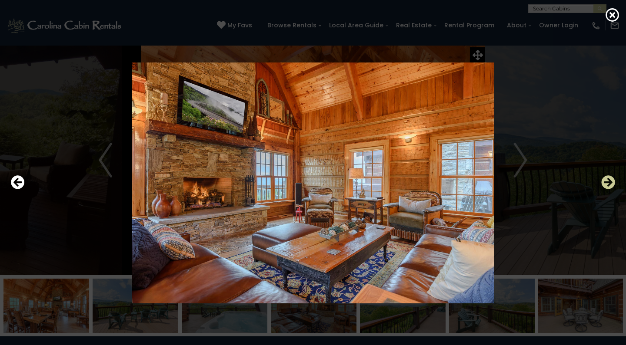
click at [608, 179] on icon "Next" at bounding box center [608, 183] width 14 height 14
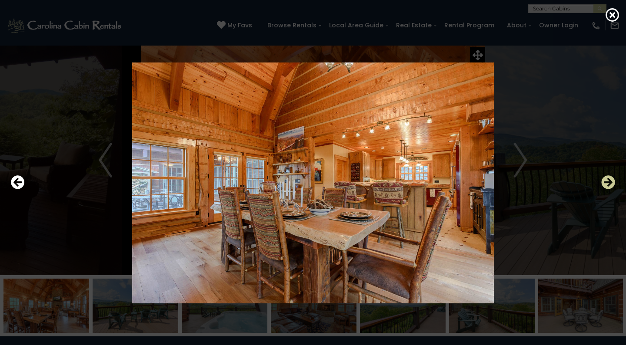
click at [608, 179] on icon "Next" at bounding box center [608, 183] width 14 height 14
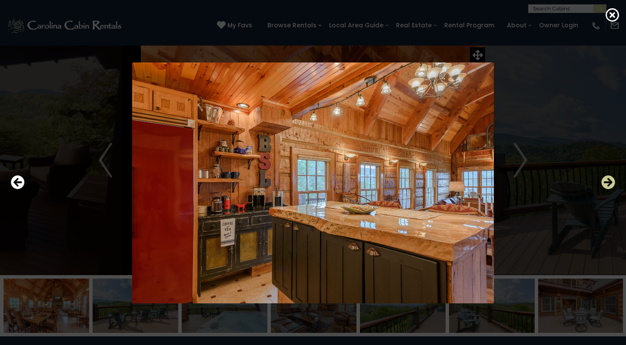
click at [608, 179] on icon "Next" at bounding box center [608, 183] width 14 height 14
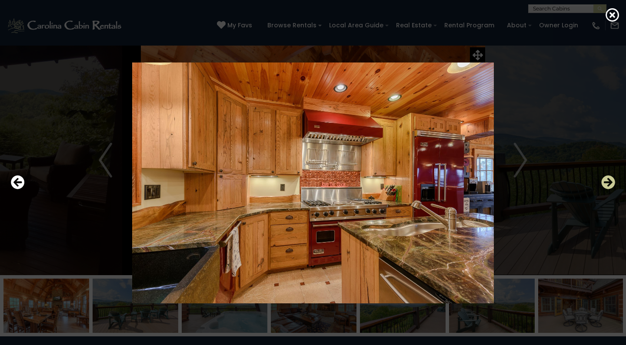
click at [608, 179] on icon "Next" at bounding box center [608, 183] width 14 height 14
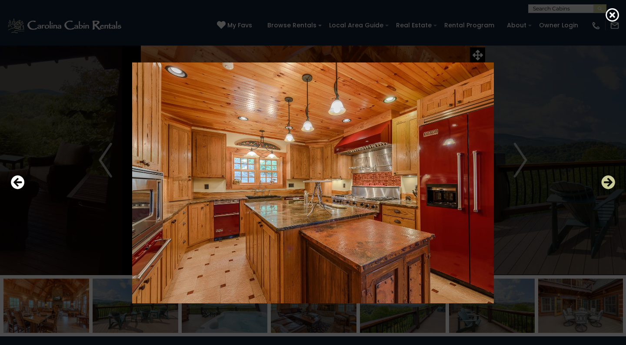
click at [608, 179] on icon "Next" at bounding box center [608, 183] width 14 height 14
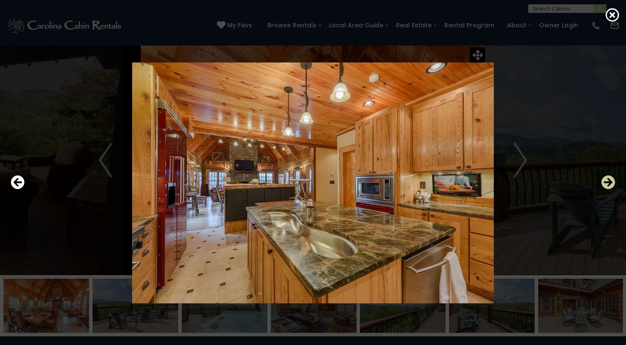
click at [608, 179] on icon "Next" at bounding box center [608, 183] width 14 height 14
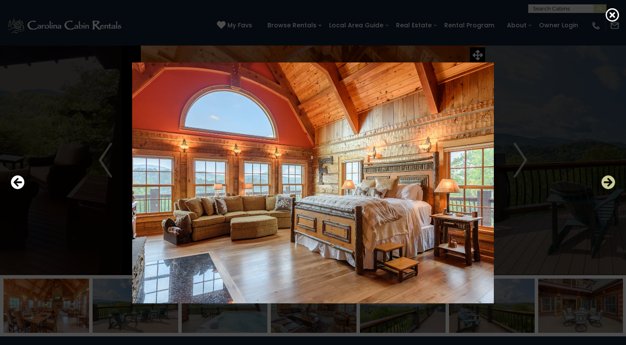
click at [608, 179] on icon "Next" at bounding box center [608, 183] width 14 height 14
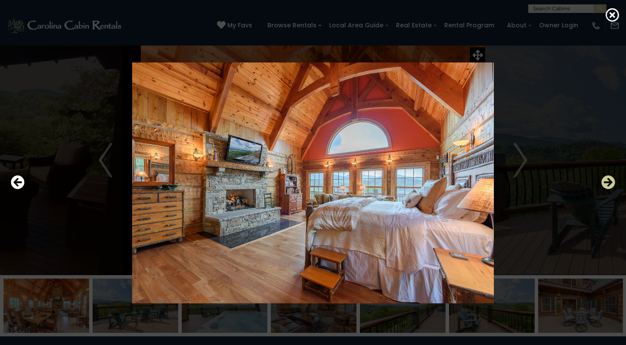
click at [608, 179] on icon "Next" at bounding box center [608, 183] width 14 height 14
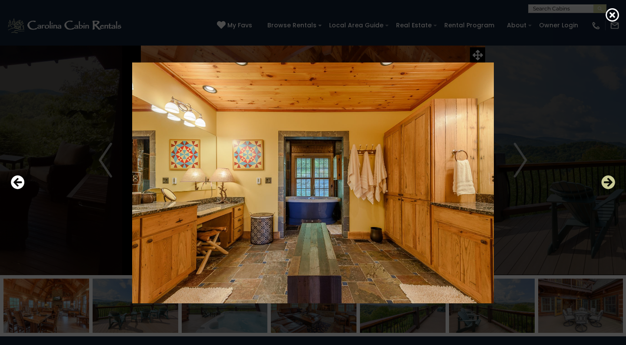
click at [608, 179] on icon "Next" at bounding box center [608, 183] width 14 height 14
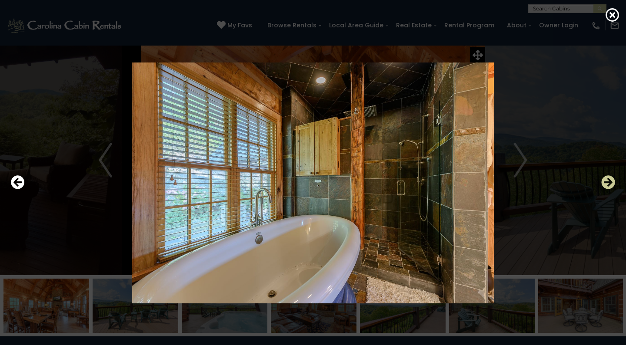
click at [608, 179] on icon "Next" at bounding box center [608, 183] width 14 height 14
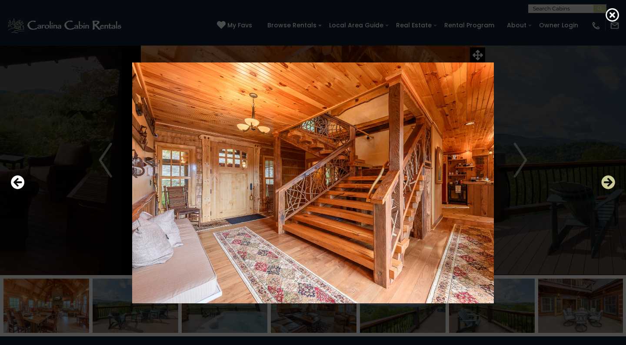
click at [608, 179] on icon "Next" at bounding box center [608, 183] width 14 height 14
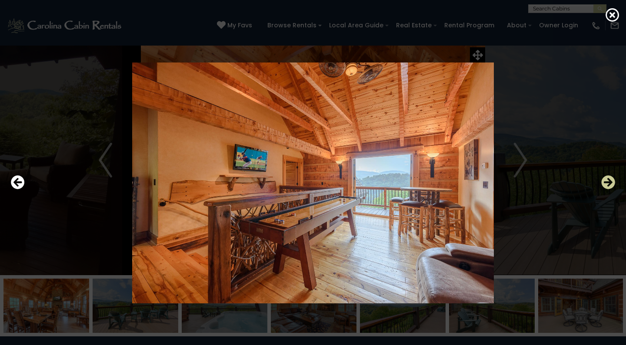
click at [608, 179] on icon "Next" at bounding box center [608, 183] width 14 height 14
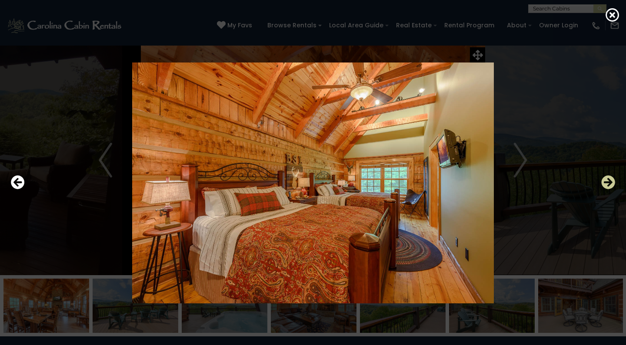
click at [608, 179] on icon "Next" at bounding box center [608, 183] width 14 height 14
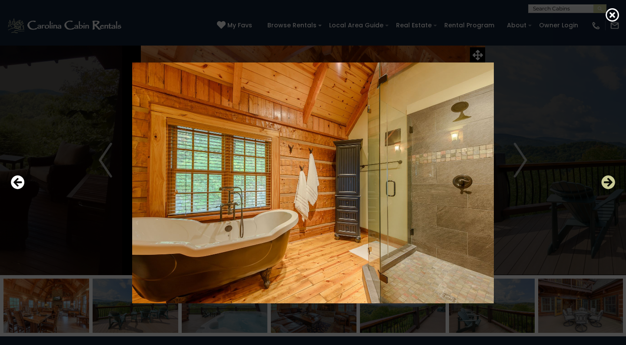
click at [608, 179] on icon "Next" at bounding box center [608, 183] width 14 height 14
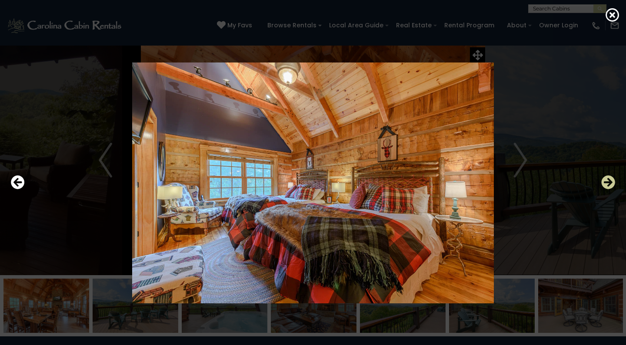
click at [608, 179] on icon "Next" at bounding box center [608, 183] width 14 height 14
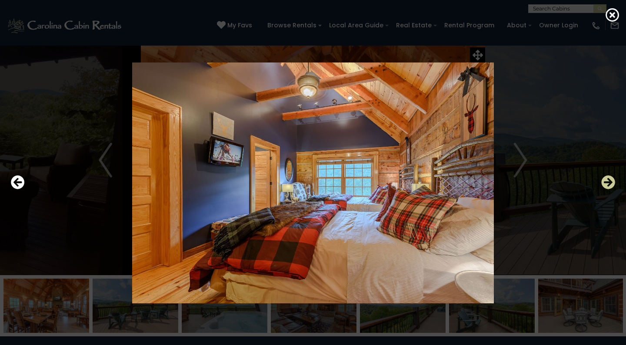
click at [608, 179] on icon "Next" at bounding box center [608, 183] width 14 height 14
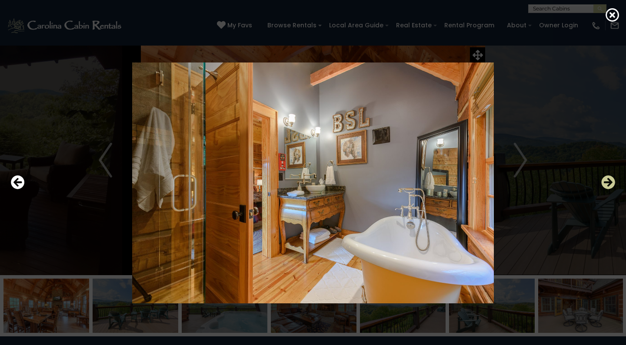
click at [608, 179] on icon "Next" at bounding box center [608, 183] width 14 height 14
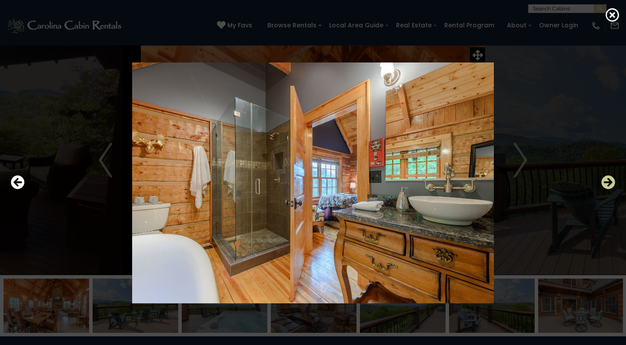
click at [608, 179] on icon "Next" at bounding box center [608, 183] width 14 height 14
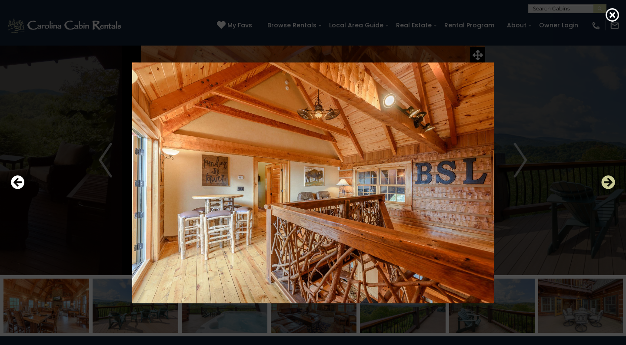
click at [608, 179] on icon "Next" at bounding box center [608, 183] width 14 height 14
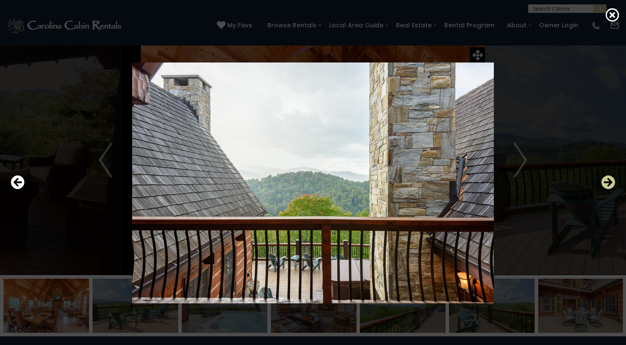
click at [608, 179] on icon "Next" at bounding box center [608, 183] width 14 height 14
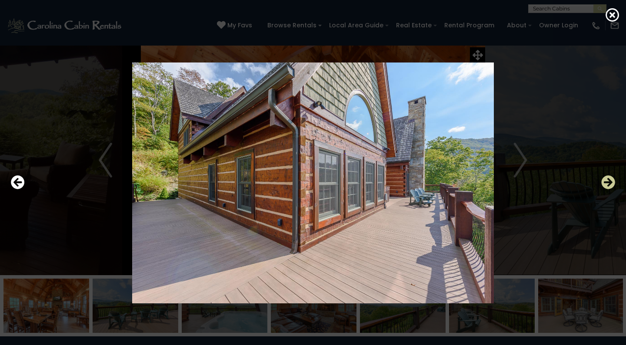
click at [608, 179] on icon "Next" at bounding box center [608, 183] width 14 height 14
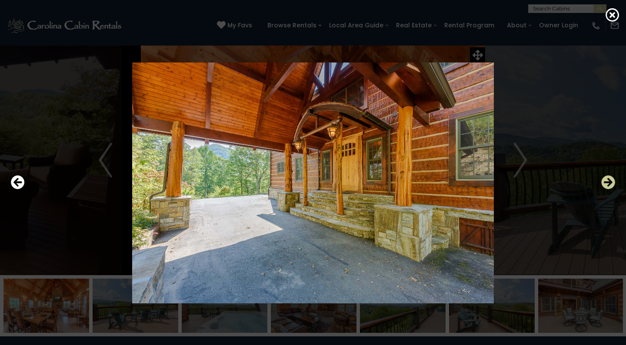
click at [608, 179] on icon "Next" at bounding box center [608, 183] width 14 height 14
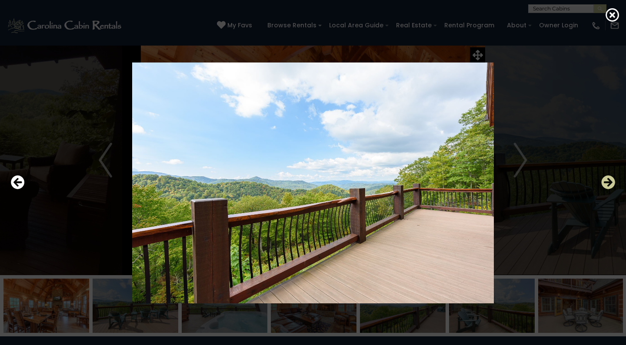
click at [608, 179] on icon "Next" at bounding box center [608, 183] width 14 height 14
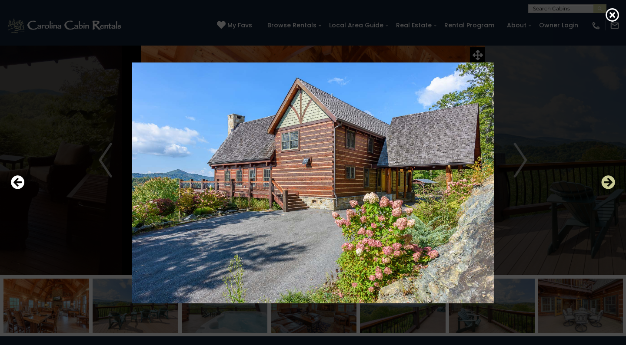
click at [608, 179] on icon "Next" at bounding box center [608, 183] width 14 height 14
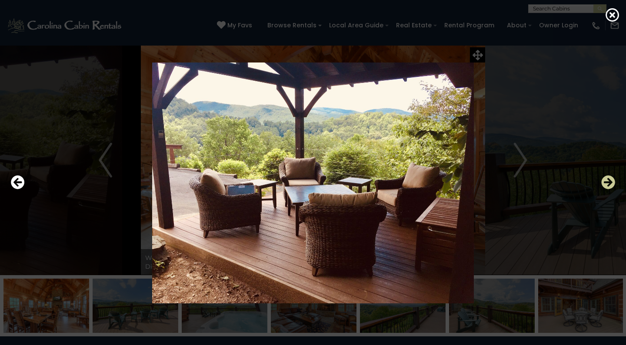
click at [608, 179] on icon "Next" at bounding box center [608, 183] width 14 height 14
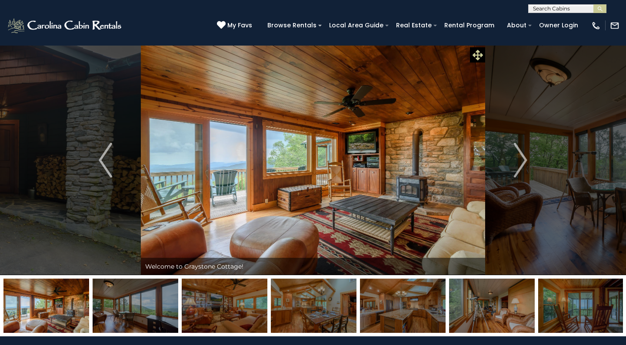
click at [476, 55] on icon at bounding box center [477, 55] width 10 height 10
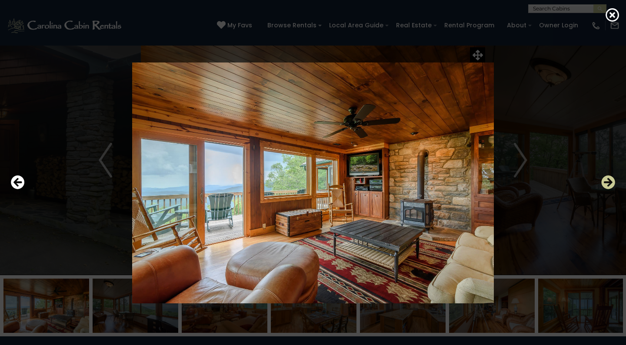
click at [605, 180] on icon "Next" at bounding box center [608, 183] width 14 height 14
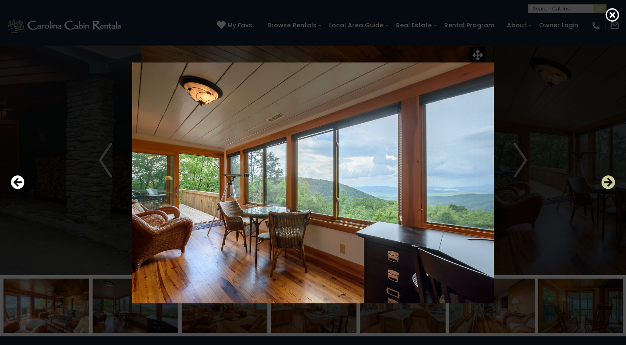
click at [605, 180] on icon "Next" at bounding box center [608, 183] width 14 height 14
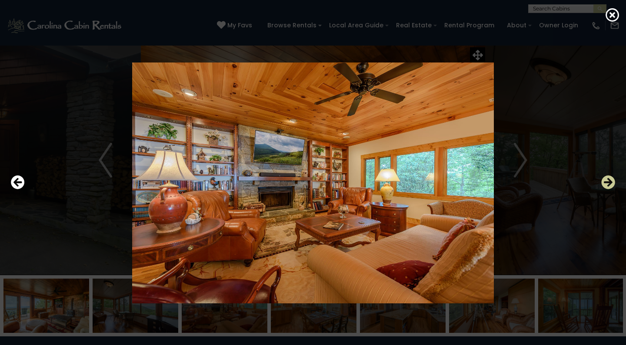
click at [605, 180] on icon "Next" at bounding box center [608, 183] width 14 height 14
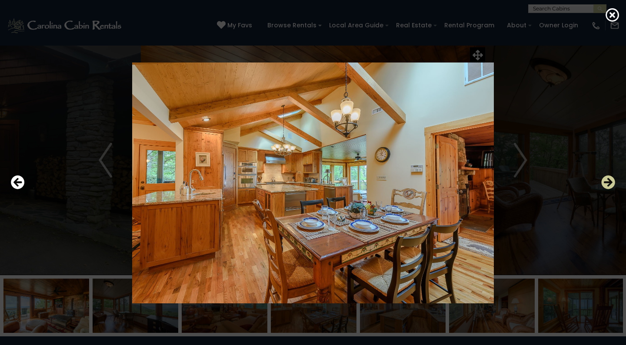
click at [605, 180] on icon "Next" at bounding box center [608, 183] width 14 height 14
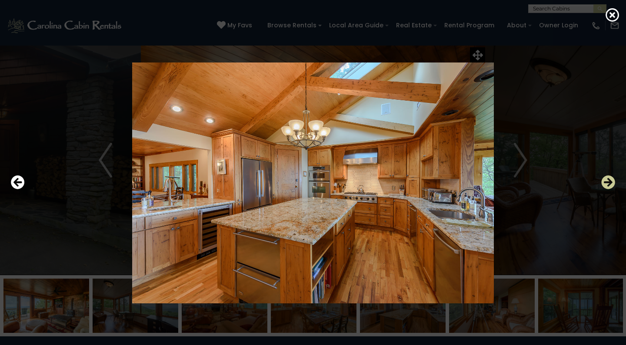
click at [605, 180] on icon "Next" at bounding box center [608, 183] width 14 height 14
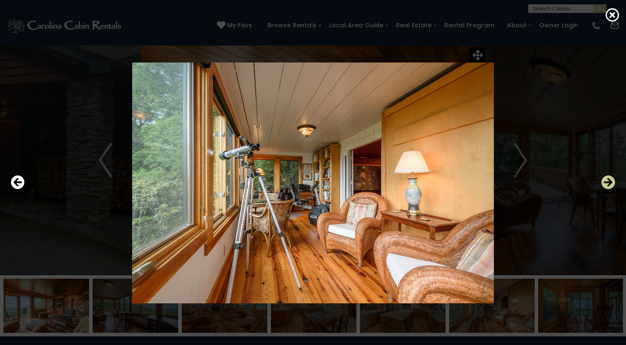
click at [605, 180] on icon "Next" at bounding box center [608, 183] width 14 height 14
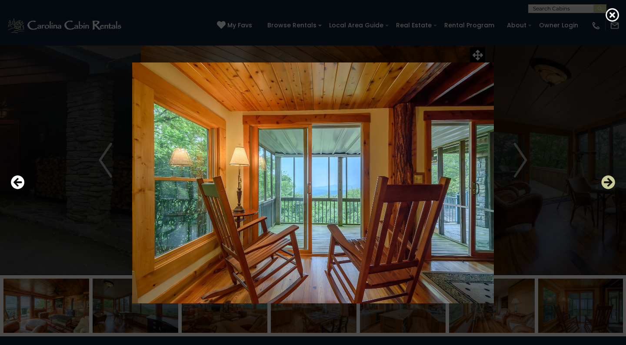
click at [605, 180] on icon "Next" at bounding box center [608, 183] width 14 height 14
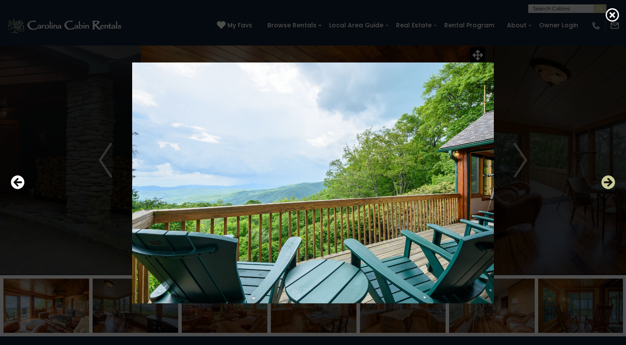
click at [605, 180] on icon "Next" at bounding box center [608, 183] width 14 height 14
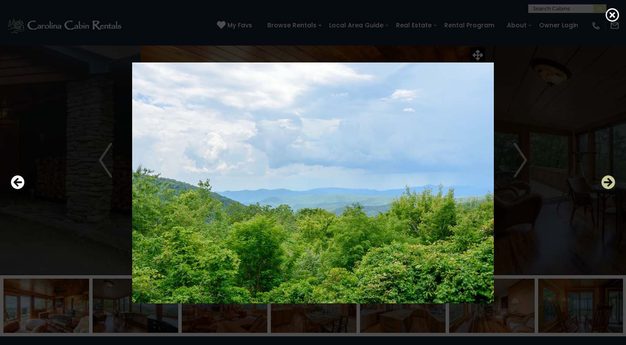
click at [605, 180] on icon "Next" at bounding box center [608, 183] width 14 height 14
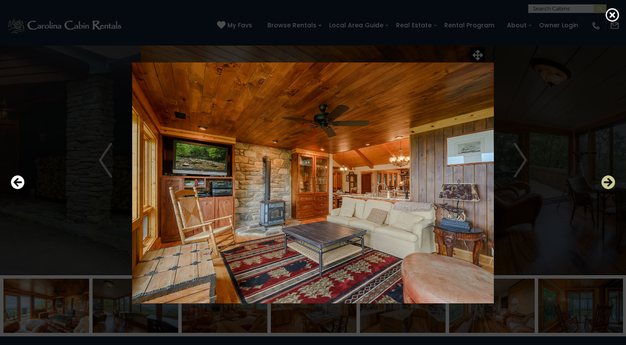
click at [605, 180] on icon "Next" at bounding box center [608, 183] width 14 height 14
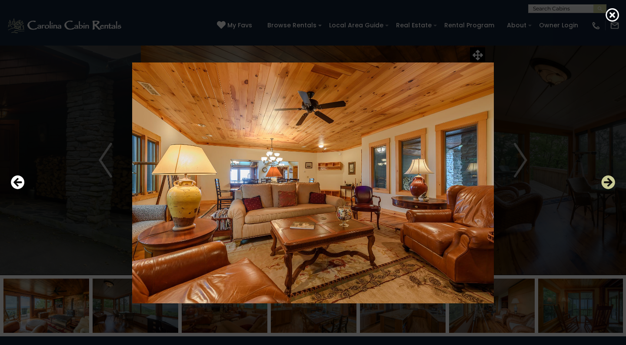
click at [605, 180] on icon "Next" at bounding box center [608, 183] width 14 height 14
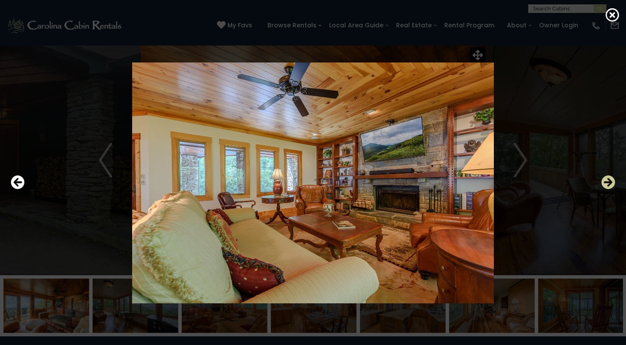
click at [605, 180] on icon "Next" at bounding box center [608, 183] width 14 height 14
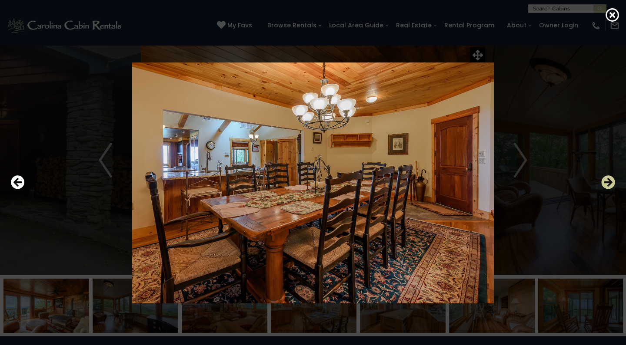
click at [605, 180] on icon "Next" at bounding box center [608, 183] width 14 height 14
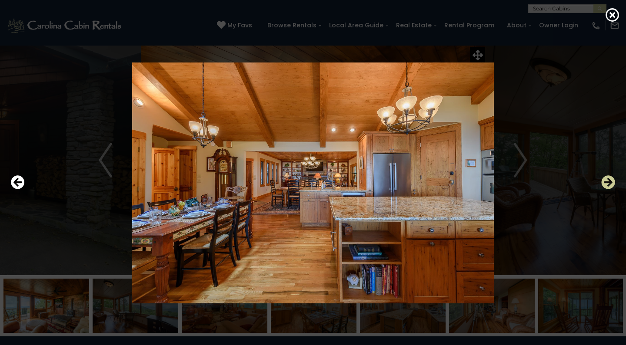
click at [605, 180] on icon "Next" at bounding box center [608, 183] width 14 height 14
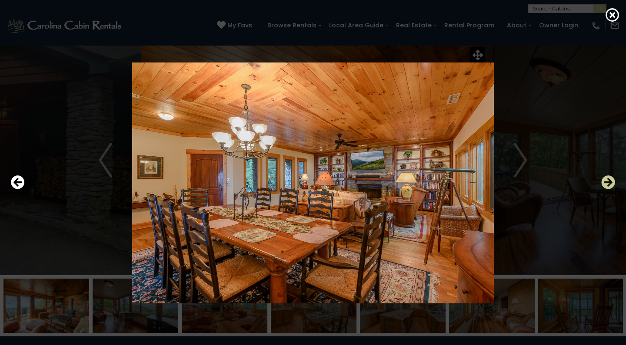
click at [605, 180] on icon "Next" at bounding box center [608, 183] width 14 height 14
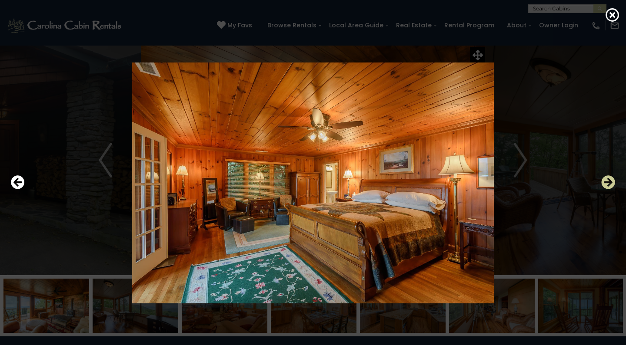
click at [605, 180] on icon "Next" at bounding box center [608, 183] width 14 height 14
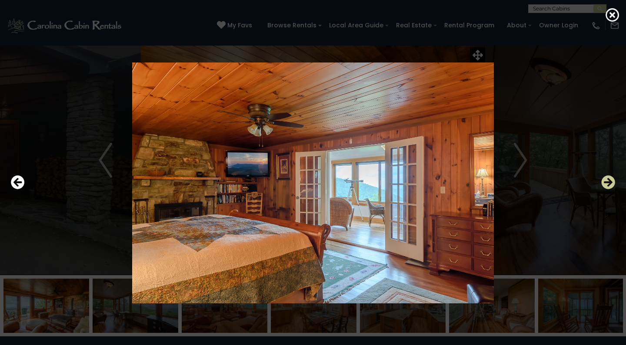
click at [605, 180] on icon "Next" at bounding box center [608, 183] width 14 height 14
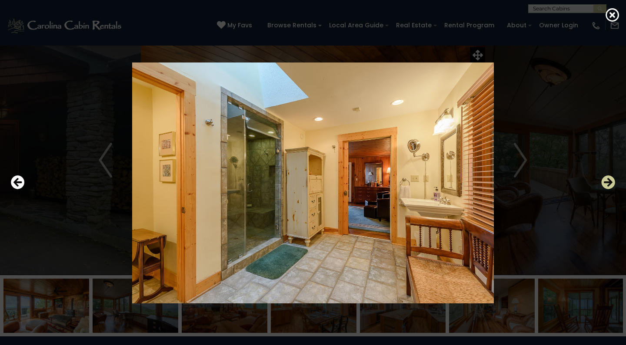
click at [605, 180] on icon "Next" at bounding box center [608, 183] width 14 height 14
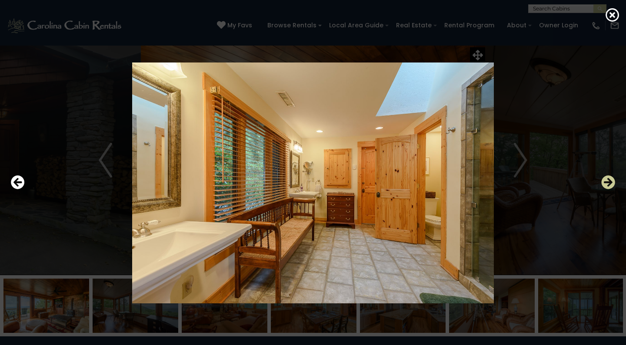
click at [605, 180] on icon "Next" at bounding box center [608, 183] width 14 height 14
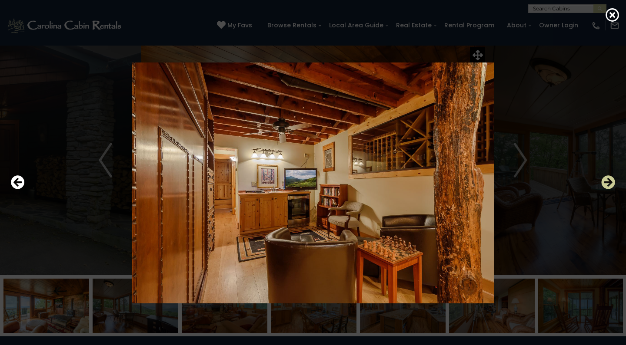
click at [605, 180] on icon "Next" at bounding box center [608, 183] width 14 height 14
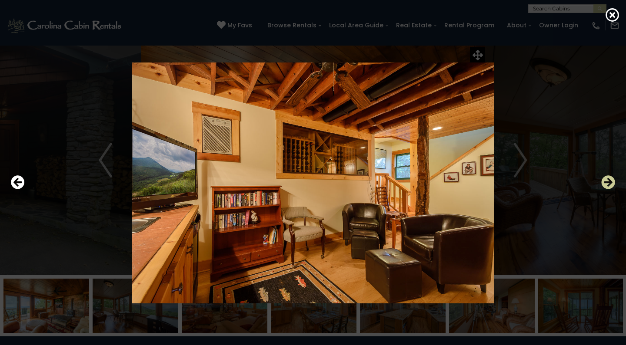
click at [605, 180] on icon "Next" at bounding box center [608, 183] width 14 height 14
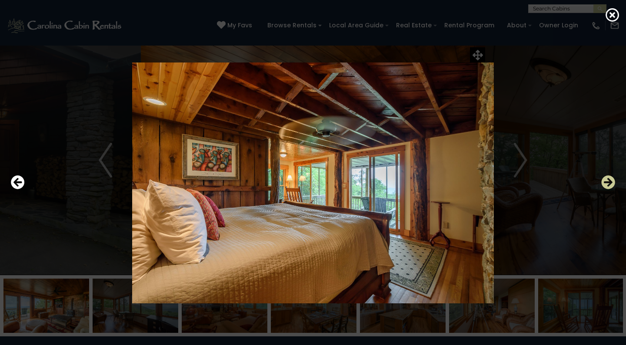
click at [605, 180] on icon "Next" at bounding box center [608, 183] width 14 height 14
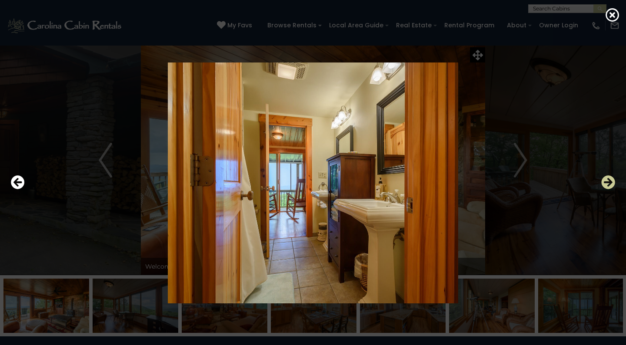
click at [605, 180] on icon "Next" at bounding box center [608, 183] width 14 height 14
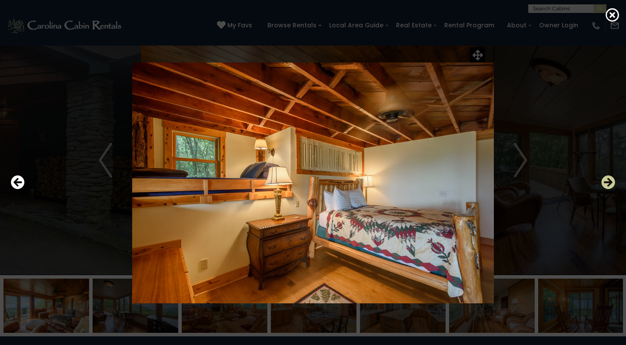
click at [605, 180] on icon "Next" at bounding box center [608, 183] width 14 height 14
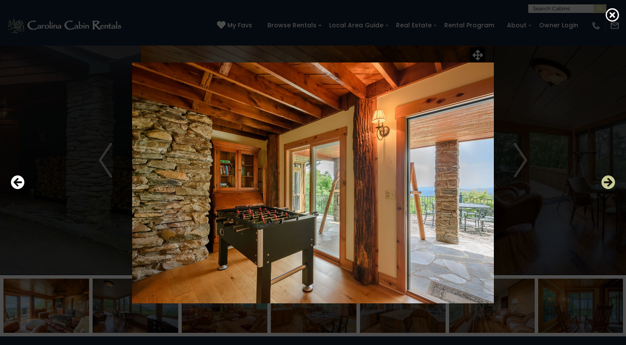
click at [605, 180] on icon "Next" at bounding box center [608, 183] width 14 height 14
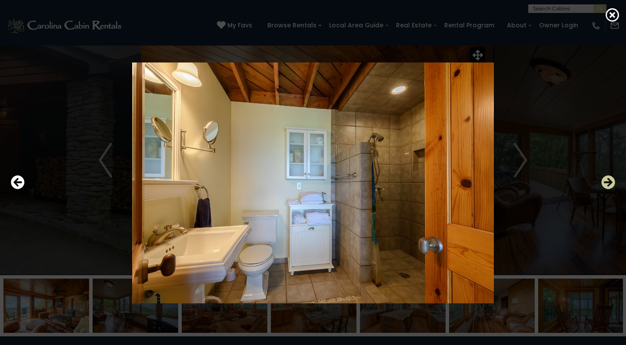
click at [605, 180] on icon "Next" at bounding box center [608, 183] width 14 height 14
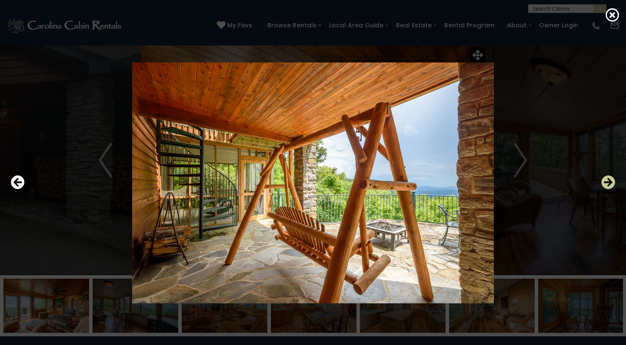
click at [605, 180] on icon "Next" at bounding box center [608, 183] width 14 height 14
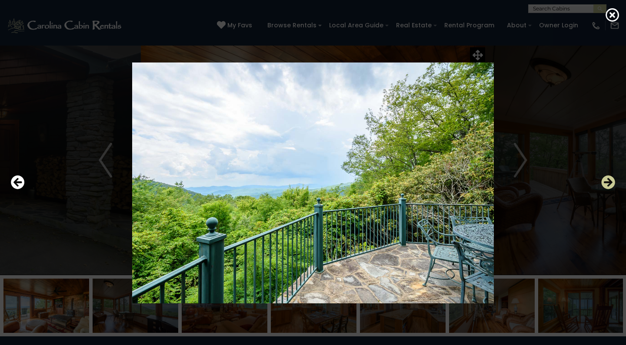
click at [605, 180] on icon "Next" at bounding box center [608, 183] width 14 height 14
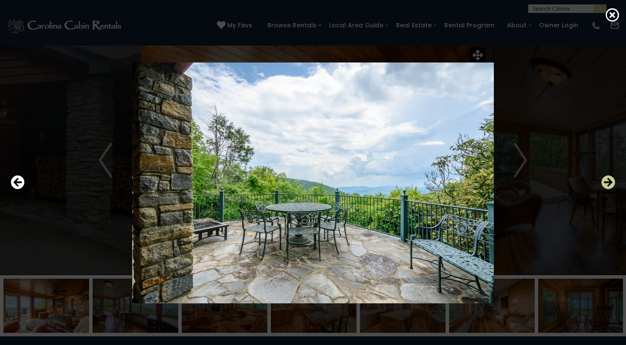
click at [605, 180] on icon "Next" at bounding box center [608, 183] width 14 height 14
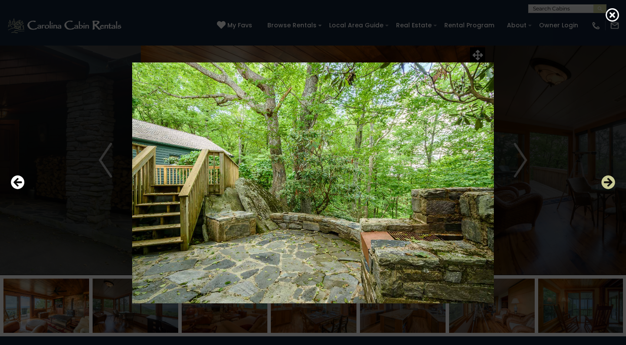
click at [605, 180] on icon "Next" at bounding box center [608, 183] width 14 height 14
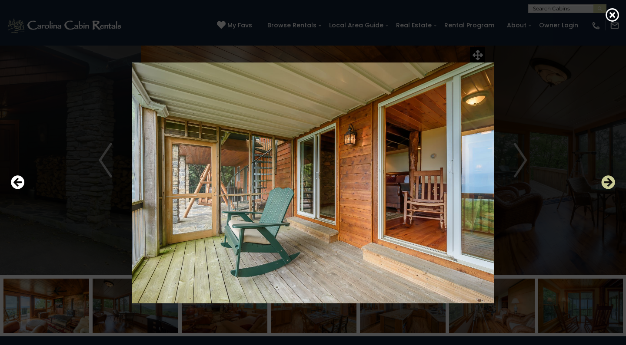
click at [605, 180] on icon "Next" at bounding box center [608, 183] width 14 height 14
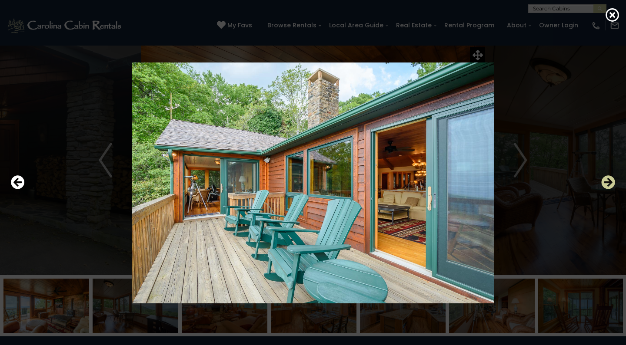
click at [605, 180] on icon "Next" at bounding box center [608, 183] width 14 height 14
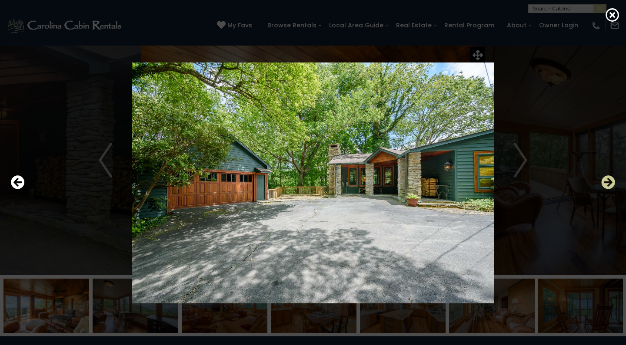
click at [605, 180] on icon "Next" at bounding box center [608, 183] width 14 height 14
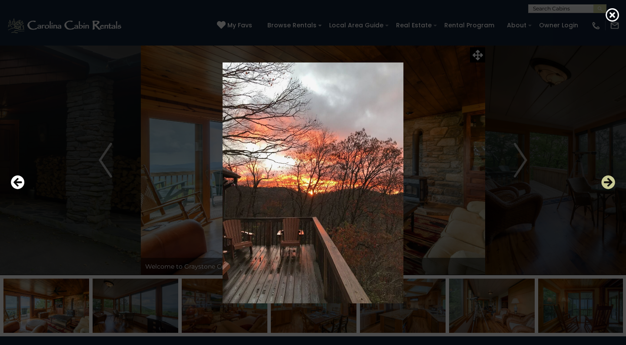
click at [605, 180] on icon "Next" at bounding box center [608, 183] width 14 height 14
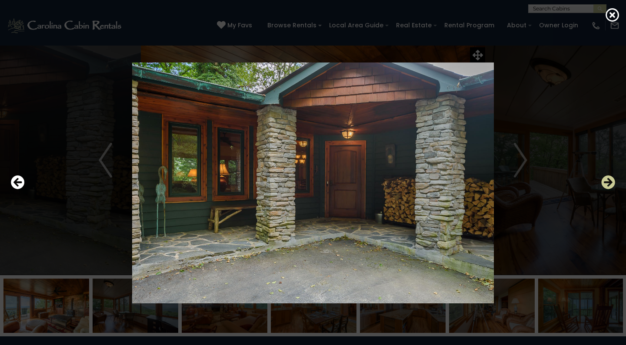
click at [605, 180] on icon "Next" at bounding box center [608, 183] width 14 height 14
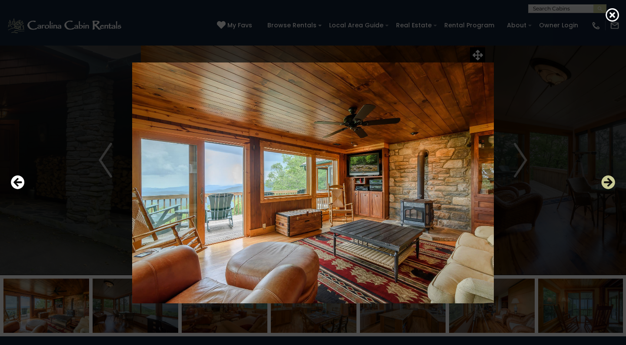
click at [605, 180] on icon "Next" at bounding box center [608, 183] width 14 height 14
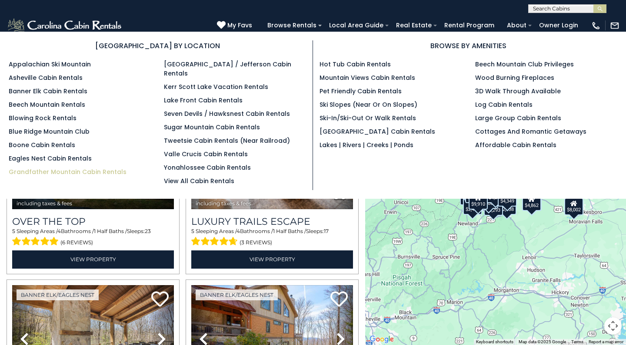
click at [68, 171] on link "Grandfather Mountain Cabin Rentals" at bounding box center [68, 172] width 118 height 9
click at [26, 77] on link "Asheville Cabin Rentals" at bounding box center [46, 77] width 74 height 9
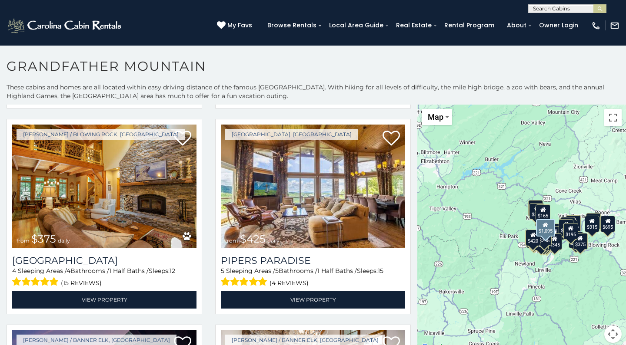
scroll to position [419, 0]
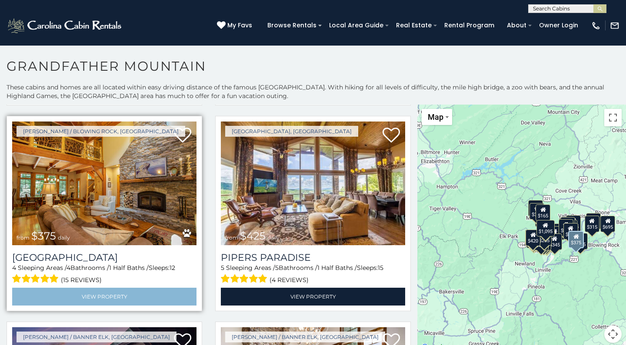
click at [112, 298] on link "View Property" at bounding box center [104, 297] width 184 height 18
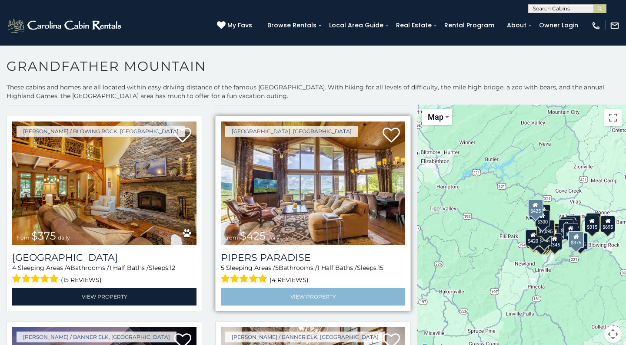
click at [303, 297] on link "View Property" at bounding box center [313, 297] width 184 height 18
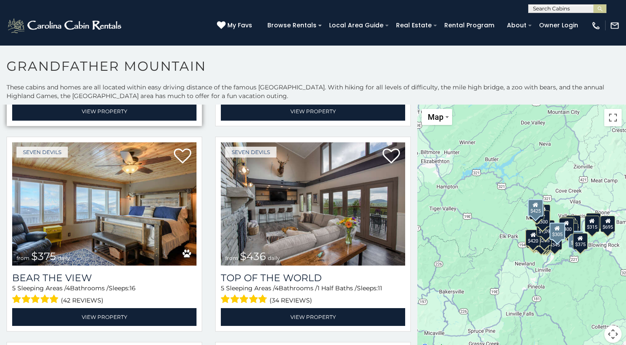
scroll to position [1431, 0]
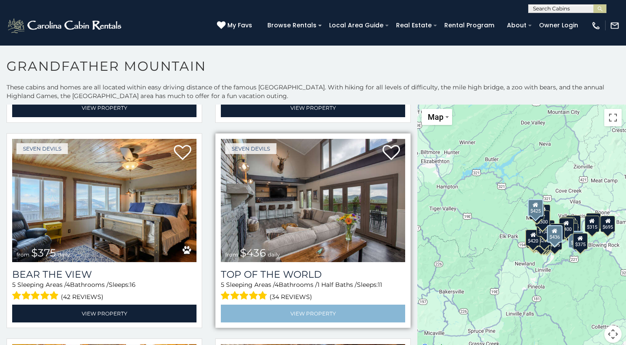
click at [306, 310] on link "View Property" at bounding box center [313, 314] width 184 height 18
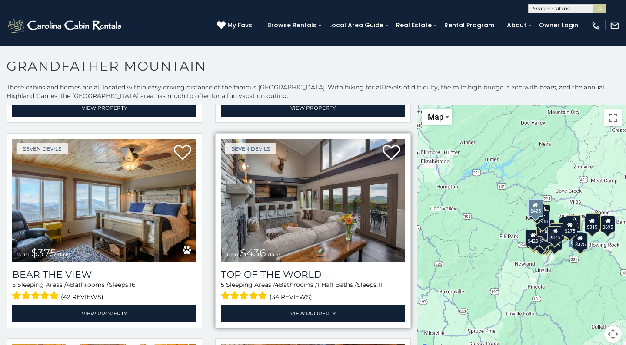
click at [306, 262] on div "Top of the World 5 Sleeping Areas / 4 Bathrooms / 1 Half Baths / Sleeps: 11 (34…" at bounding box center [313, 292] width 184 height 60
click at [298, 271] on h3 "Top of the World" at bounding box center [313, 275] width 184 height 12
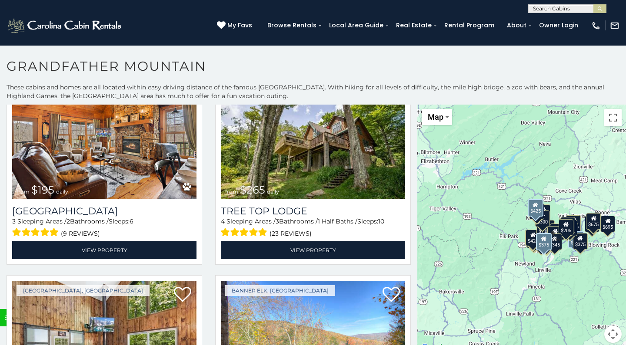
scroll to position [2728, 0]
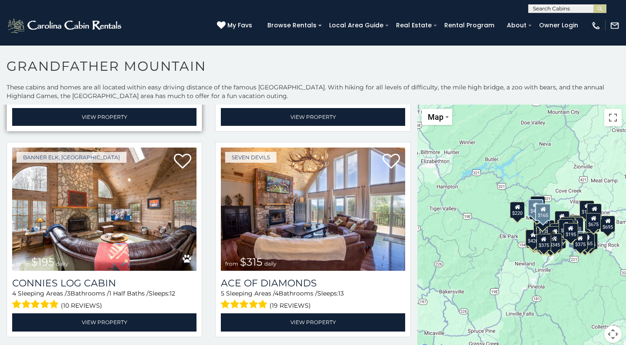
scroll to position [3068, 0]
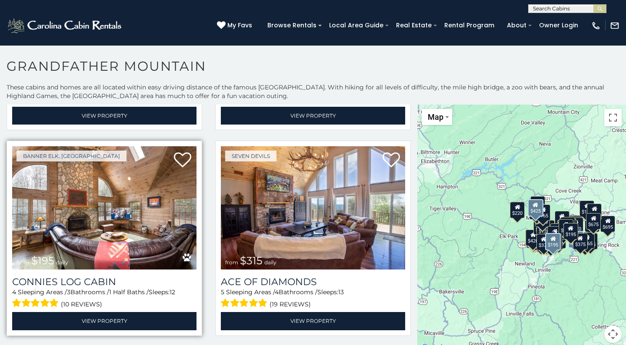
click at [83, 236] on img at bounding box center [104, 207] width 184 height 123
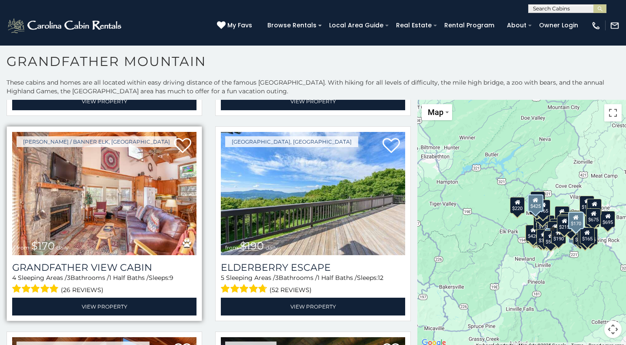
scroll to position [5341, 0]
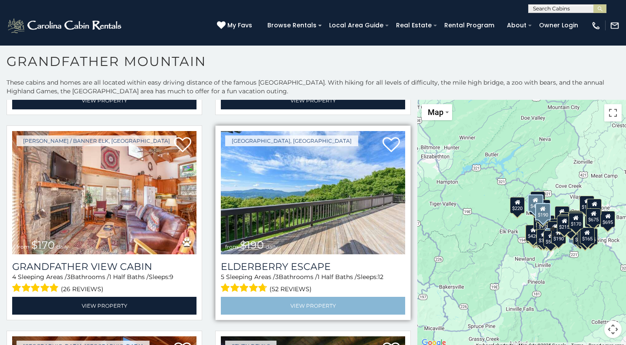
click at [298, 303] on link "View Property" at bounding box center [313, 306] width 184 height 18
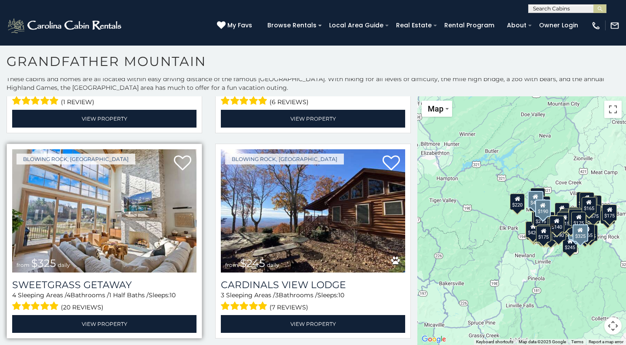
scroll to position [5, 0]
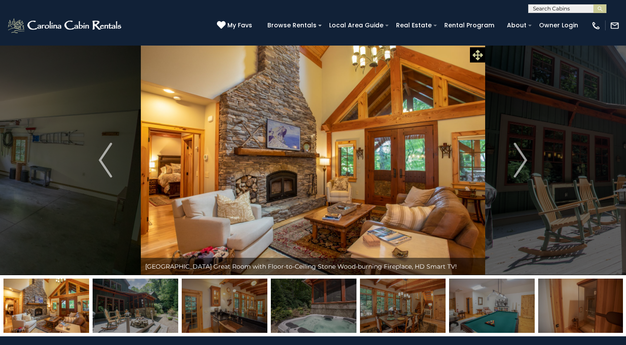
click at [474, 55] on icon at bounding box center [477, 55] width 10 height 10
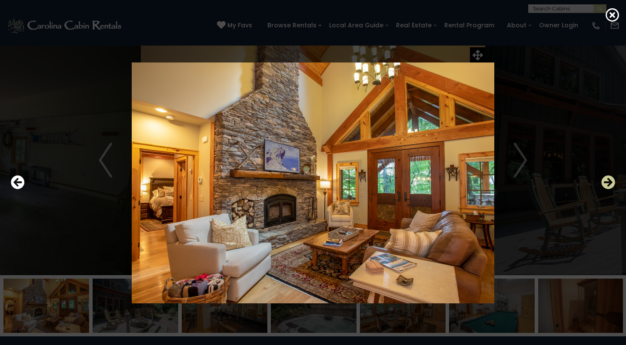
click at [607, 180] on icon "Next" at bounding box center [608, 183] width 14 height 14
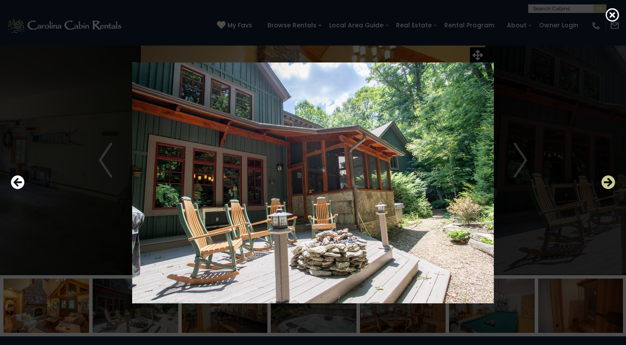
click at [607, 180] on icon "Next" at bounding box center [608, 183] width 14 height 14
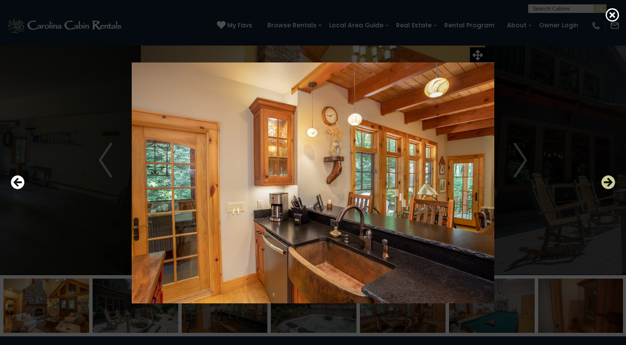
click at [607, 180] on icon "Next" at bounding box center [608, 183] width 14 height 14
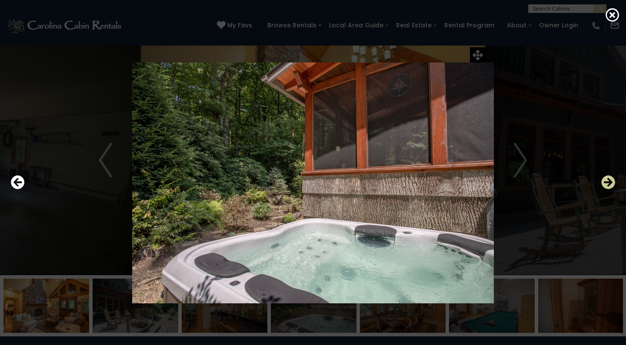
click at [607, 180] on icon "Next" at bounding box center [608, 183] width 14 height 14
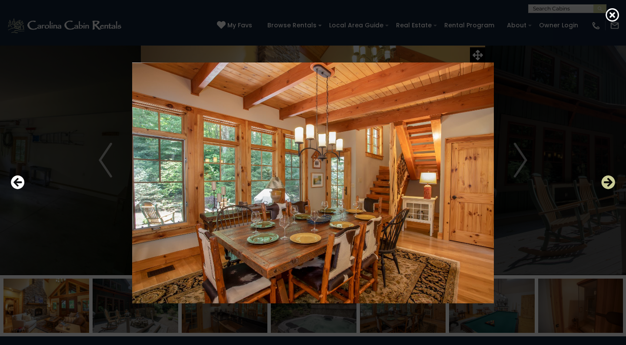
click at [607, 180] on icon "Next" at bounding box center [608, 183] width 14 height 14
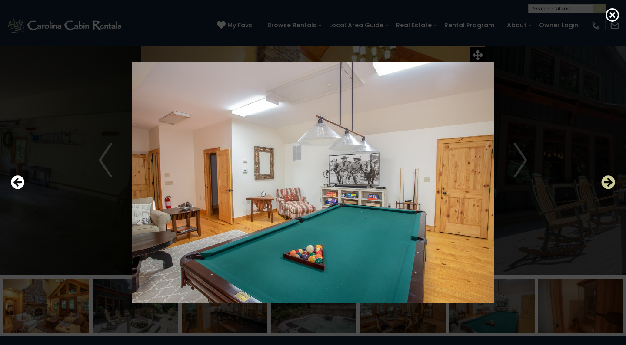
click at [607, 180] on icon "Next" at bounding box center [608, 183] width 14 height 14
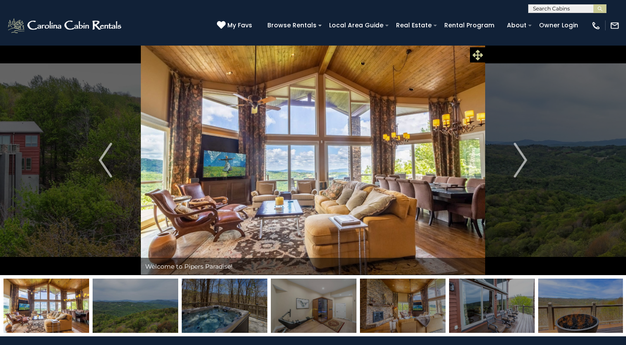
click at [476, 56] on icon at bounding box center [477, 55] width 10 height 10
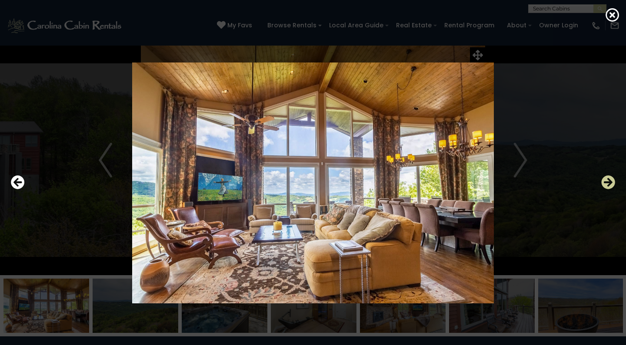
click at [608, 180] on icon "Next" at bounding box center [608, 183] width 14 height 14
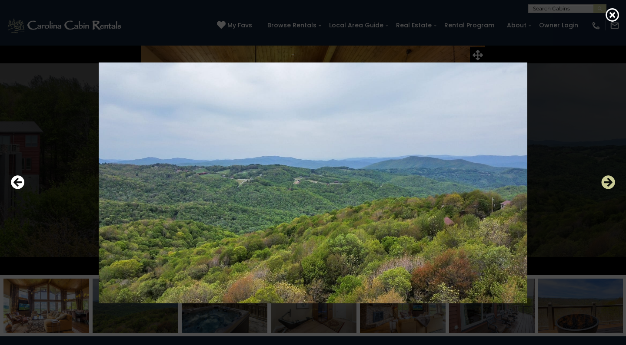
click at [608, 180] on icon "Next" at bounding box center [608, 183] width 14 height 14
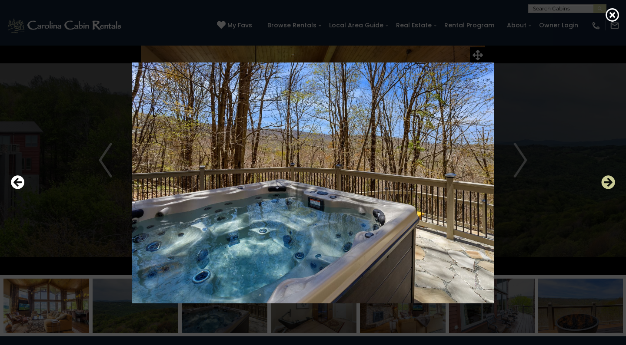
click at [608, 180] on icon "Next" at bounding box center [608, 183] width 14 height 14
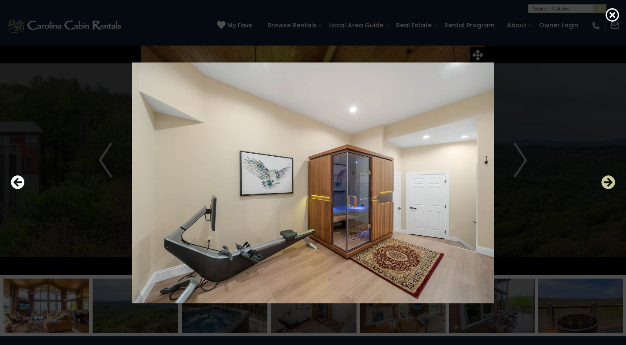
click at [608, 180] on icon "Next" at bounding box center [608, 183] width 14 height 14
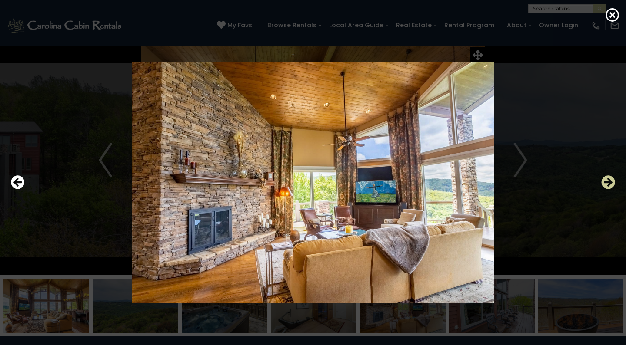
click at [608, 180] on icon "Next" at bounding box center [608, 183] width 14 height 14
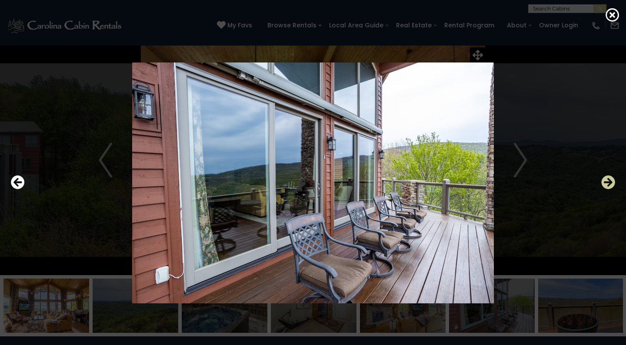
click at [608, 180] on icon "Next" at bounding box center [608, 183] width 14 height 14
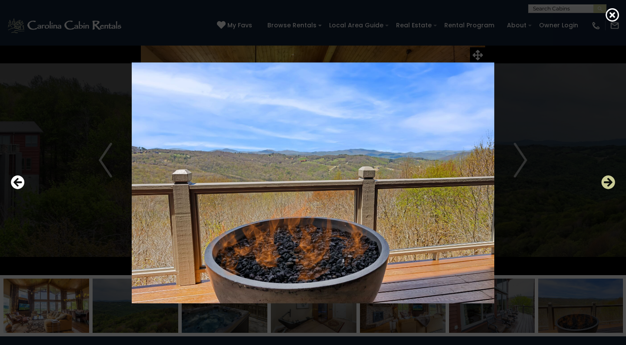
click at [608, 180] on icon "Next" at bounding box center [608, 183] width 14 height 14
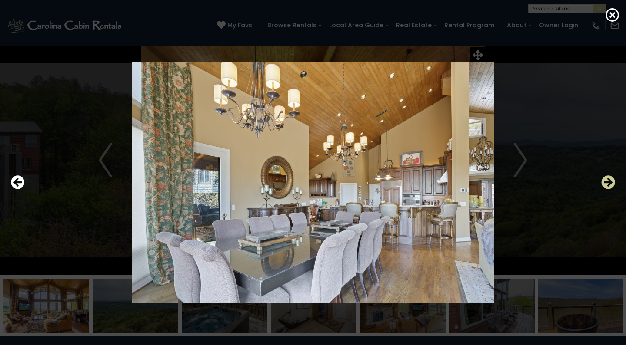
click at [608, 180] on icon "Next" at bounding box center [608, 183] width 14 height 14
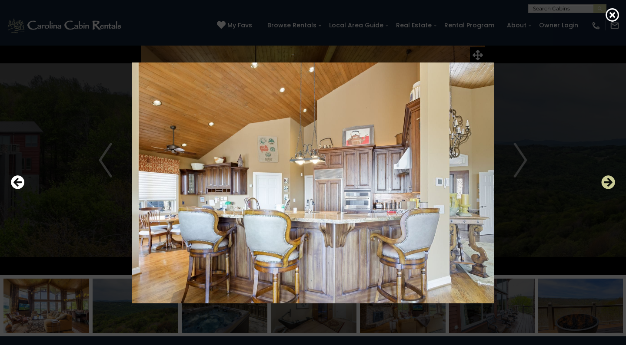
click at [608, 180] on icon "Next" at bounding box center [608, 183] width 14 height 14
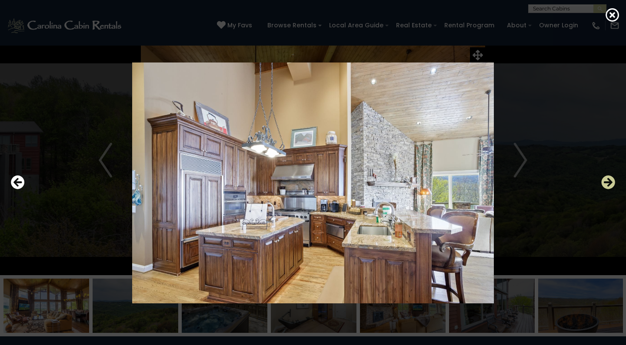
click at [608, 180] on icon "Next" at bounding box center [608, 183] width 14 height 14
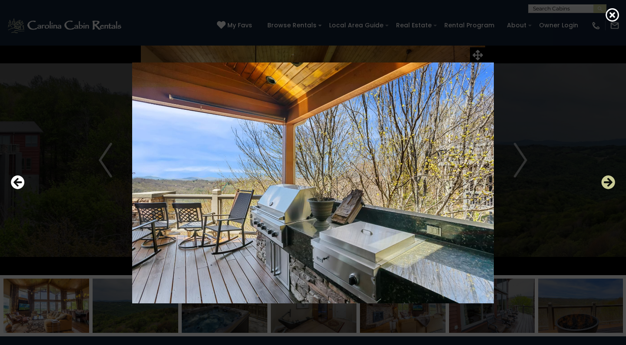
click at [608, 180] on icon "Next" at bounding box center [608, 183] width 14 height 14
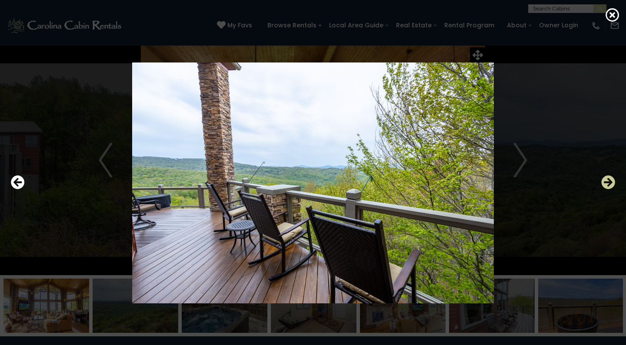
click at [608, 180] on icon "Next" at bounding box center [608, 183] width 14 height 14
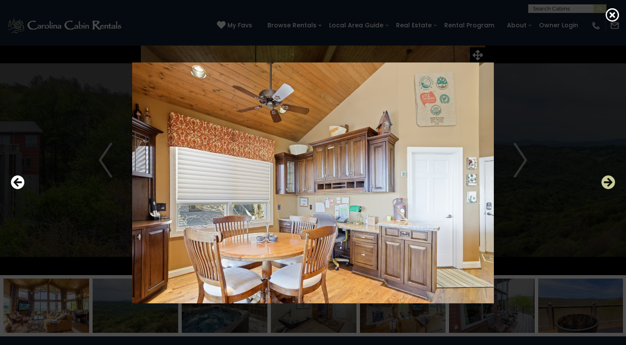
click at [608, 180] on icon "Next" at bounding box center [608, 183] width 14 height 14
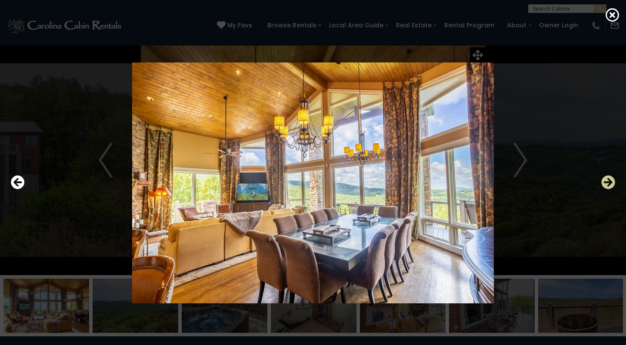
click at [608, 180] on icon "Next" at bounding box center [608, 183] width 14 height 14
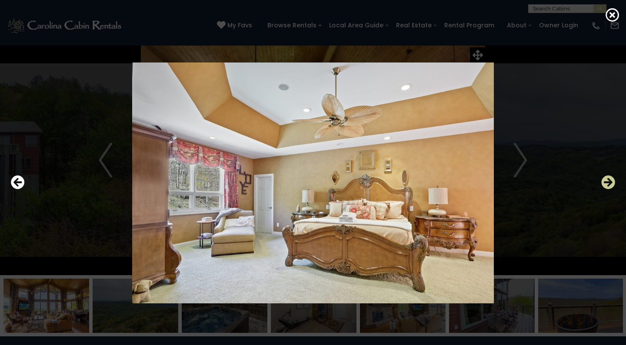
click at [608, 180] on icon "Next" at bounding box center [608, 183] width 14 height 14
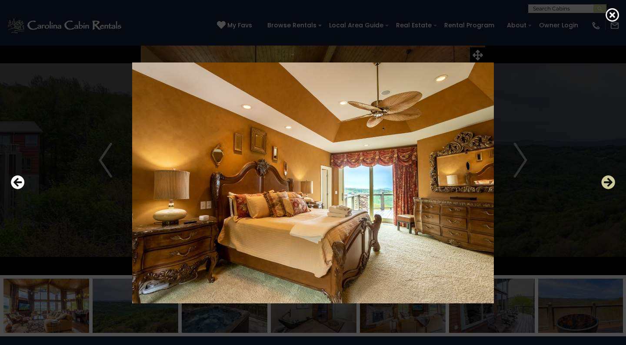
click at [608, 180] on icon "Next" at bounding box center [608, 183] width 14 height 14
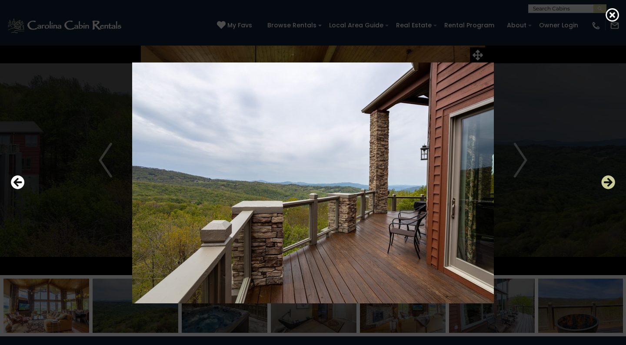
click at [608, 180] on icon "Next" at bounding box center [608, 183] width 14 height 14
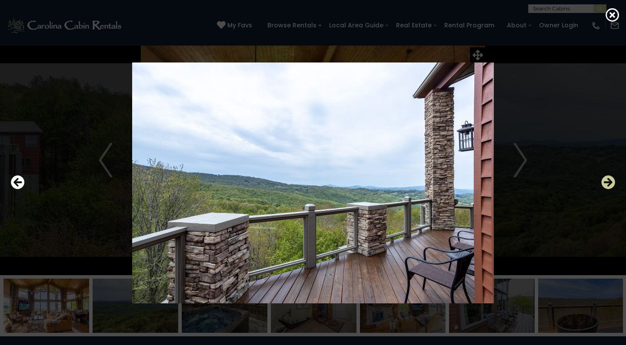
click at [608, 180] on icon "Next" at bounding box center [608, 183] width 14 height 14
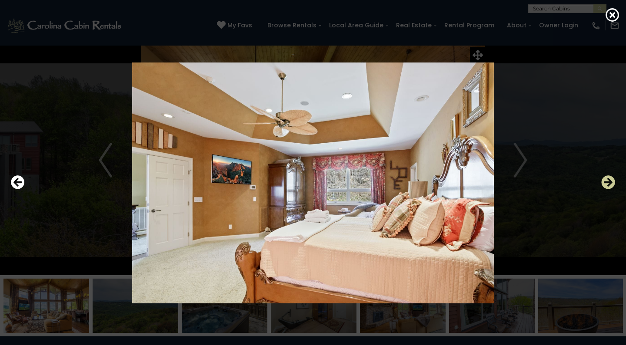
click at [608, 180] on icon "Next" at bounding box center [608, 183] width 14 height 14
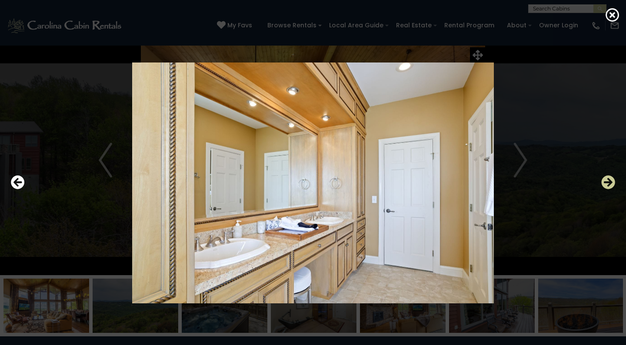
click at [608, 180] on icon "Next" at bounding box center [608, 183] width 14 height 14
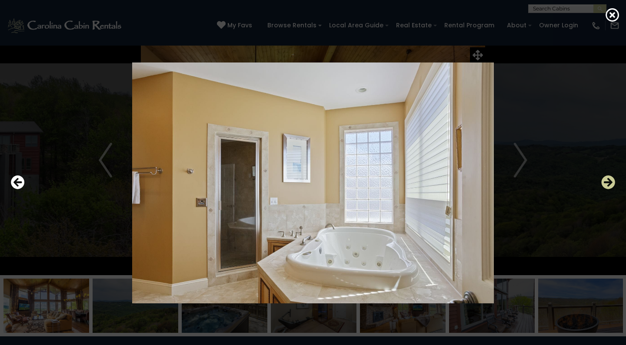
click at [608, 180] on icon "Next" at bounding box center [608, 183] width 14 height 14
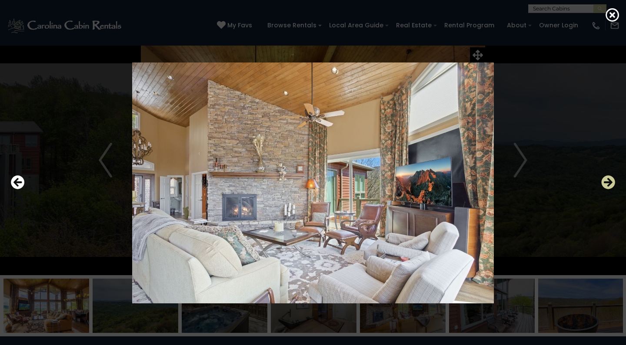
click at [608, 180] on icon "Next" at bounding box center [608, 183] width 14 height 14
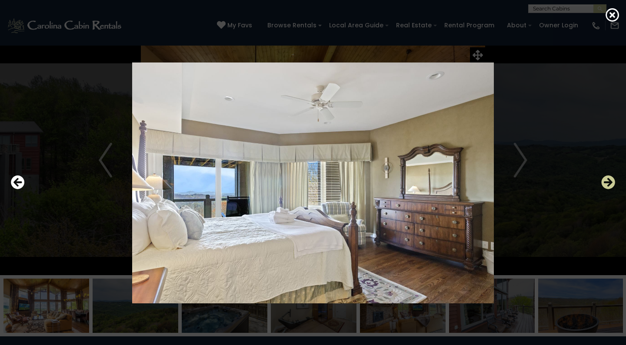
click at [608, 180] on icon "Next" at bounding box center [608, 183] width 14 height 14
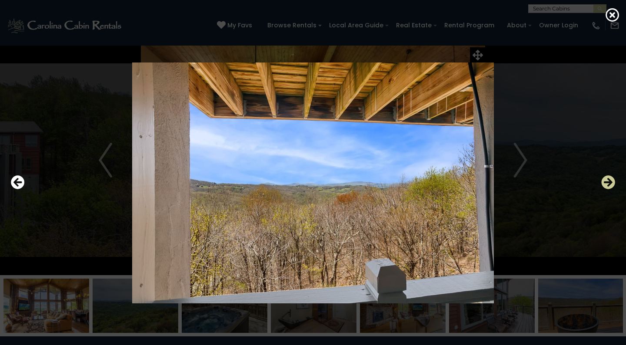
click at [608, 180] on icon "Next" at bounding box center [608, 183] width 14 height 14
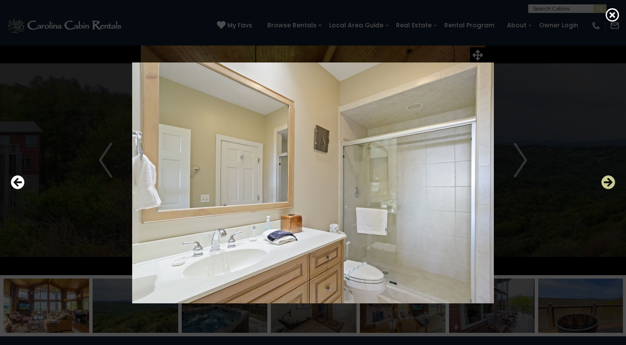
click at [608, 180] on icon "Next" at bounding box center [608, 183] width 14 height 14
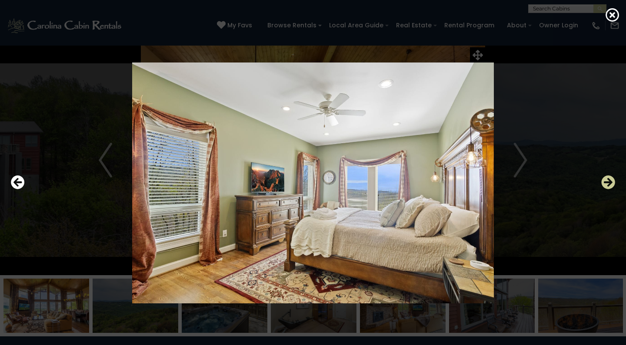
click at [608, 180] on icon "Next" at bounding box center [608, 183] width 14 height 14
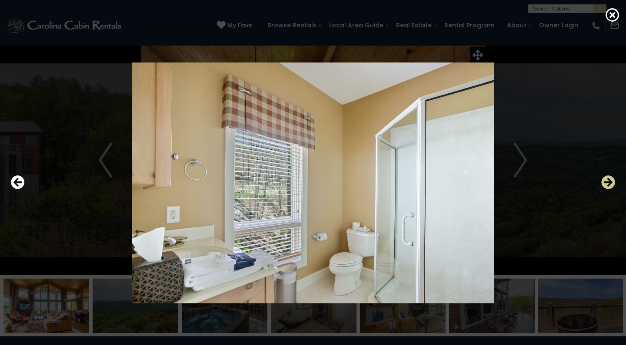
click at [608, 180] on icon "Next" at bounding box center [608, 183] width 14 height 14
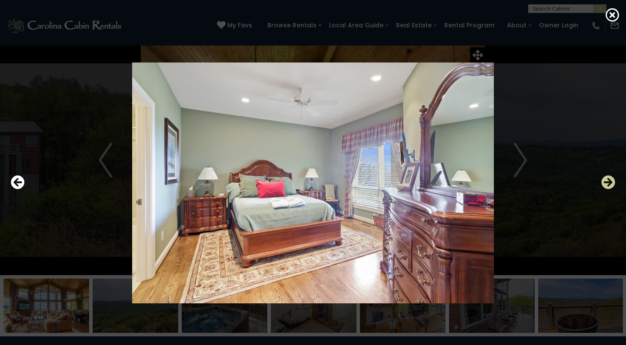
click at [608, 180] on icon "Next" at bounding box center [608, 183] width 14 height 14
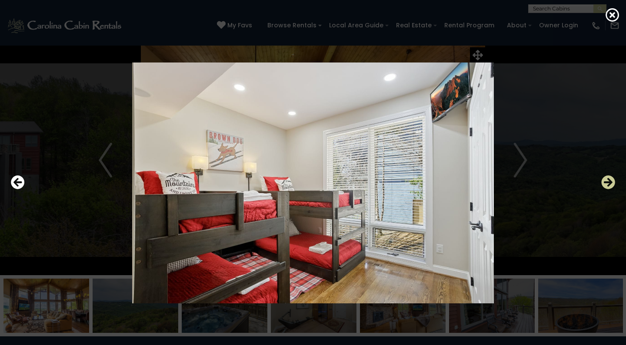
click at [608, 180] on icon "Next" at bounding box center [608, 183] width 14 height 14
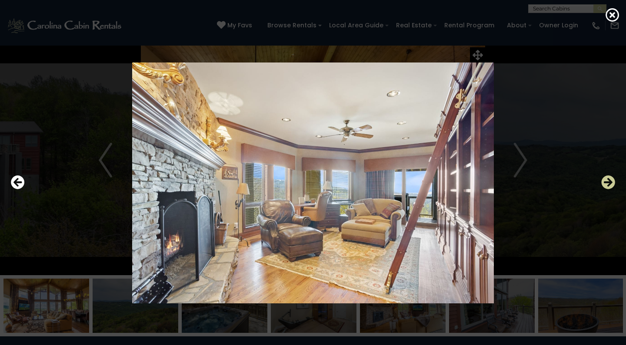
click at [608, 180] on icon "Next" at bounding box center [608, 183] width 14 height 14
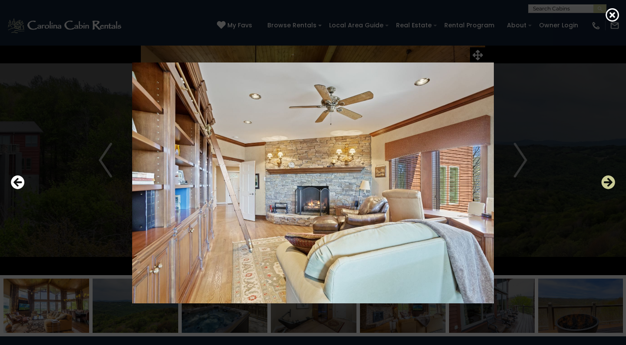
click at [608, 180] on icon "Next" at bounding box center [608, 183] width 14 height 14
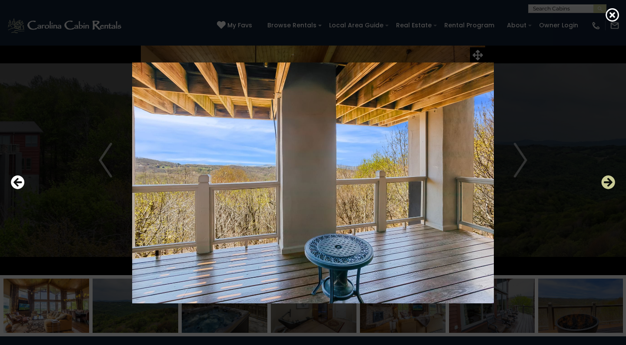
click at [608, 180] on icon "Next" at bounding box center [608, 183] width 14 height 14
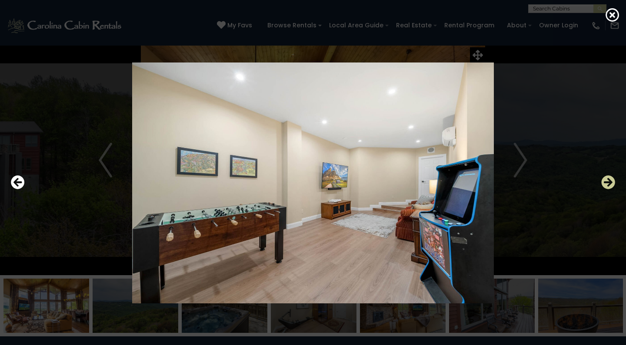
click at [608, 180] on icon "Next" at bounding box center [608, 183] width 14 height 14
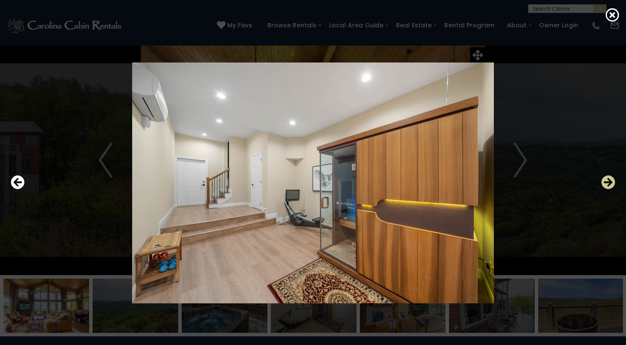
click at [608, 180] on icon "Next" at bounding box center [608, 183] width 14 height 14
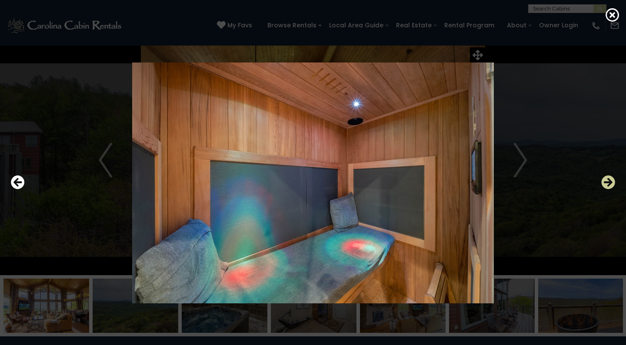
click at [608, 180] on icon "Next" at bounding box center [608, 183] width 14 height 14
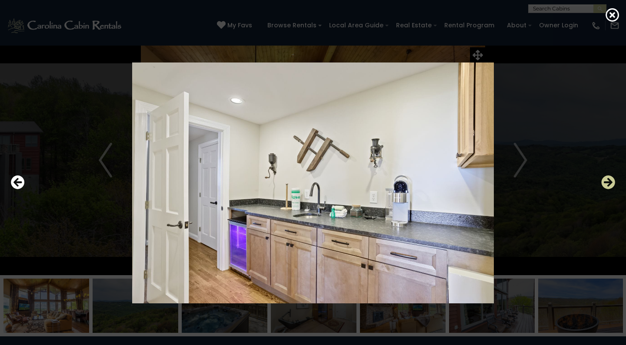
click at [608, 180] on icon "Next" at bounding box center [608, 183] width 14 height 14
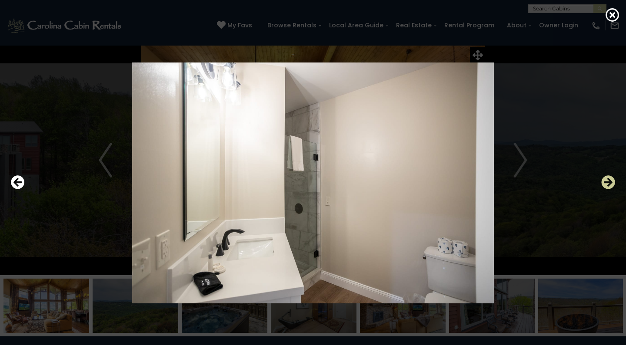
click at [608, 180] on icon "Next" at bounding box center [608, 183] width 14 height 14
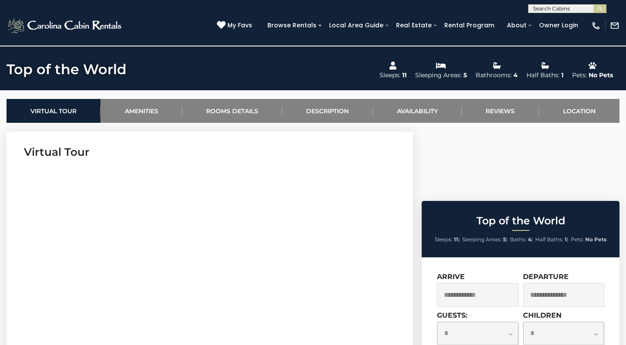
scroll to position [299, 0]
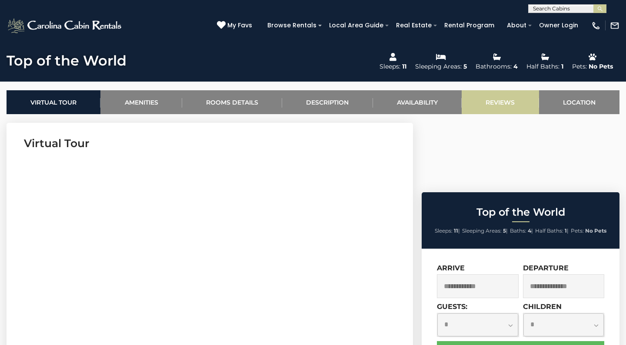
click at [496, 101] on link "Reviews" at bounding box center [500, 102] width 77 height 24
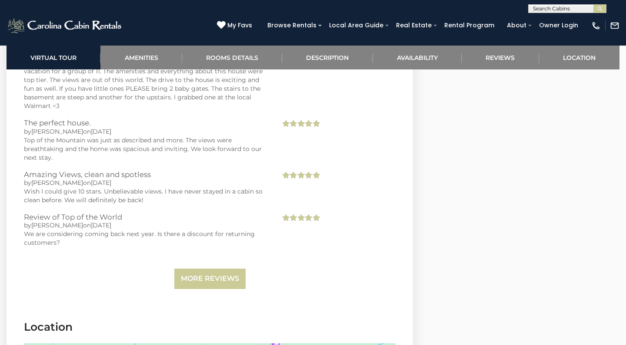
scroll to position [2473, 0]
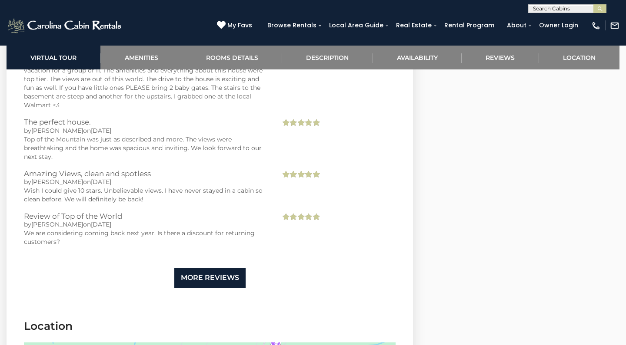
click at [222, 268] on link "More Reviews" at bounding box center [209, 278] width 71 height 20
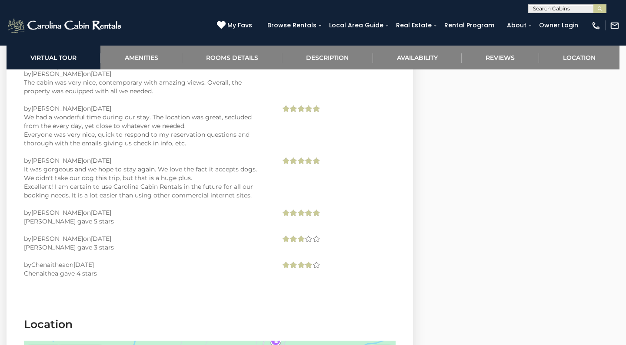
scroll to position [4581, 0]
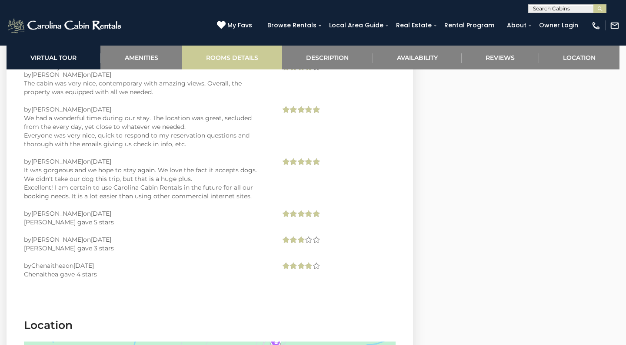
click at [223, 59] on link "Rooms Details" at bounding box center [232, 58] width 100 height 24
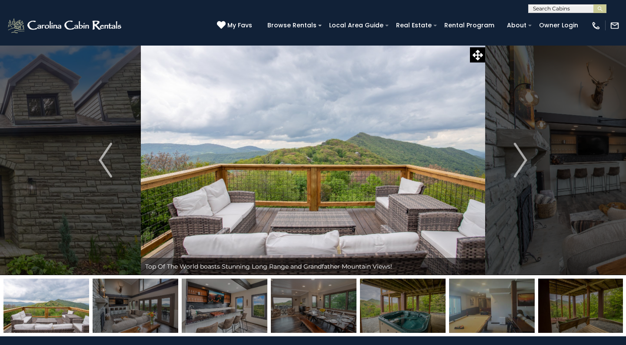
scroll to position [0, 0]
click at [474, 53] on icon at bounding box center [477, 55] width 10 height 10
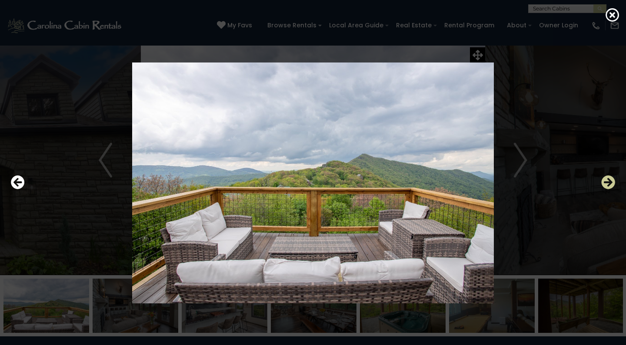
click at [606, 179] on icon "Next" at bounding box center [608, 183] width 14 height 14
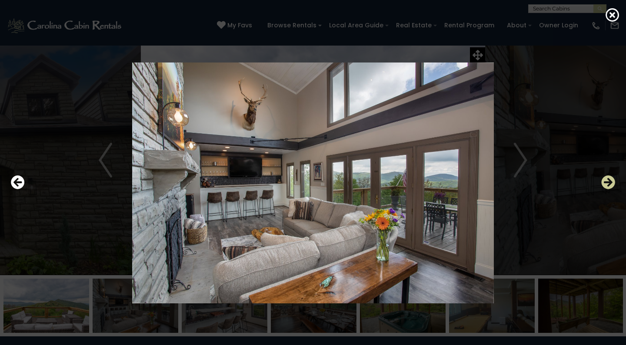
click at [606, 179] on icon "Next" at bounding box center [608, 183] width 14 height 14
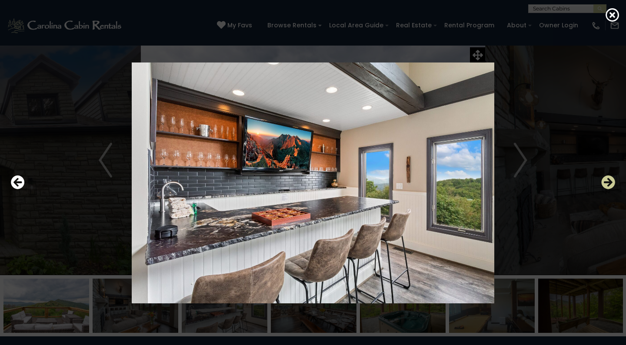
click at [606, 179] on icon "Next" at bounding box center [608, 183] width 14 height 14
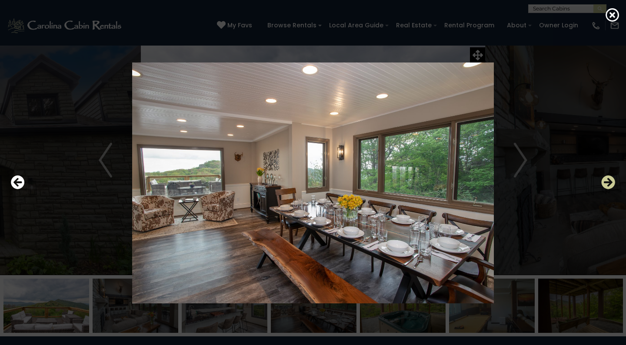
click at [606, 179] on icon "Next" at bounding box center [608, 183] width 14 height 14
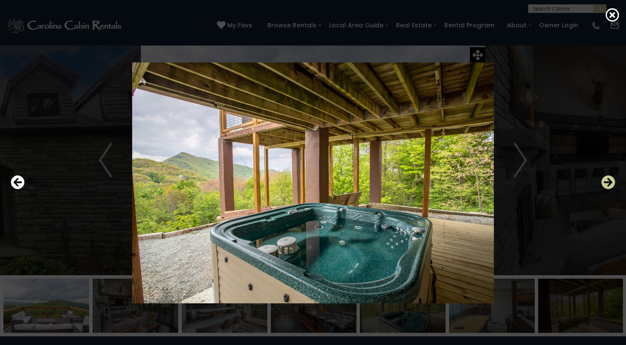
click at [606, 179] on icon "Next" at bounding box center [608, 183] width 14 height 14
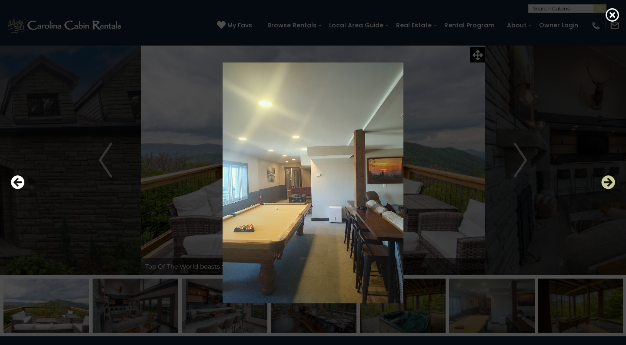
click at [606, 179] on icon "Next" at bounding box center [608, 183] width 14 height 14
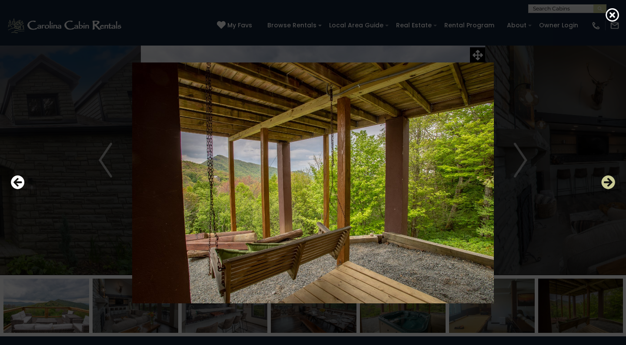
click at [606, 179] on icon "Next" at bounding box center [608, 183] width 14 height 14
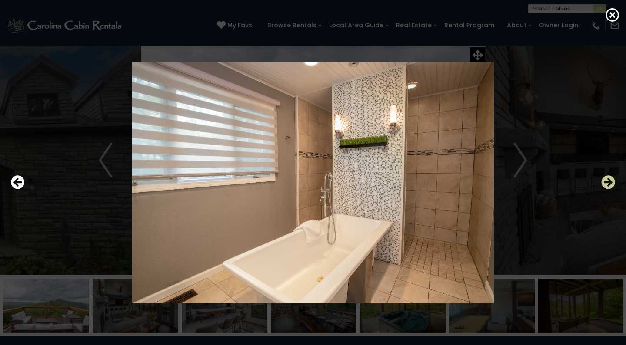
click at [606, 179] on icon "Next" at bounding box center [608, 183] width 14 height 14
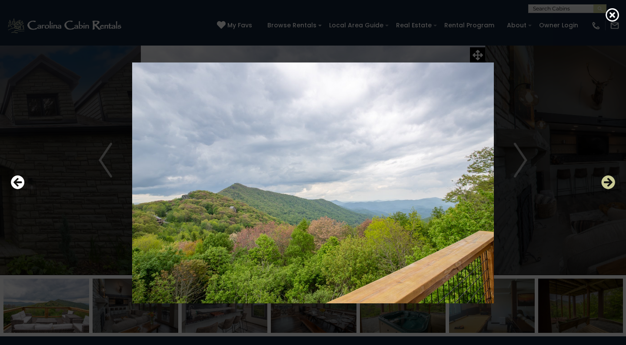
click at [606, 179] on icon "Next" at bounding box center [608, 183] width 14 height 14
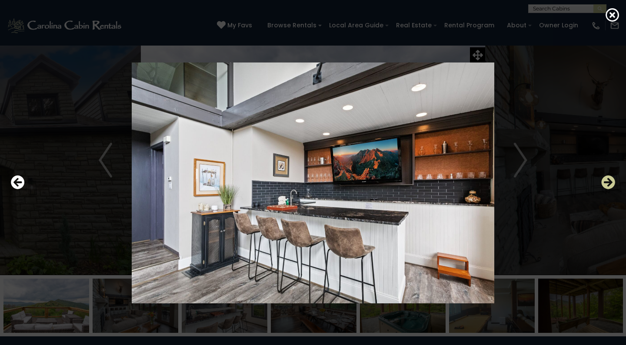
click at [606, 179] on icon "Next" at bounding box center [608, 183] width 14 height 14
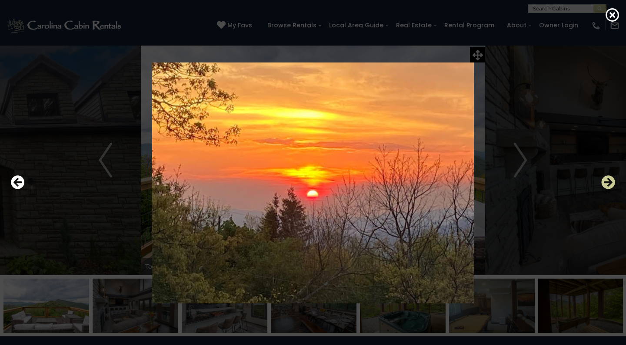
click at [606, 179] on icon "Next" at bounding box center [608, 183] width 14 height 14
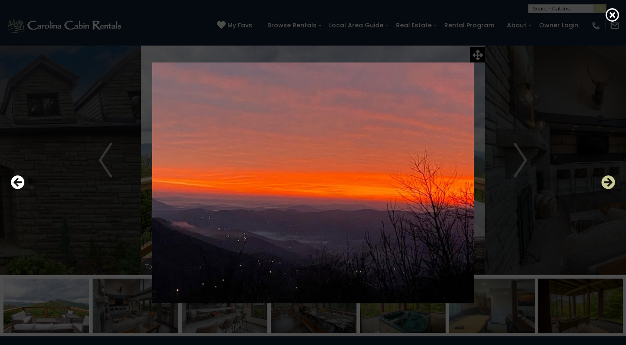
click at [606, 179] on icon "Next" at bounding box center [608, 183] width 14 height 14
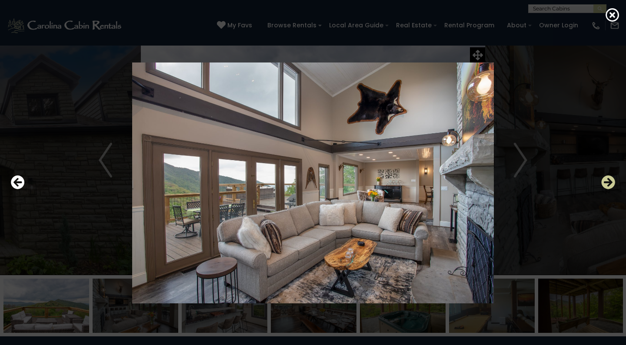
click at [606, 179] on icon "Next" at bounding box center [608, 183] width 14 height 14
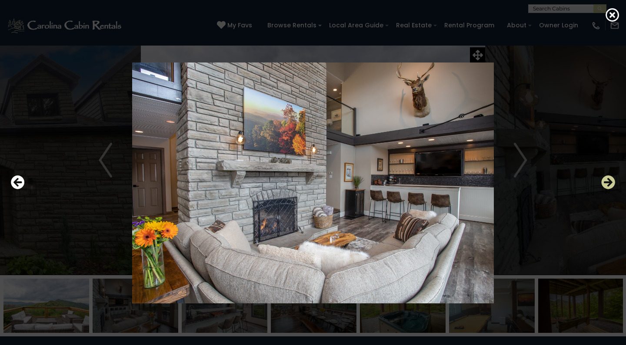
click at [606, 179] on icon "Next" at bounding box center [608, 183] width 14 height 14
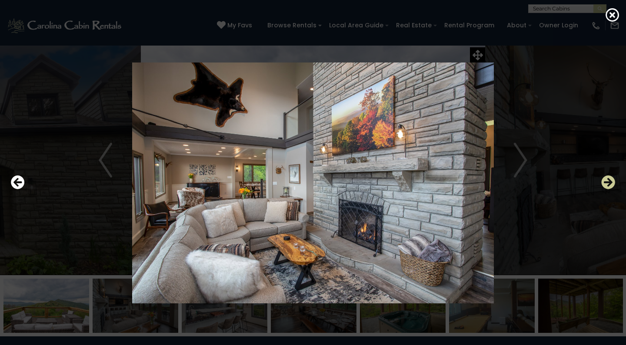
click at [606, 179] on icon "Next" at bounding box center [608, 183] width 14 height 14
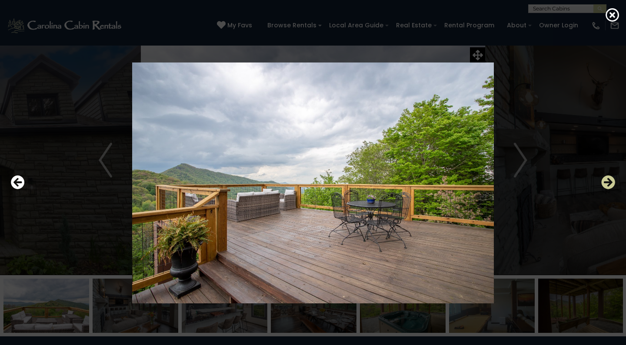
click at [606, 179] on icon "Next" at bounding box center [608, 183] width 14 height 14
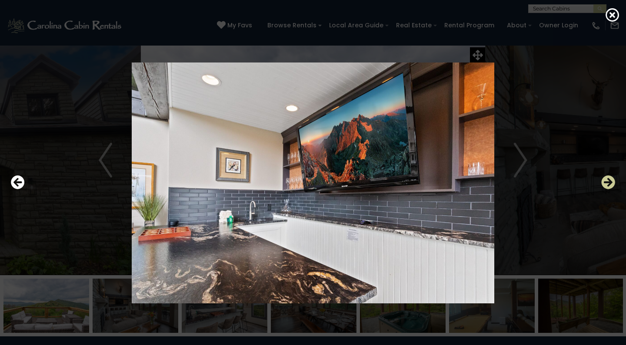
click at [606, 176] on icon "Next" at bounding box center [608, 183] width 14 height 14
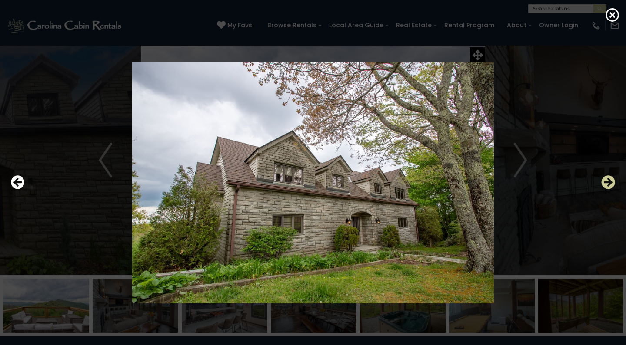
click at [606, 176] on icon "Next" at bounding box center [608, 183] width 14 height 14
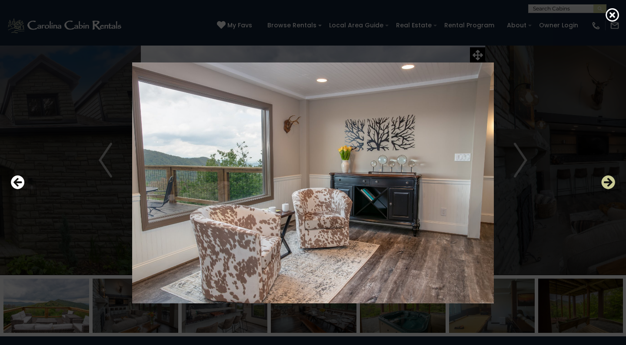
click at [606, 176] on icon "Next" at bounding box center [608, 183] width 14 height 14
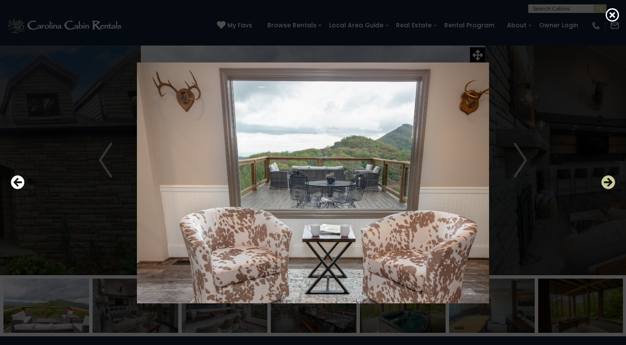
click at [606, 176] on icon "Next" at bounding box center [608, 183] width 14 height 14
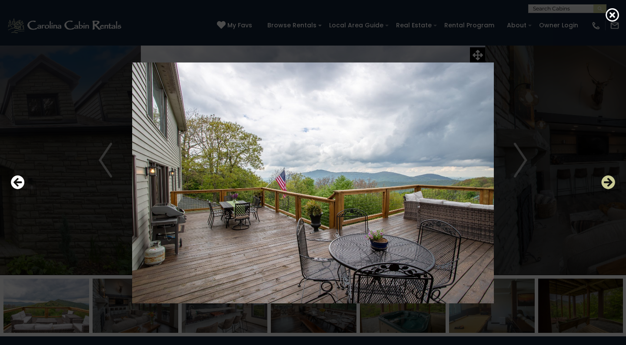
click at [606, 176] on icon "Next" at bounding box center [608, 183] width 14 height 14
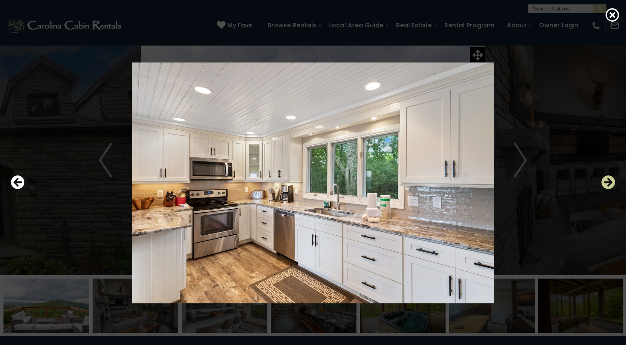
click at [606, 176] on icon "Next" at bounding box center [608, 183] width 14 height 14
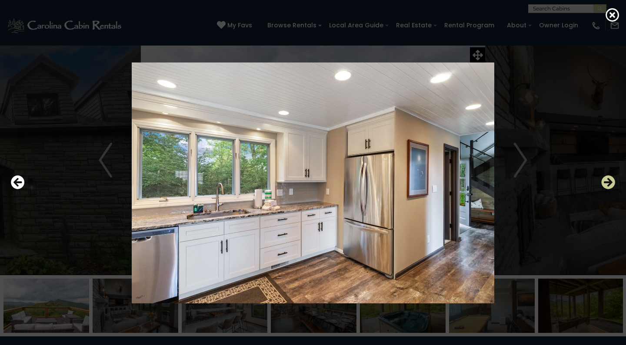
click at [606, 176] on icon "Next" at bounding box center [608, 183] width 14 height 14
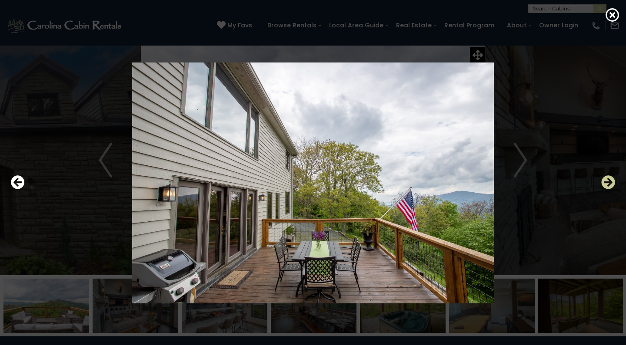
click at [606, 176] on icon "Next" at bounding box center [608, 183] width 14 height 14
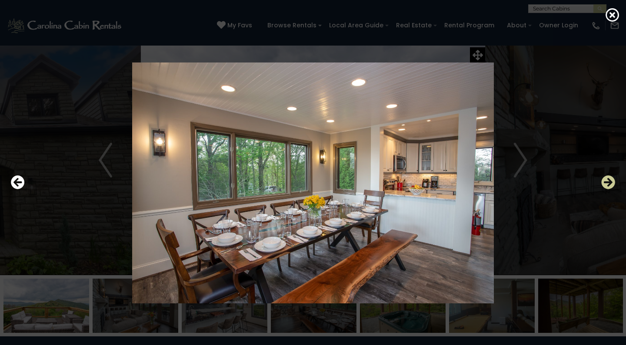
click at [606, 176] on icon "Next" at bounding box center [608, 183] width 14 height 14
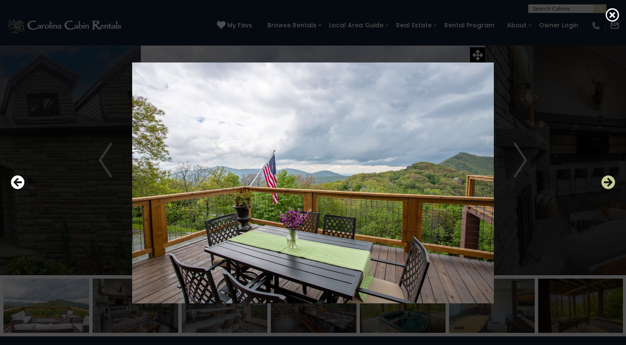
click at [606, 176] on icon "Next" at bounding box center [608, 183] width 14 height 14
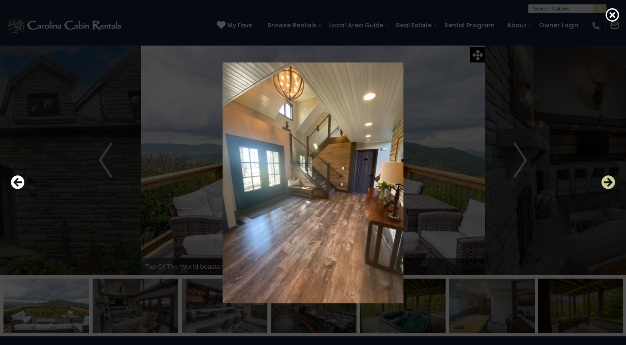
click at [609, 177] on icon "Next" at bounding box center [608, 183] width 14 height 14
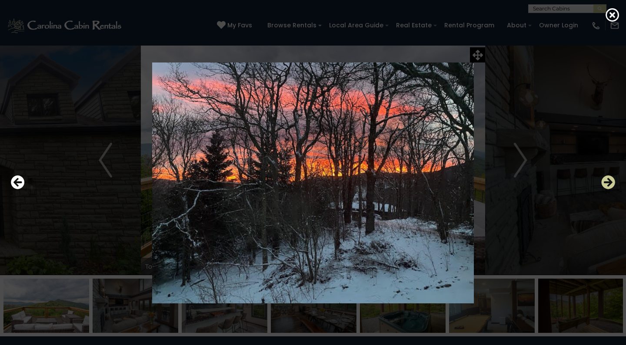
click at [609, 177] on icon "Next" at bounding box center [608, 183] width 14 height 14
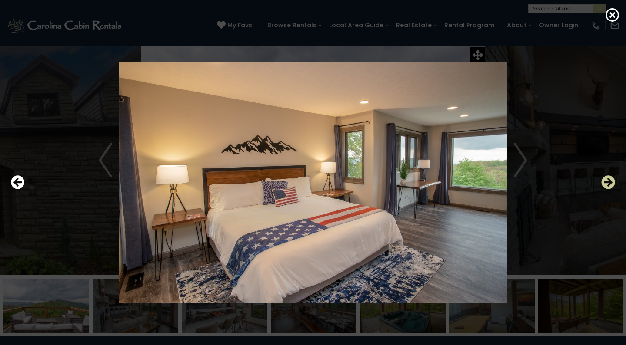
click at [609, 177] on icon "Next" at bounding box center [608, 183] width 14 height 14
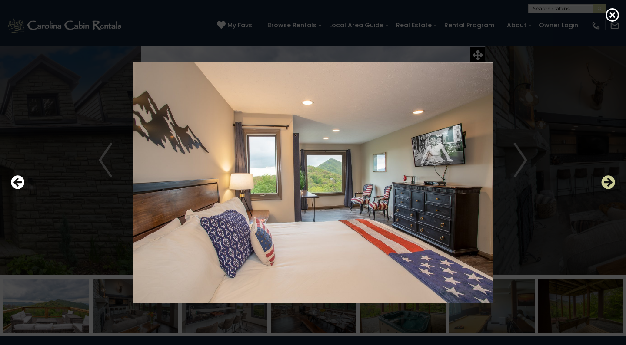
click at [609, 177] on icon "Next" at bounding box center [608, 183] width 14 height 14
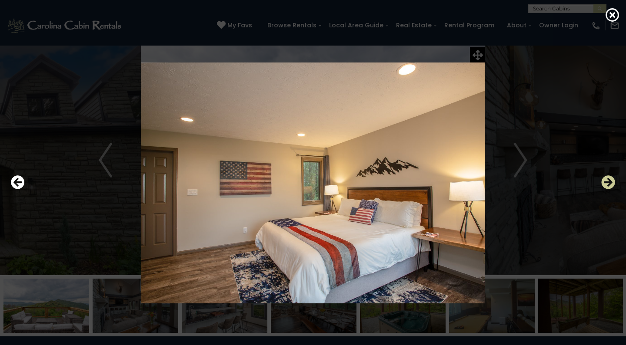
click at [609, 177] on icon "Next" at bounding box center [608, 183] width 14 height 14
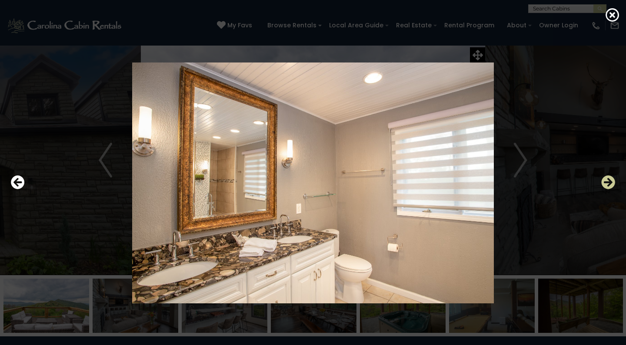
click at [609, 177] on icon "Next" at bounding box center [608, 183] width 14 height 14
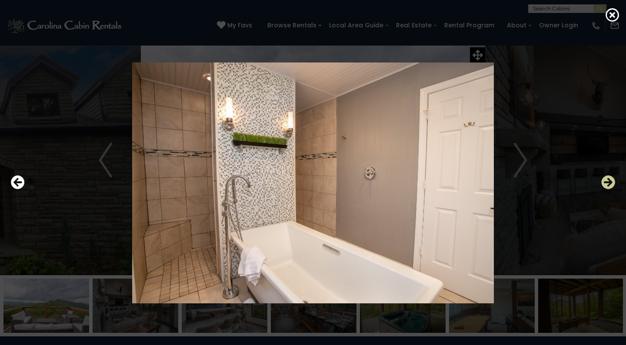
click at [609, 177] on icon "Next" at bounding box center [608, 183] width 14 height 14
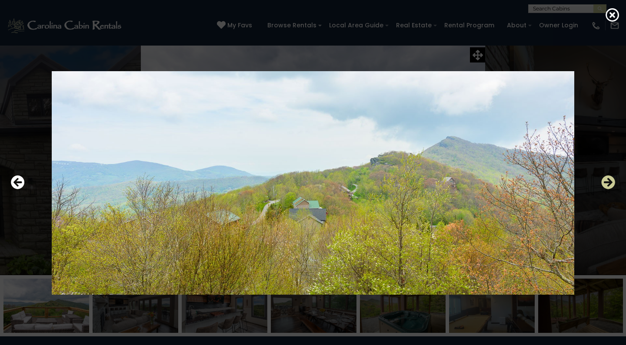
click at [609, 177] on icon "Next" at bounding box center [608, 183] width 14 height 14
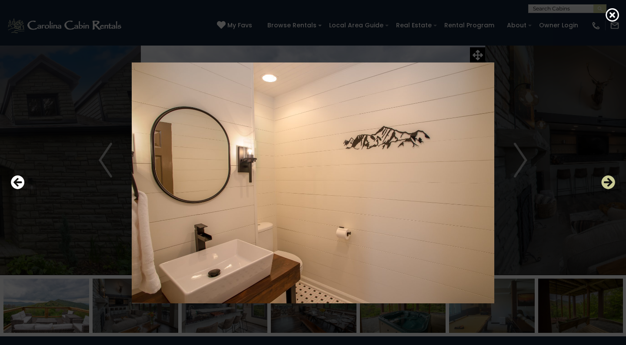
click at [609, 177] on icon "Next" at bounding box center [608, 183] width 14 height 14
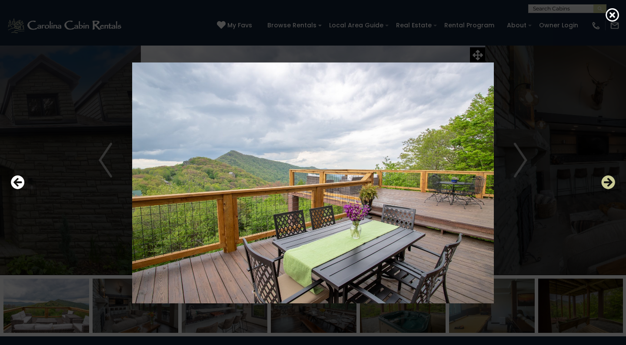
click at [609, 177] on icon "Next" at bounding box center [608, 183] width 14 height 14
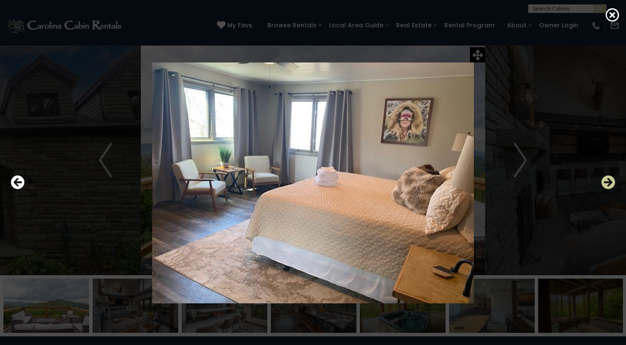
click at [609, 177] on icon "Next" at bounding box center [608, 183] width 14 height 14
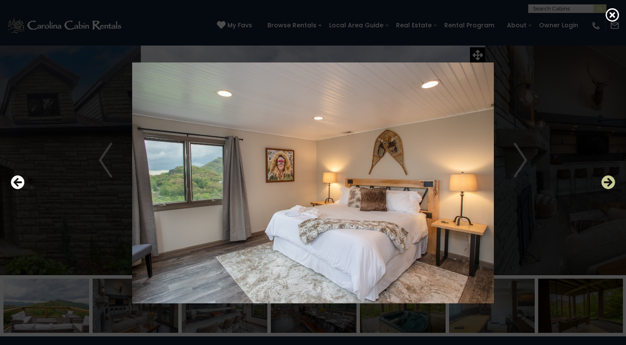
click at [609, 177] on icon "Next" at bounding box center [608, 183] width 14 height 14
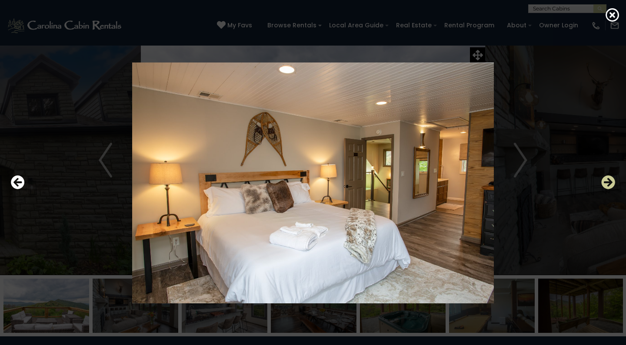
click at [609, 177] on icon "Next" at bounding box center [608, 183] width 14 height 14
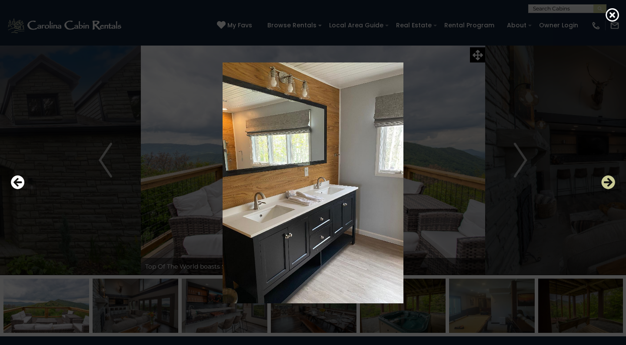
click at [609, 177] on icon "Next" at bounding box center [608, 183] width 14 height 14
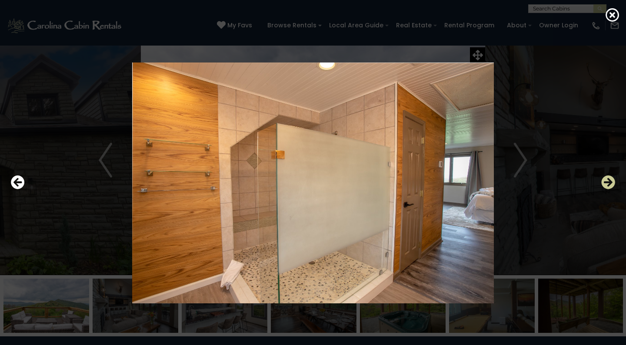
click at [609, 177] on icon "Next" at bounding box center [608, 183] width 14 height 14
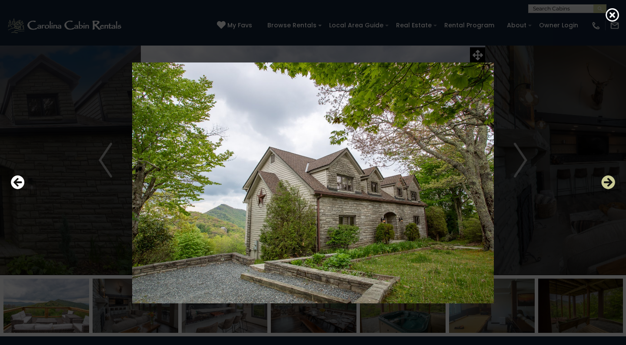
click at [609, 177] on icon "Next" at bounding box center [608, 183] width 14 height 14
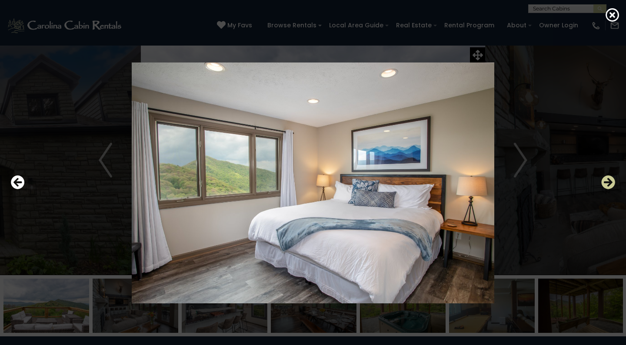
click at [609, 177] on icon "Next" at bounding box center [608, 183] width 14 height 14
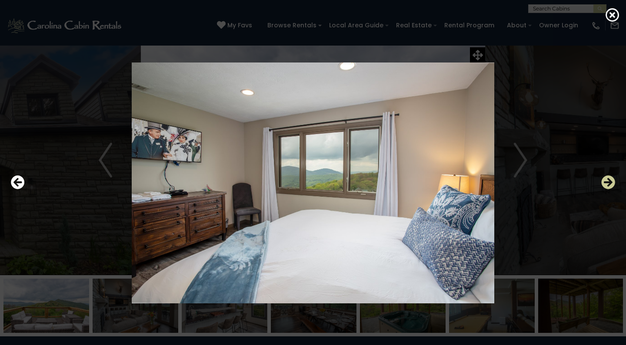
click at [609, 177] on icon "Next" at bounding box center [608, 183] width 14 height 14
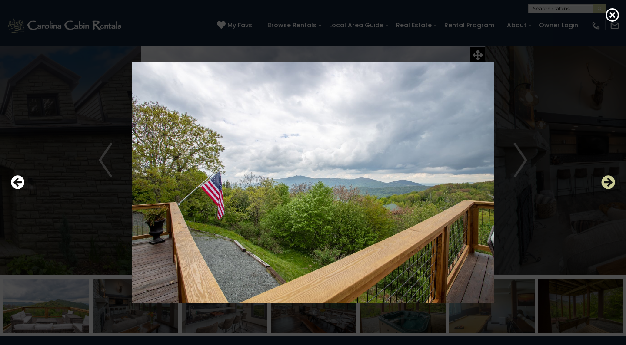
click at [609, 177] on icon "Next" at bounding box center [608, 183] width 14 height 14
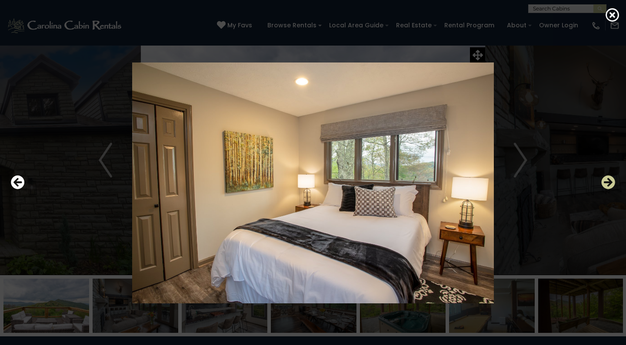
click at [609, 177] on icon "Next" at bounding box center [608, 183] width 14 height 14
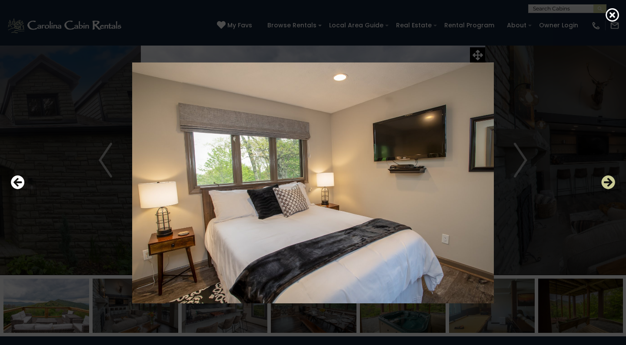
click at [609, 177] on icon "Next" at bounding box center [608, 183] width 14 height 14
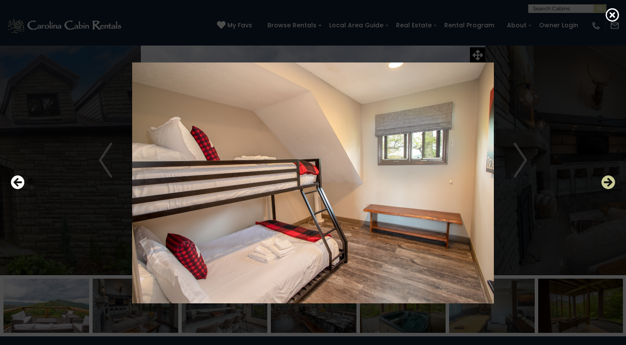
click at [609, 177] on icon "Next" at bounding box center [608, 183] width 14 height 14
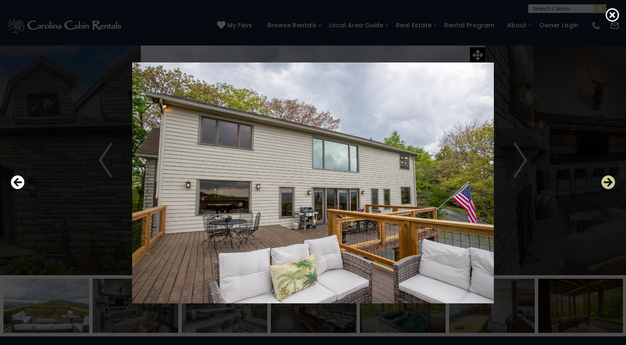
click at [609, 177] on icon "Next" at bounding box center [608, 183] width 14 height 14
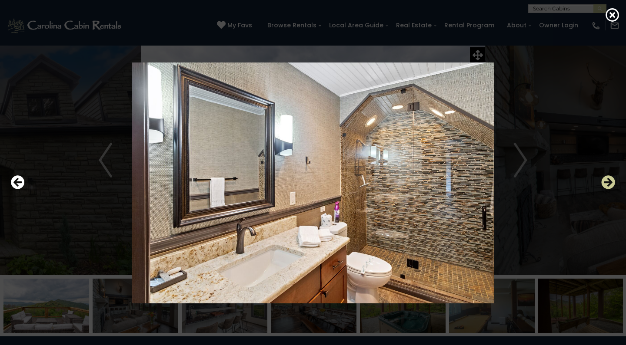
click at [609, 177] on icon "Next" at bounding box center [608, 183] width 14 height 14
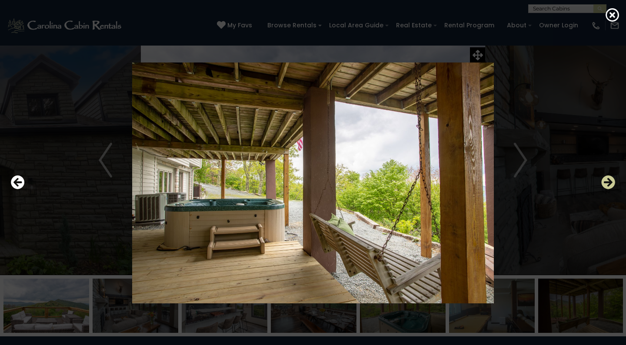
click at [609, 177] on icon "Next" at bounding box center [608, 183] width 14 height 14
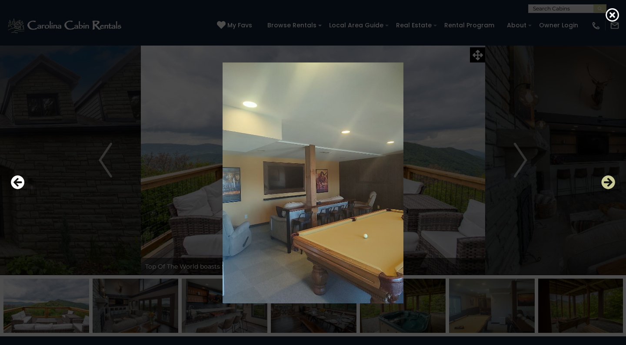
click at [609, 177] on icon "Next" at bounding box center [608, 183] width 14 height 14
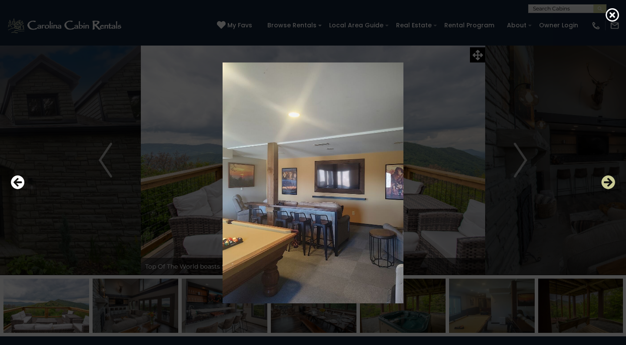
click at [609, 177] on icon "Next" at bounding box center [608, 183] width 14 height 14
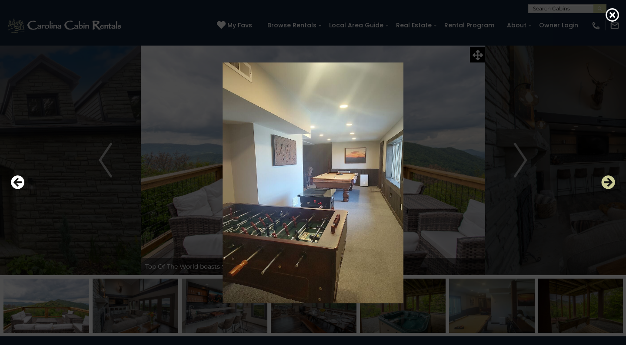
click at [609, 177] on icon "Next" at bounding box center [608, 183] width 14 height 14
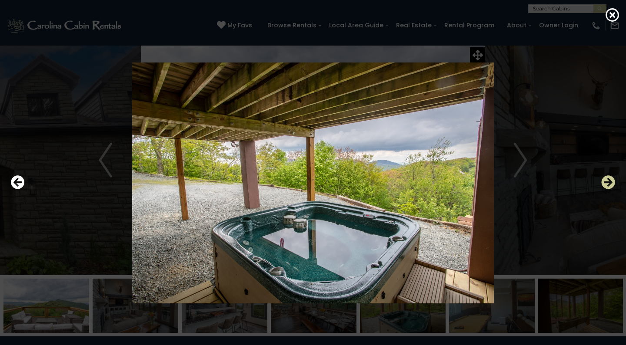
click at [609, 177] on icon "Next" at bounding box center [608, 183] width 14 height 14
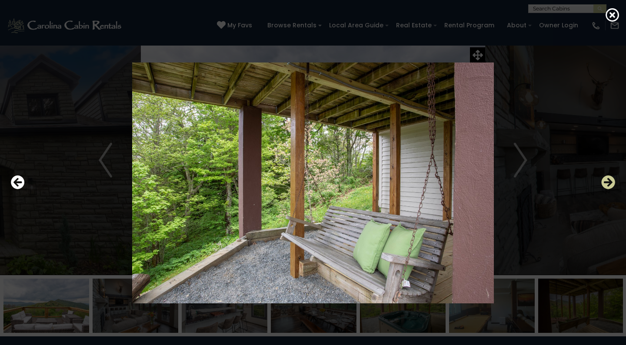
click at [609, 177] on icon "Next" at bounding box center [608, 183] width 14 height 14
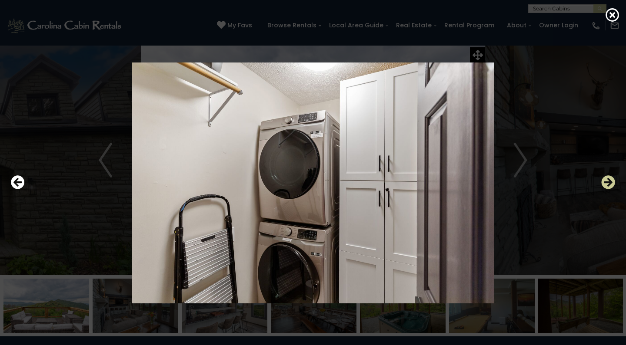
click at [609, 177] on icon "Next" at bounding box center [608, 183] width 14 height 14
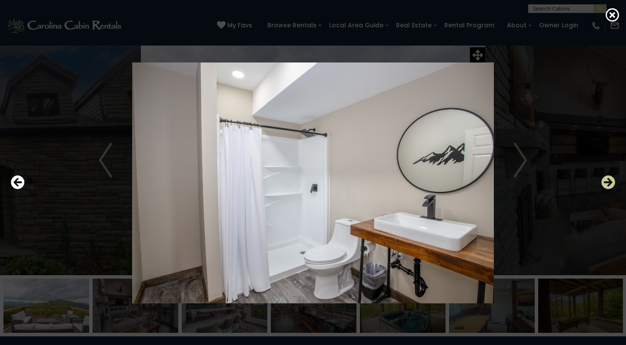
click at [609, 177] on icon "Next" at bounding box center [608, 183] width 14 height 14
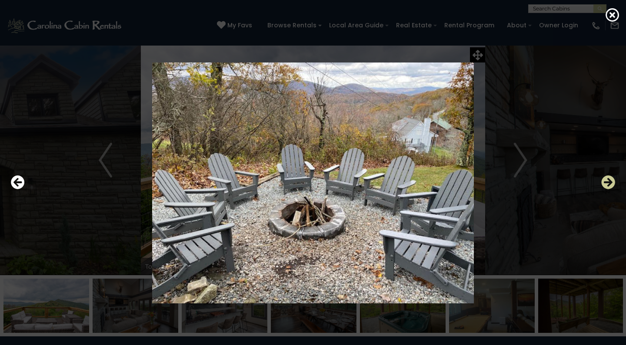
click at [609, 177] on icon "Next" at bounding box center [608, 183] width 14 height 14
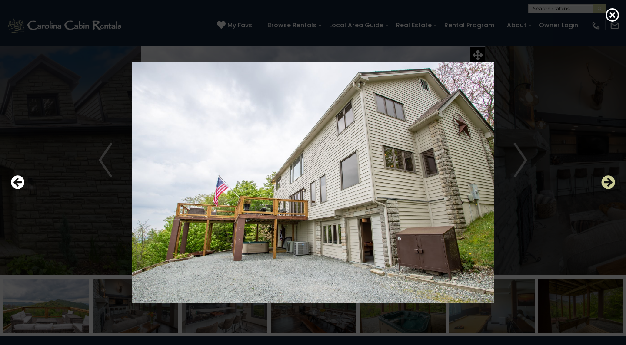
click at [609, 177] on icon "Next" at bounding box center [608, 183] width 14 height 14
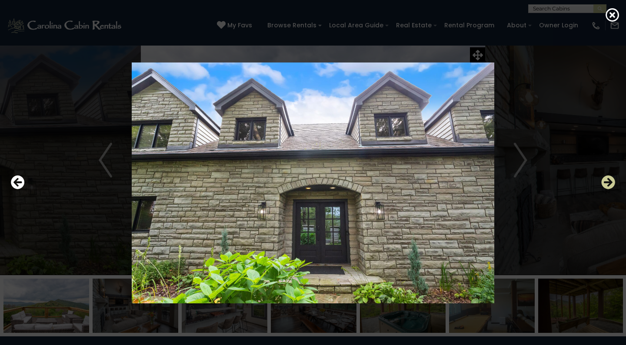
click at [609, 177] on icon "Next" at bounding box center [608, 183] width 14 height 14
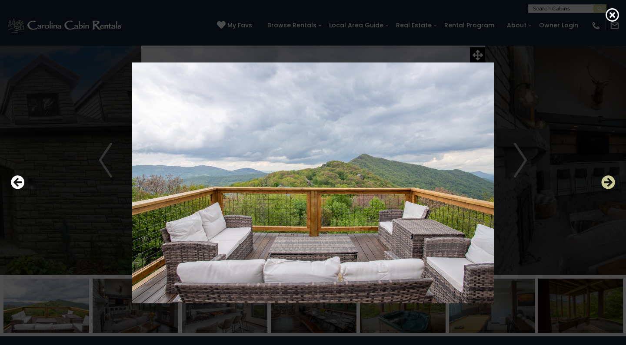
click at [609, 177] on icon "Next" at bounding box center [608, 183] width 14 height 14
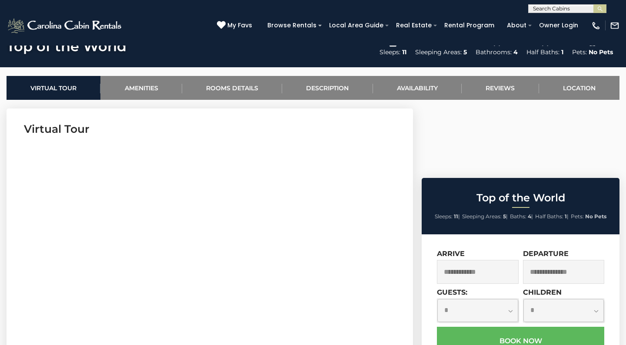
scroll to position [315, 0]
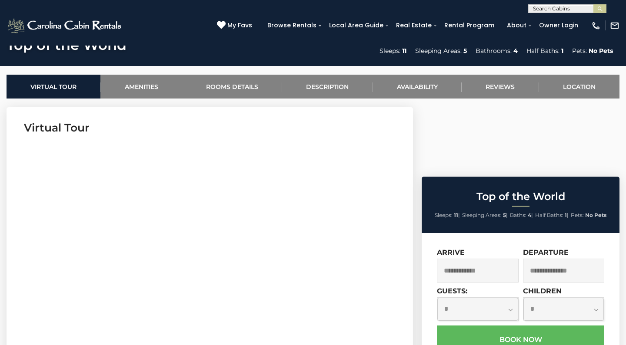
click at [492, 259] on input "text" at bounding box center [478, 271] width 82 height 24
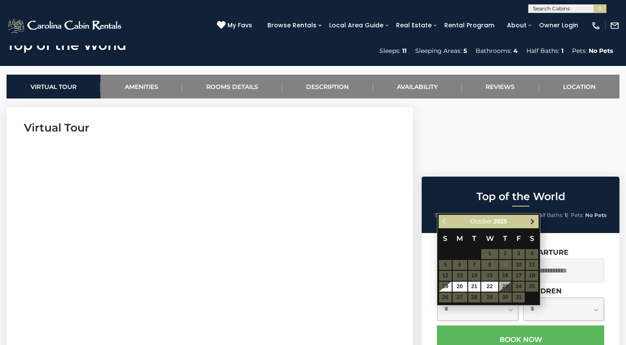
click at [529, 223] on span "Next" at bounding box center [532, 221] width 7 height 7
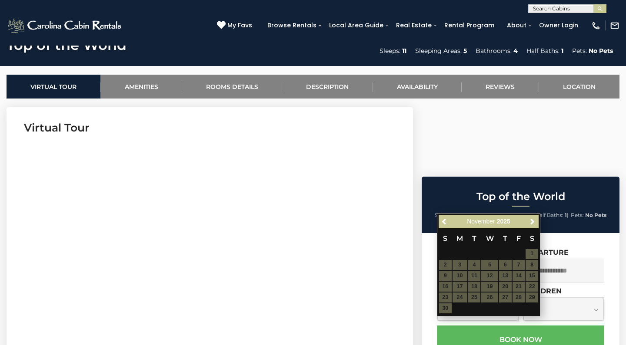
click at [529, 223] on span "Next" at bounding box center [532, 221] width 7 height 7
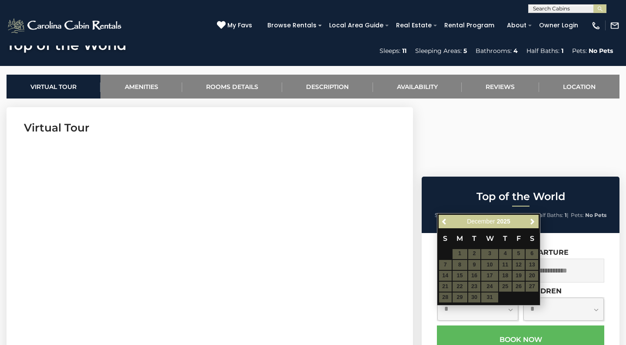
click at [529, 223] on span "Next" at bounding box center [532, 221] width 7 height 7
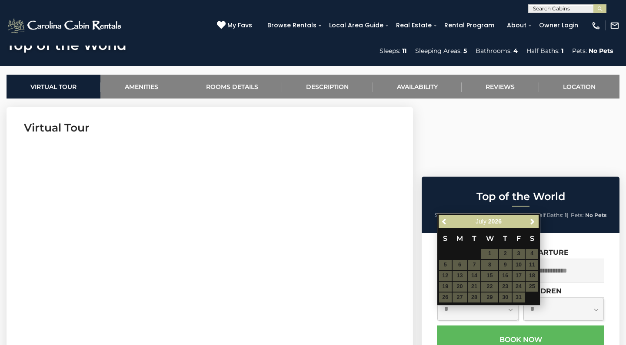
click at [529, 223] on span "Next" at bounding box center [532, 221] width 7 height 7
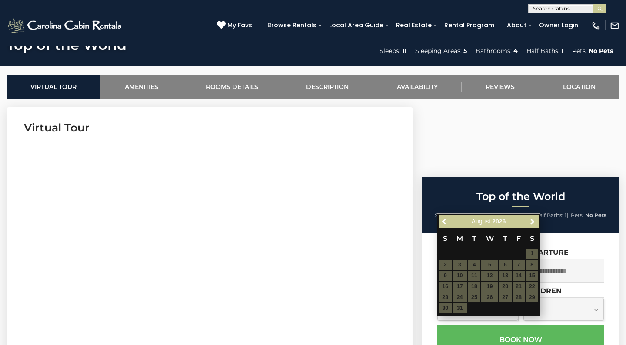
click at [529, 223] on span "Next" at bounding box center [532, 221] width 7 height 7
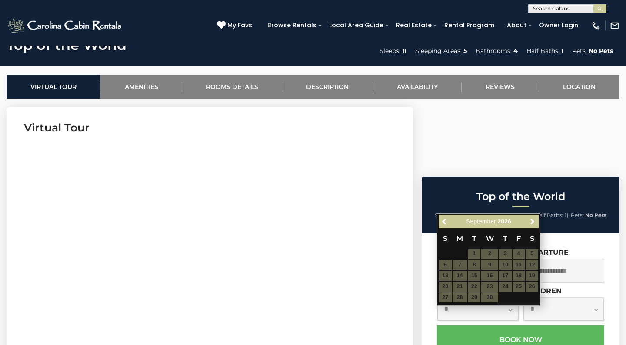
click at [507, 274] on table "S M T W T F S 1 2 3 4 5 6 7 8 9 10 11 12 13 14 15 16 17 18 19 20 21 22 23 24 25…" at bounding box center [488, 266] width 100 height 75
click at [505, 274] on table "S M T W T F S 1 2 3 4 5 6 7 8 9 10 11 12 13 14 15 16 17 18 19 20 21 22 23 24 25…" at bounding box center [488, 266] width 100 height 75
click at [533, 324] on div "**********" at bounding box center [521, 346] width 198 height 226
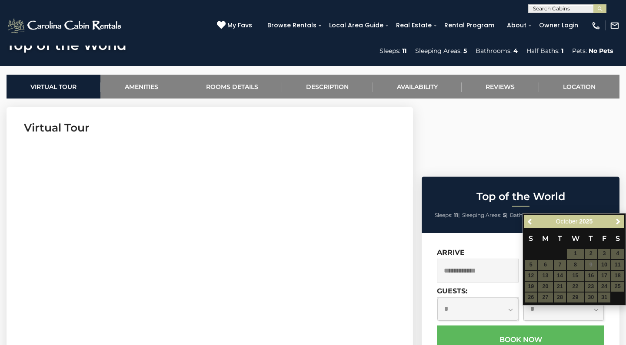
click at [477, 259] on input "text" at bounding box center [478, 271] width 82 height 24
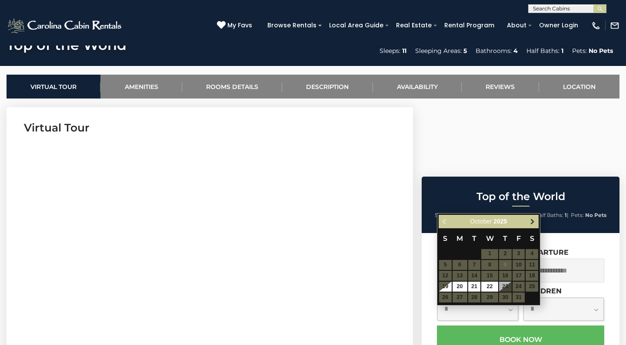
click at [534, 222] on span "Next" at bounding box center [532, 221] width 7 height 7
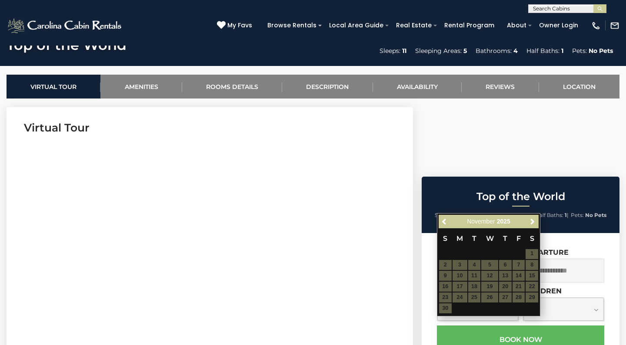
click at [534, 222] on span "Next" at bounding box center [532, 221] width 7 height 7
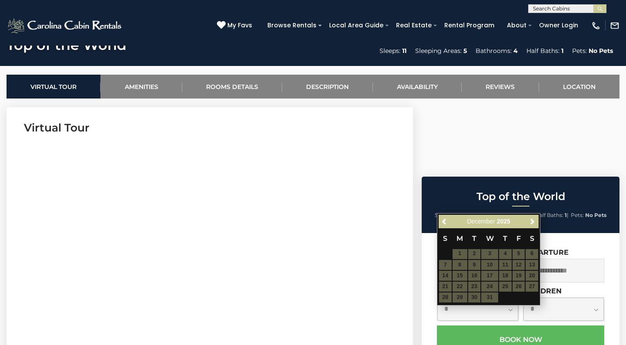
click at [534, 222] on span "Next" at bounding box center [532, 221] width 7 height 7
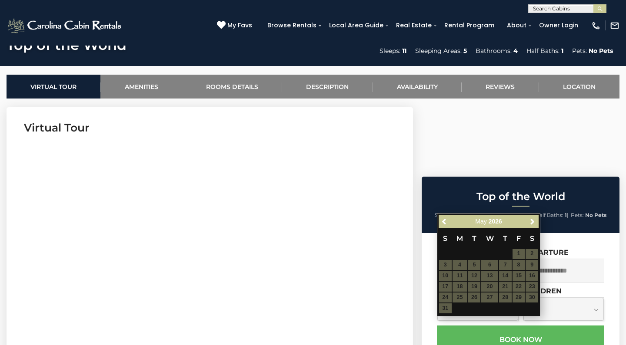
click at [534, 222] on span "Next" at bounding box center [532, 221] width 7 height 7
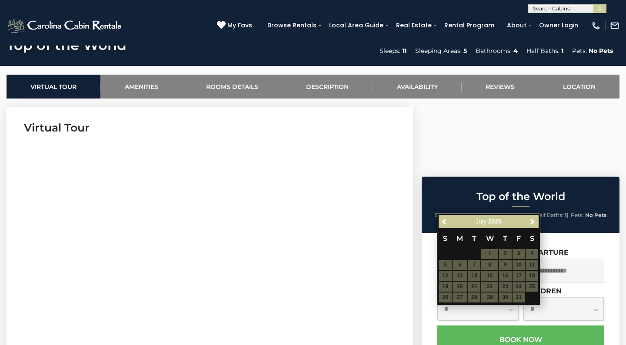
click at [534, 222] on span "Next" at bounding box center [532, 221] width 7 height 7
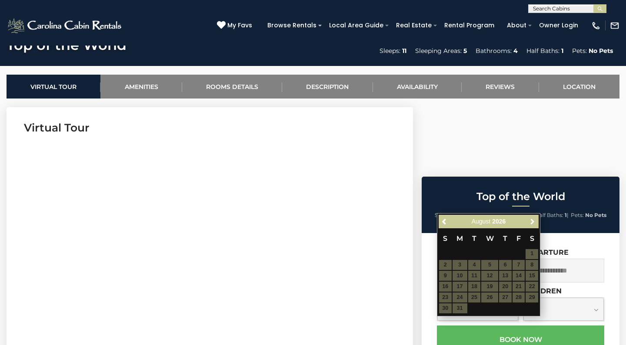
click at [534, 222] on span "Next" at bounding box center [532, 221] width 7 height 7
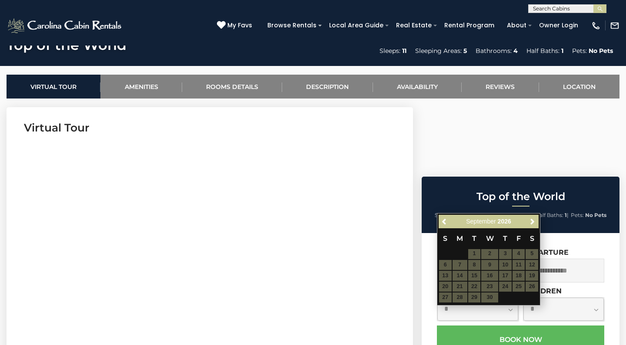
click at [497, 266] on table "S M T W T F S 1 2 3 4 5 6 7 8 9 10 11 12 13 14 15 16 17 18 19 20 21 22 23 24 25…" at bounding box center [488, 266] width 100 height 75
click at [486, 256] on table "S M T W T F S 1 2 3 4 5 6 7 8 9 10 11 12 13 14 15 16 17 18 19 20 21 22 23 24 25…" at bounding box center [488, 266] width 100 height 75
click at [529, 219] on span "Next" at bounding box center [532, 221] width 7 height 7
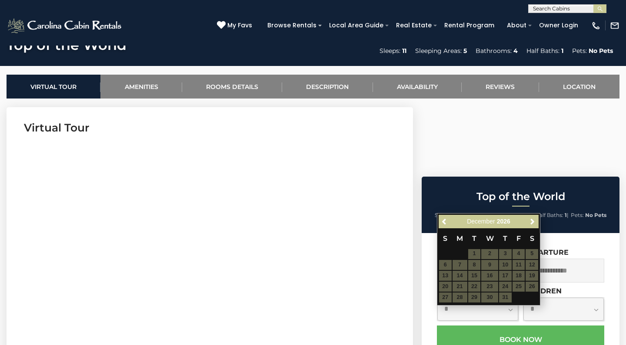
click at [529, 219] on span "Next" at bounding box center [532, 221] width 7 height 7
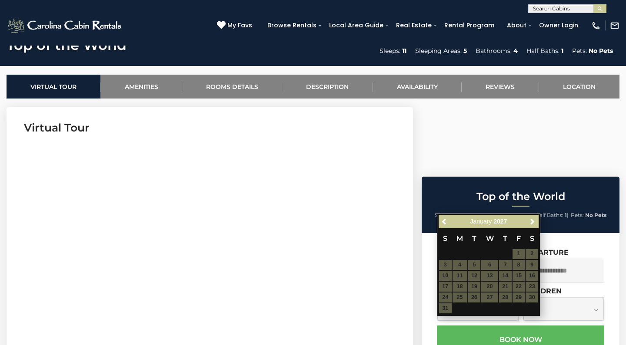
click at [529, 219] on span "Next" at bounding box center [532, 221] width 7 height 7
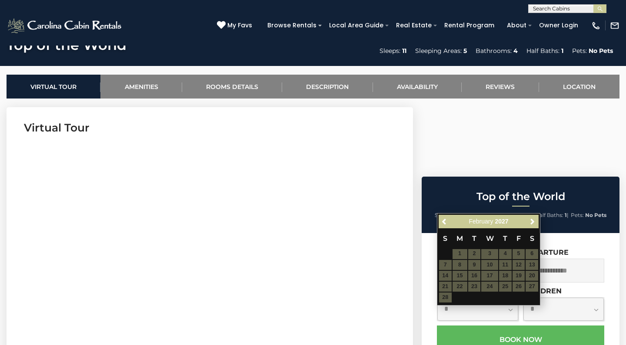
click at [441, 215] on div "Previous Next February 2027" at bounding box center [488, 221] width 100 height 13
click at [448, 259] on input "text" at bounding box center [478, 271] width 82 height 24
click at [436, 322] on div "**********" at bounding box center [521, 346] width 198 height 226
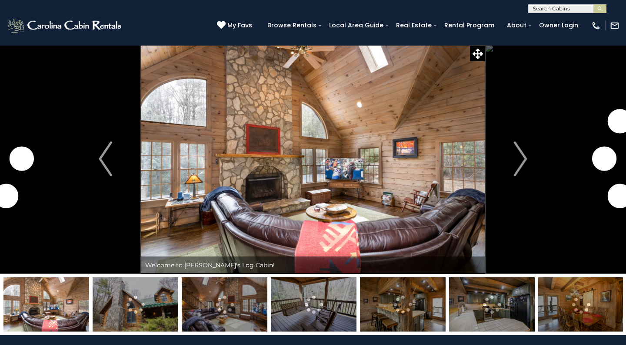
scroll to position [2, 0]
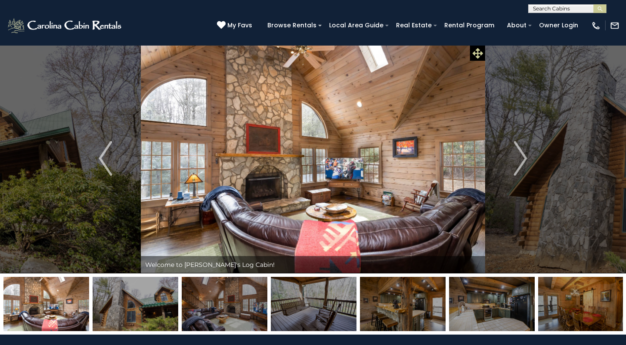
click at [475, 55] on icon at bounding box center [477, 53] width 10 height 10
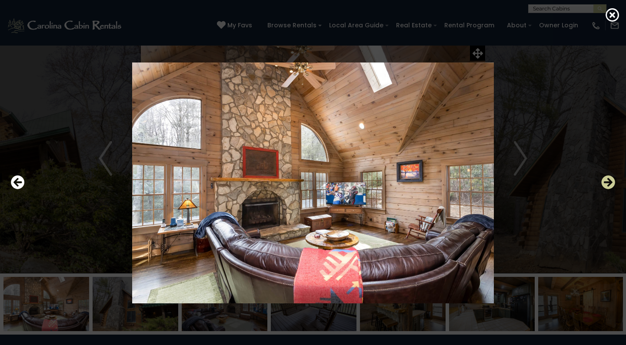
click at [606, 185] on icon "Next" at bounding box center [608, 183] width 14 height 14
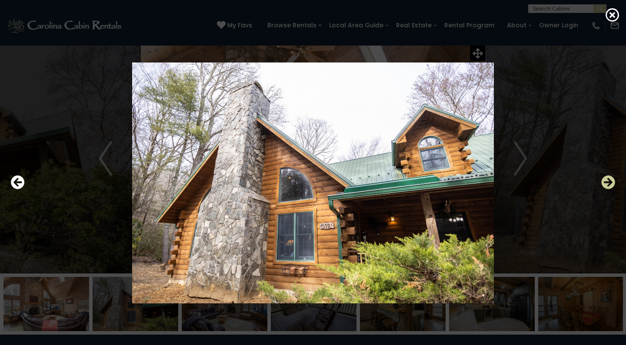
click at [606, 185] on icon "Next" at bounding box center [608, 183] width 14 height 14
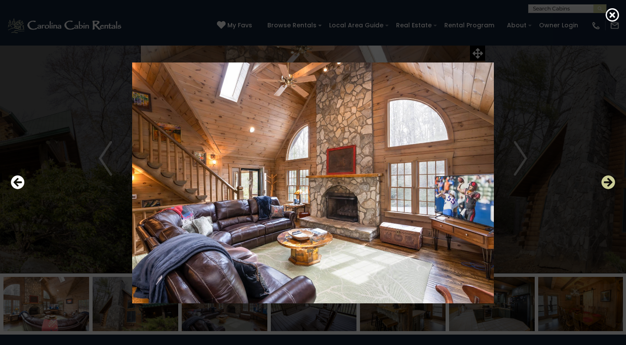
click at [606, 185] on icon "Next" at bounding box center [608, 183] width 14 height 14
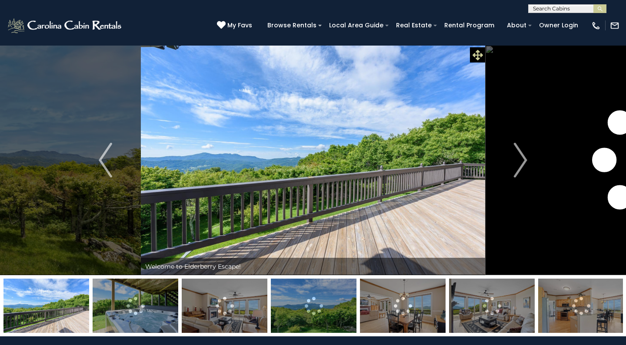
click at [479, 55] on icon at bounding box center [477, 55] width 10 height 10
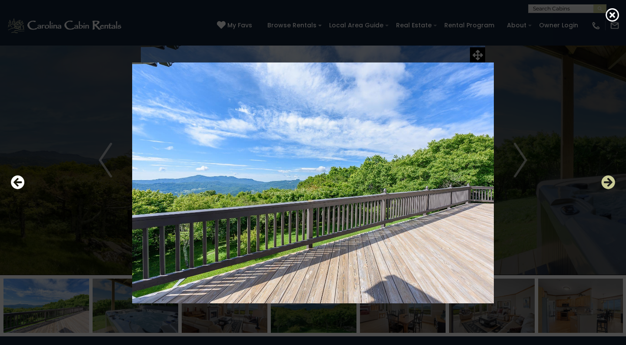
click at [608, 183] on icon "Next" at bounding box center [608, 183] width 14 height 14
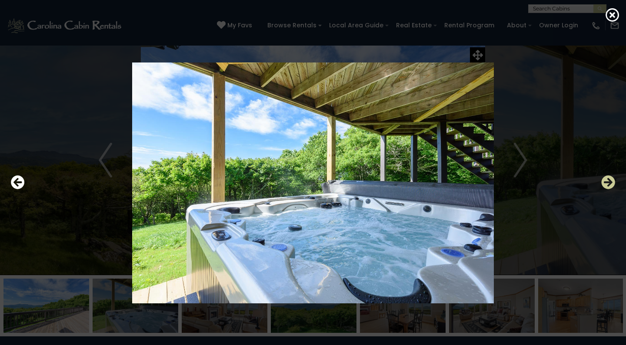
click at [608, 183] on icon "Next" at bounding box center [608, 183] width 14 height 14
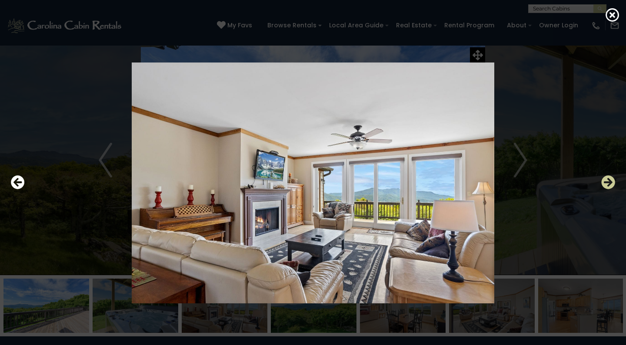
click at [608, 183] on icon "Next" at bounding box center [608, 183] width 14 height 14
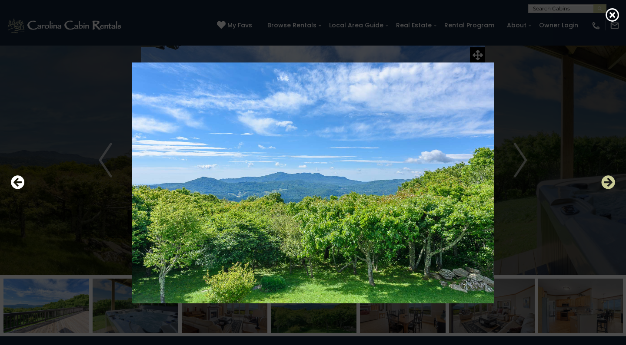
click at [608, 183] on icon "Next" at bounding box center [608, 183] width 14 height 14
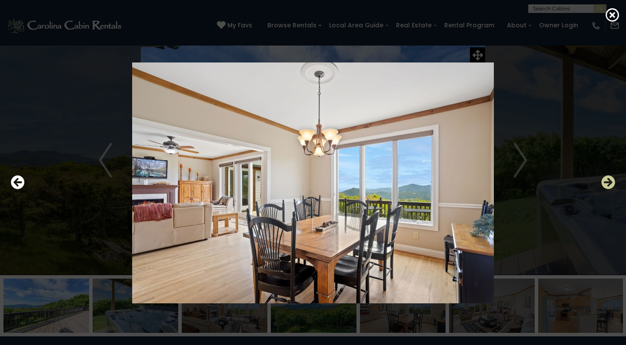
click at [608, 183] on icon "Next" at bounding box center [608, 183] width 14 height 14
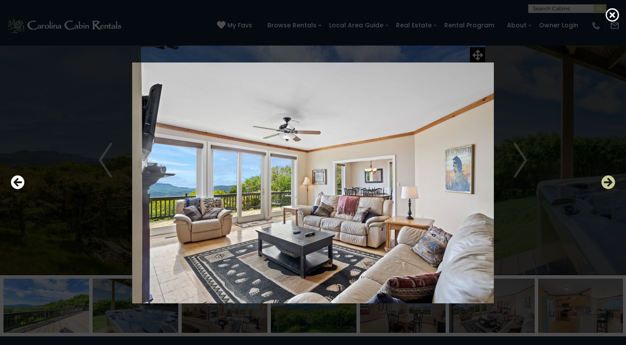
click at [608, 183] on icon "Next" at bounding box center [608, 183] width 14 height 14
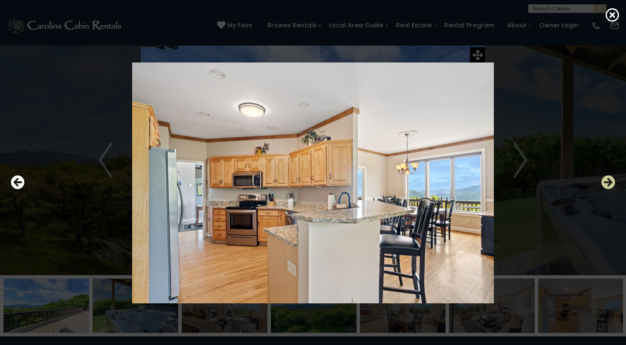
click at [608, 183] on icon "Next" at bounding box center [608, 183] width 14 height 14
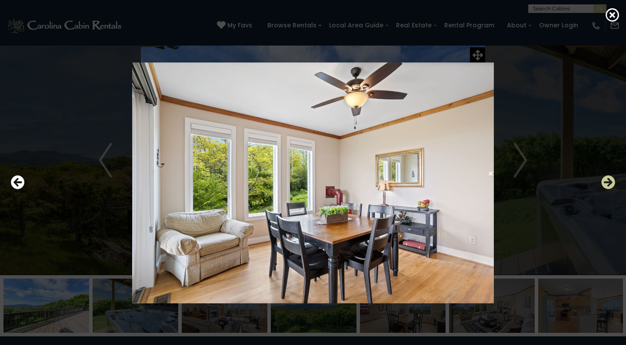
click at [608, 183] on icon "Next" at bounding box center [608, 183] width 14 height 14
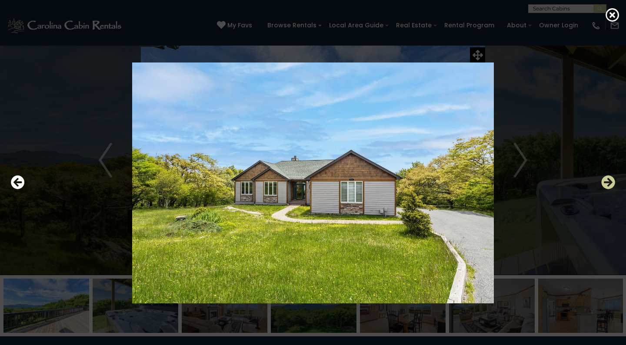
click at [608, 183] on icon "Next" at bounding box center [608, 183] width 14 height 14
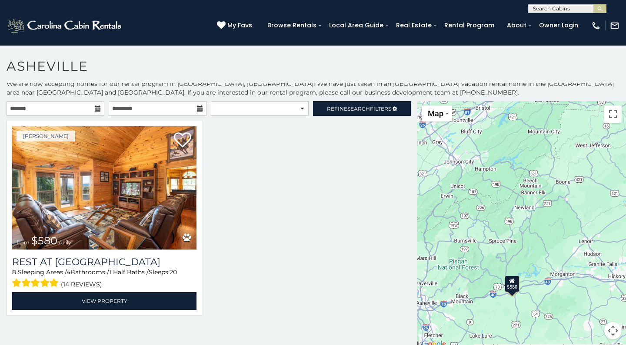
scroll to position [3, 0]
click at [492, 216] on div "$580" at bounding box center [521, 225] width 209 height 249
click at [543, 220] on div "$580" at bounding box center [521, 225] width 209 height 249
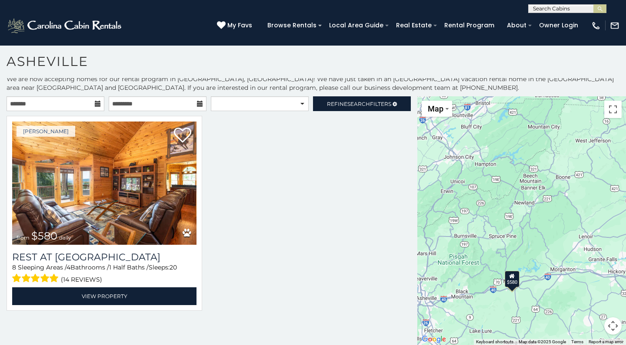
scroll to position [5, 0]
click at [483, 332] on div "$580" at bounding box center [521, 220] width 209 height 249
